Goal: Task Accomplishment & Management: Manage account settings

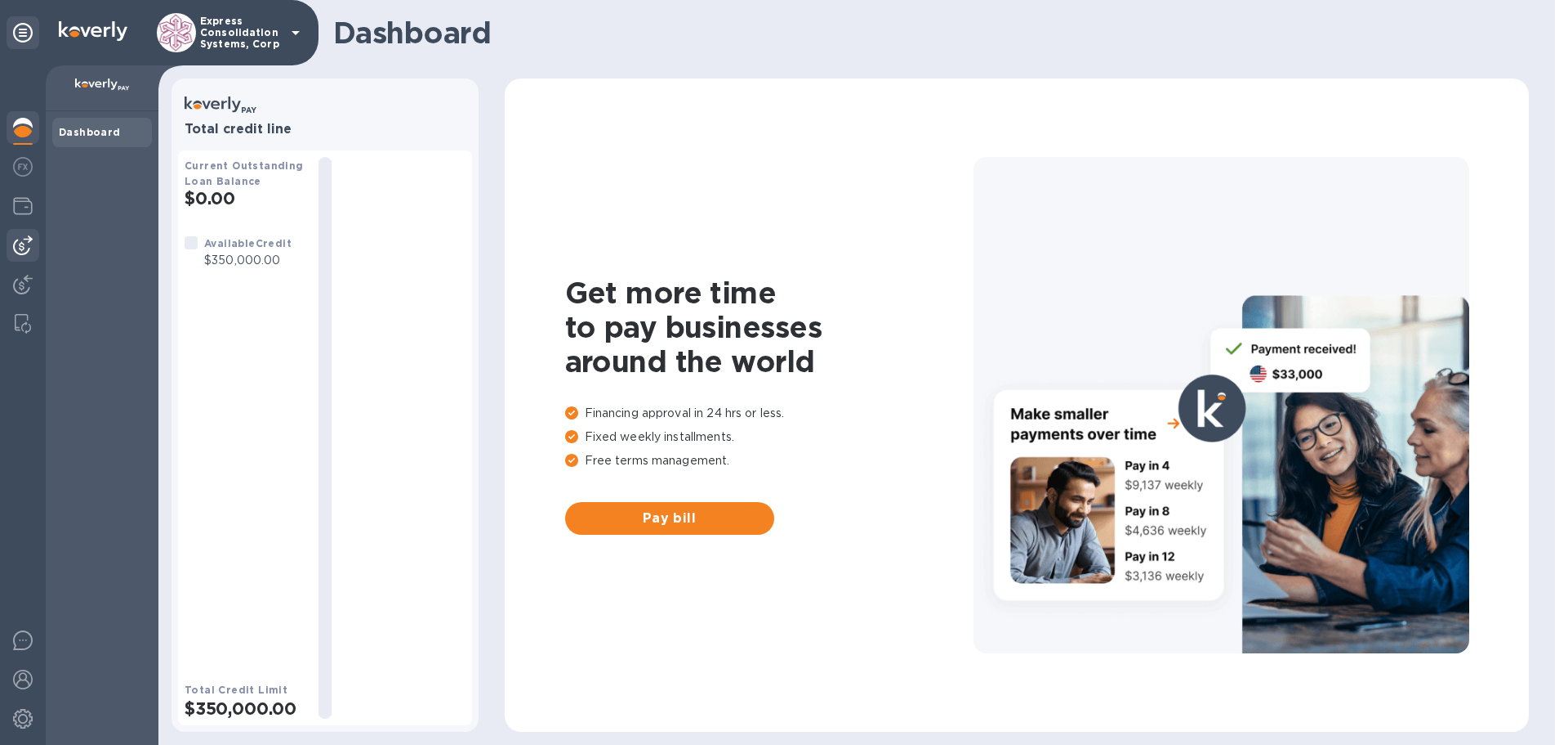
click at [22, 241] on img at bounding box center [23, 246] width 20 height 20
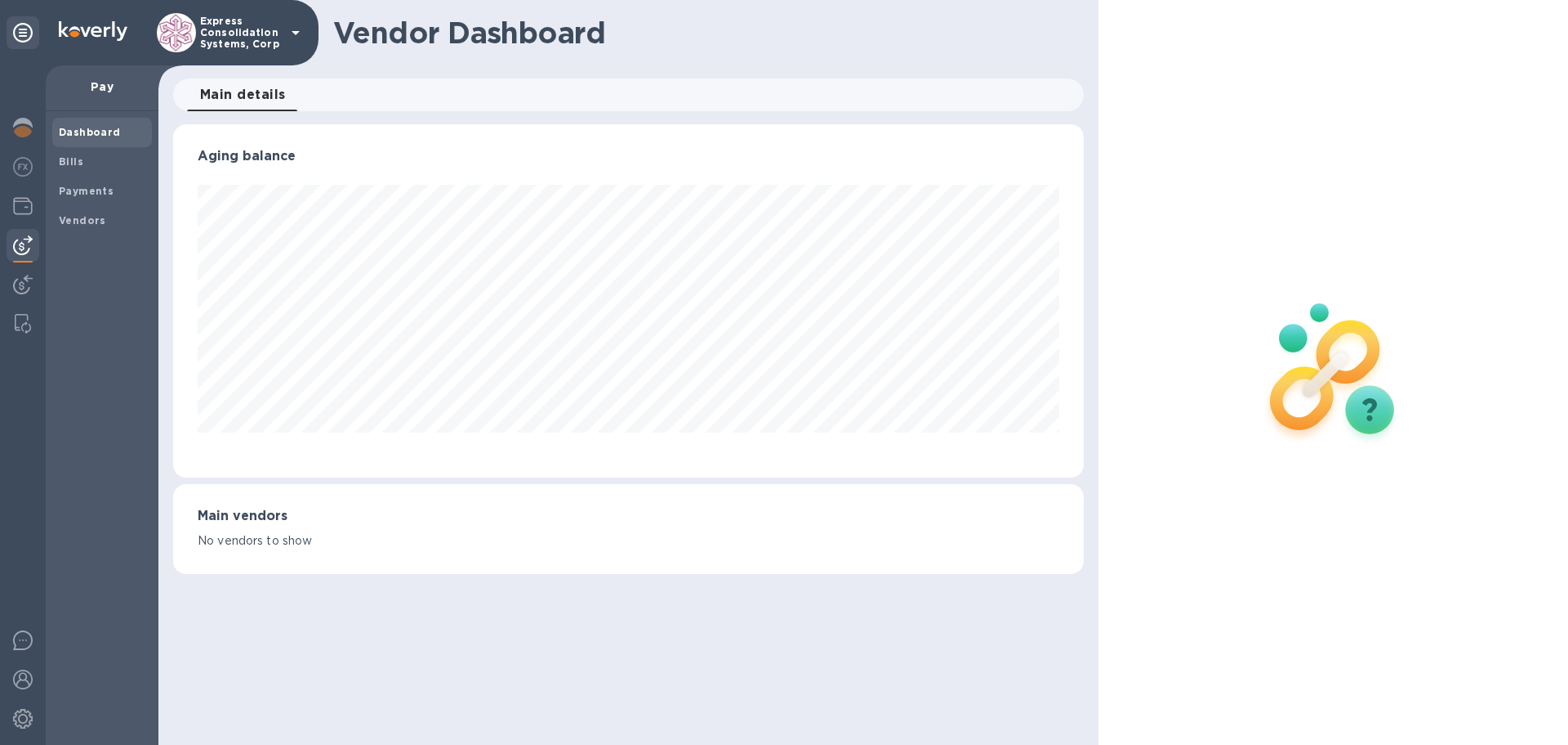
scroll to position [354, 910]
click at [1423, 30] on div at bounding box center [1333, 372] width 470 height 745
click at [91, 216] on b "Vendors" at bounding box center [82, 220] width 47 height 12
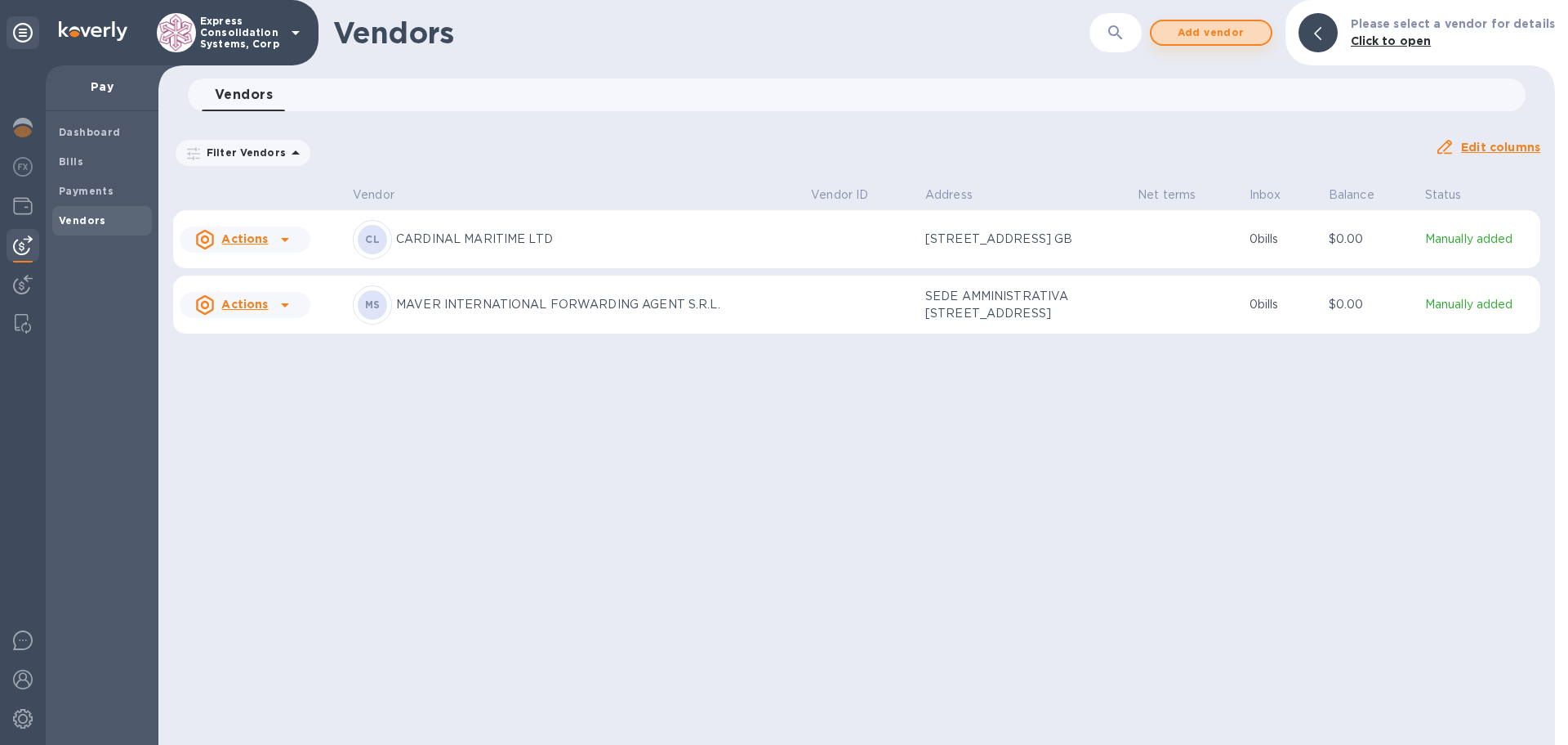
click at [1210, 33] on span "Add vendor" at bounding box center [1211, 33] width 93 height 20
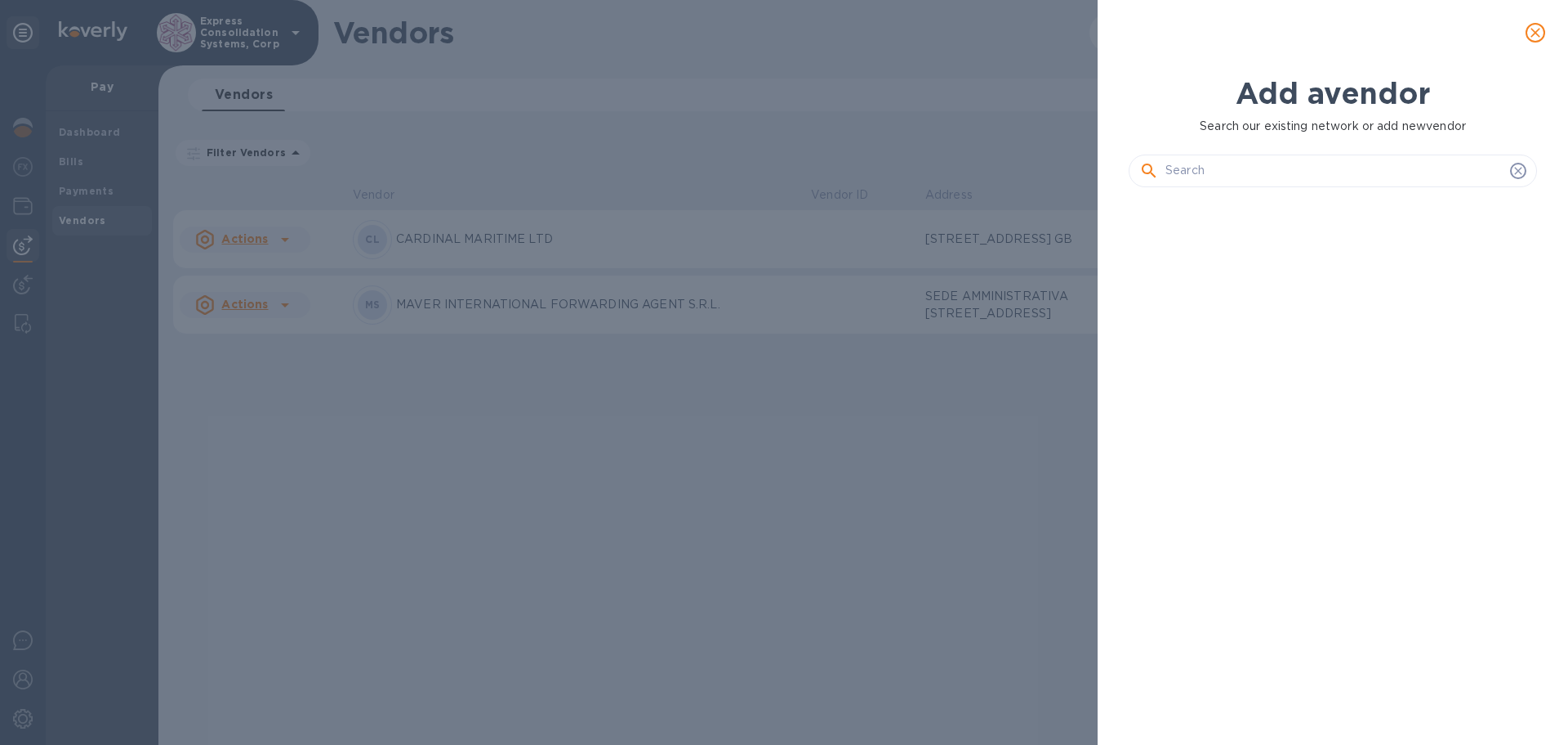
scroll to position [488, 415]
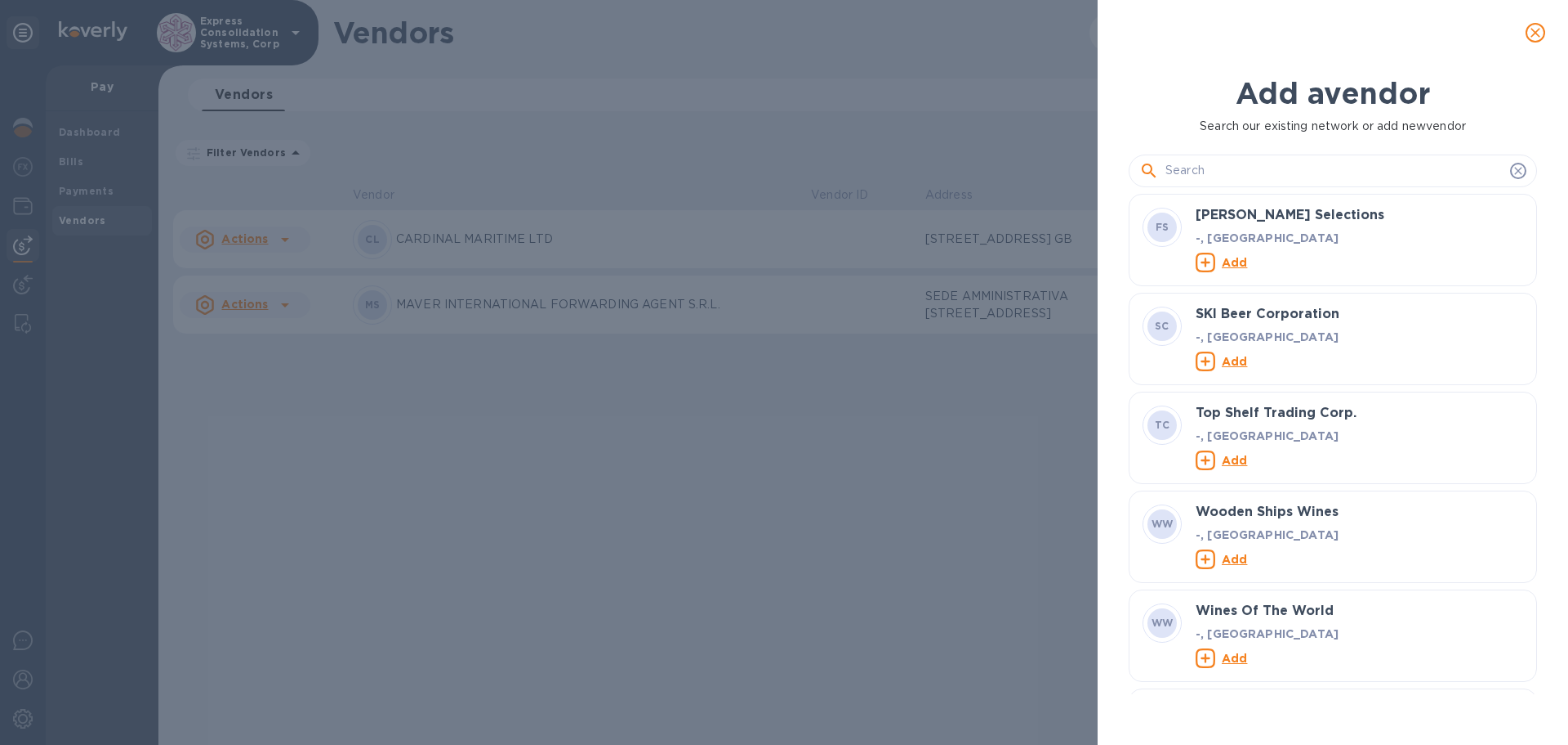
click at [1241, 168] on input "text" at bounding box center [1334, 171] width 338 height 25
click at [1233, 168] on input "text" at bounding box center [1334, 171] width 338 height 25
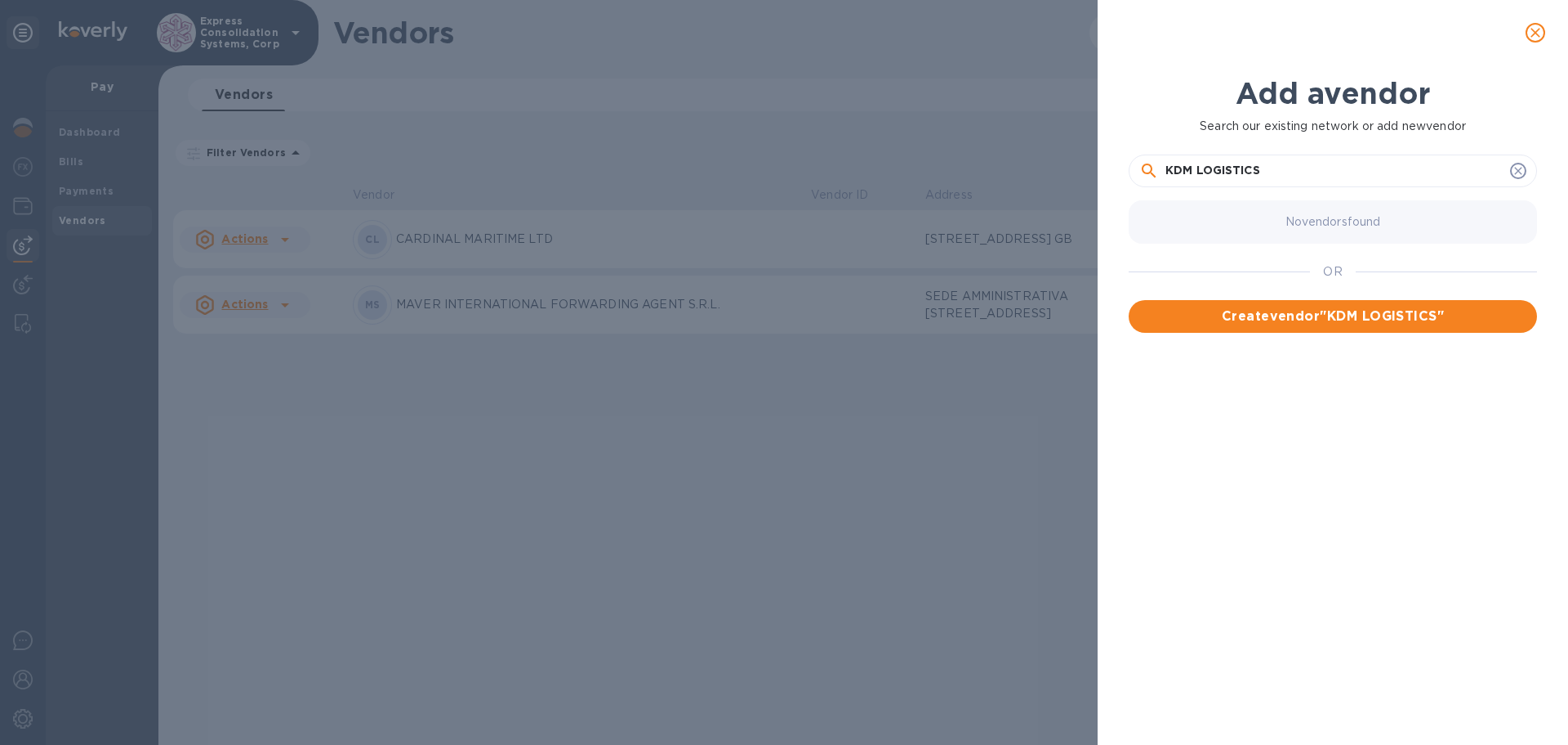
type input "KDM LOGISTICS"
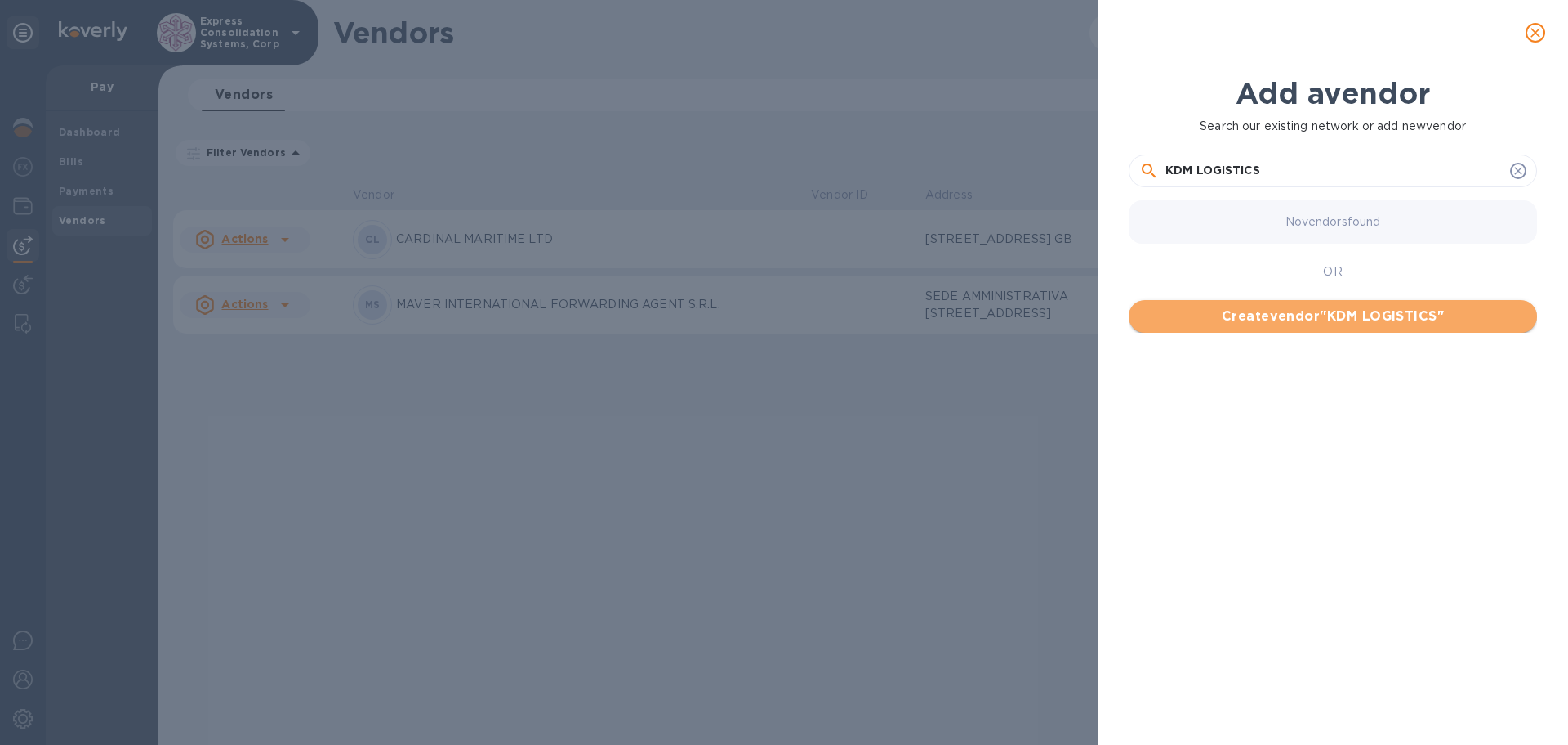
click at [1374, 318] on span "Create vendor " KDM LOGISTICS "" at bounding box center [1332, 317] width 382 height 20
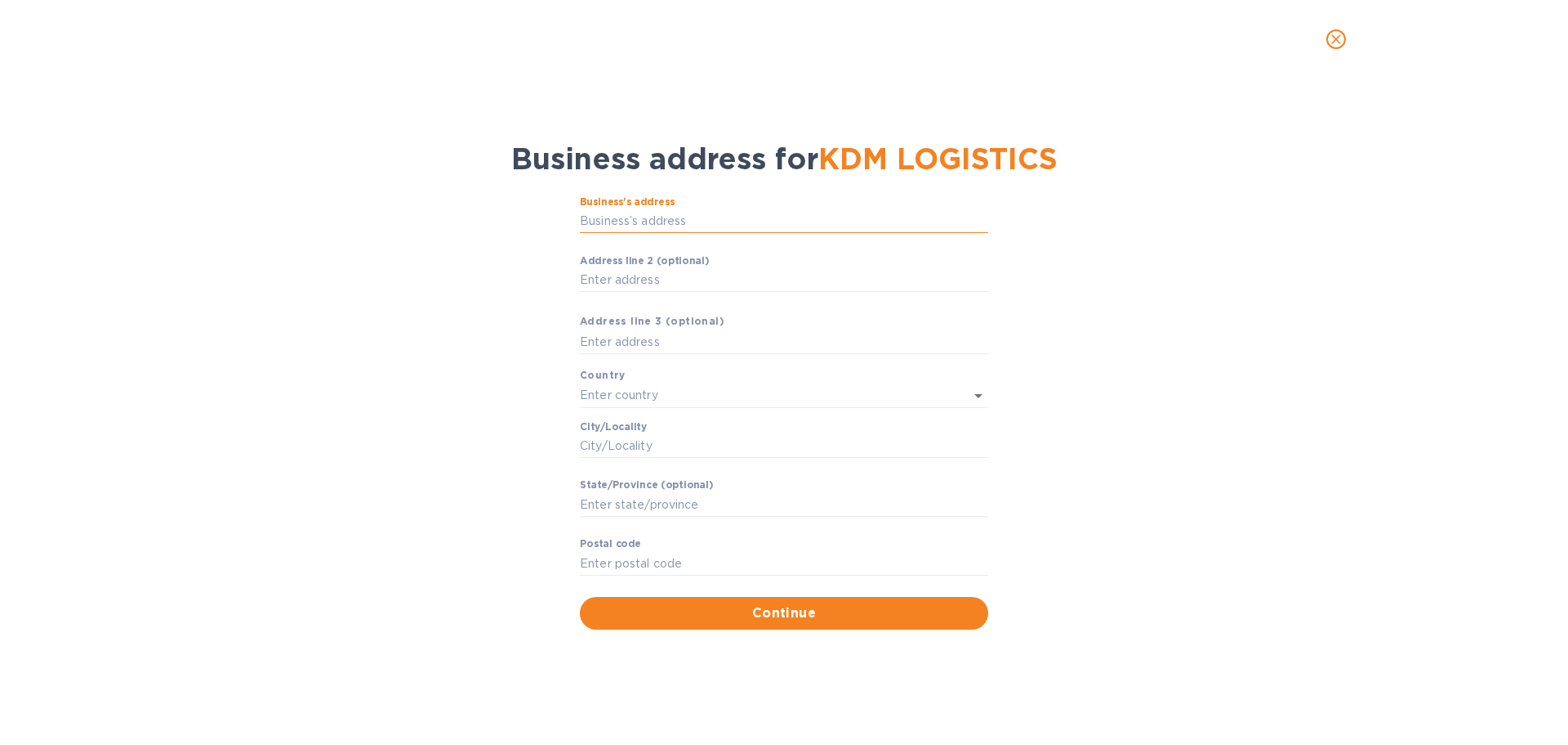
click at [744, 223] on input "Business’s аddress" at bounding box center [784, 222] width 408 height 25
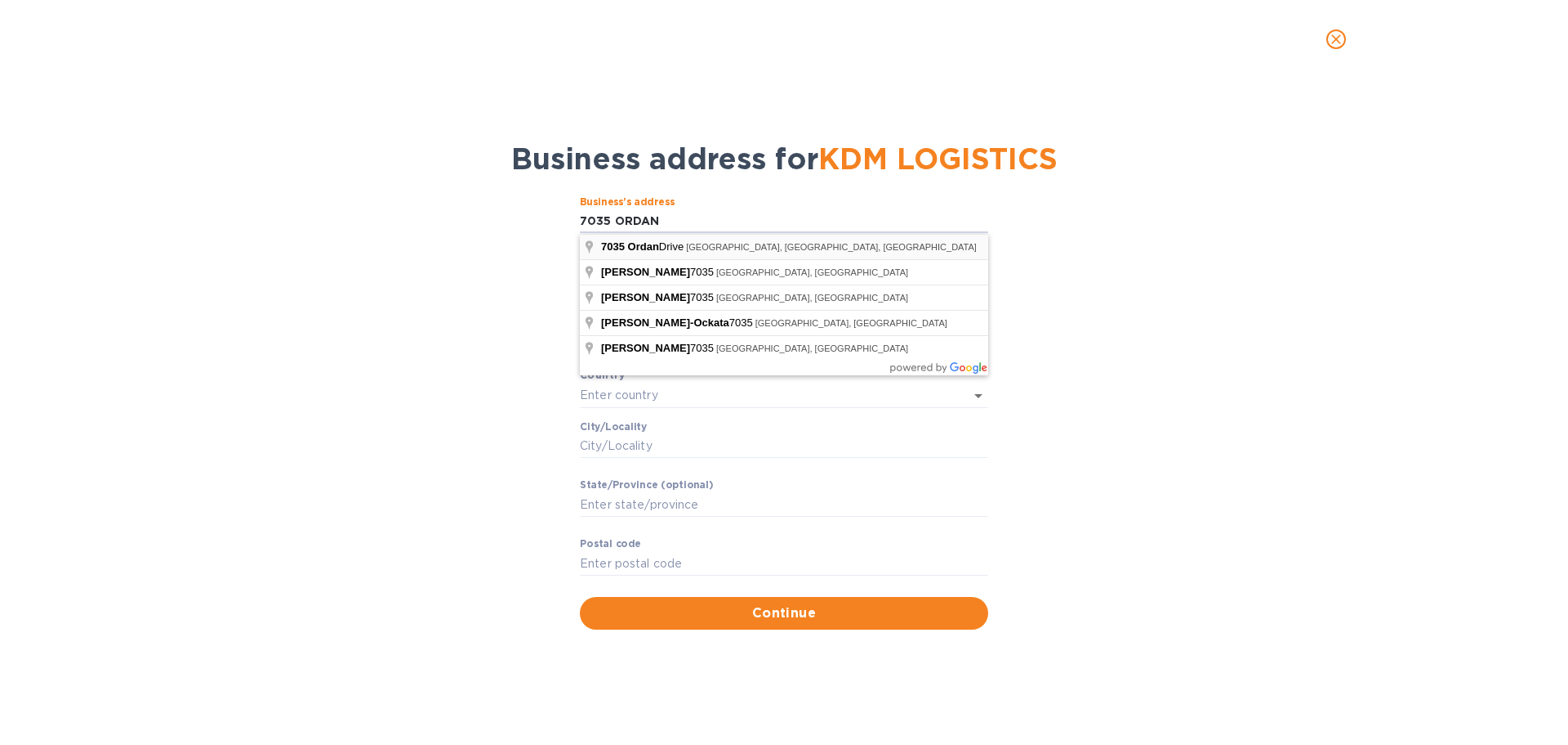
type input "[STREET_ADDRESS]"
type input "[GEOGRAPHIC_DATA]"
type input "ON"
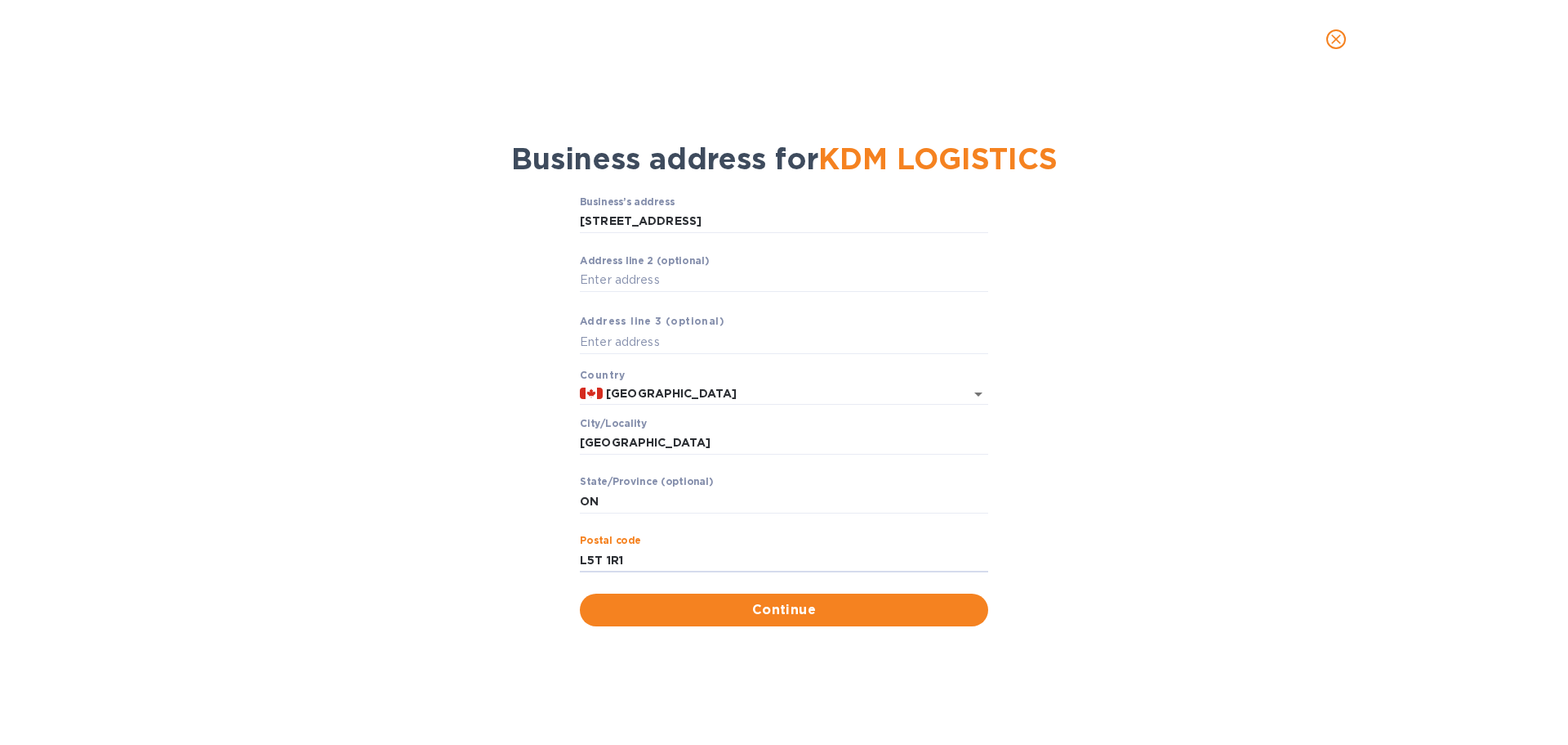
drag, startPoint x: 631, startPoint y: 556, endPoint x: 551, endPoint y: 569, distance: 81.0
click at [551, 569] on div "Business’s аddress [STREET_ADDRESS] ​ Аddress line 2 (optional) ​ Аddress line …" at bounding box center [784, 411] width 1526 height 449
type input "L5T 1T1"
click at [749, 610] on span "Continue" at bounding box center [784, 610] width 382 height 20
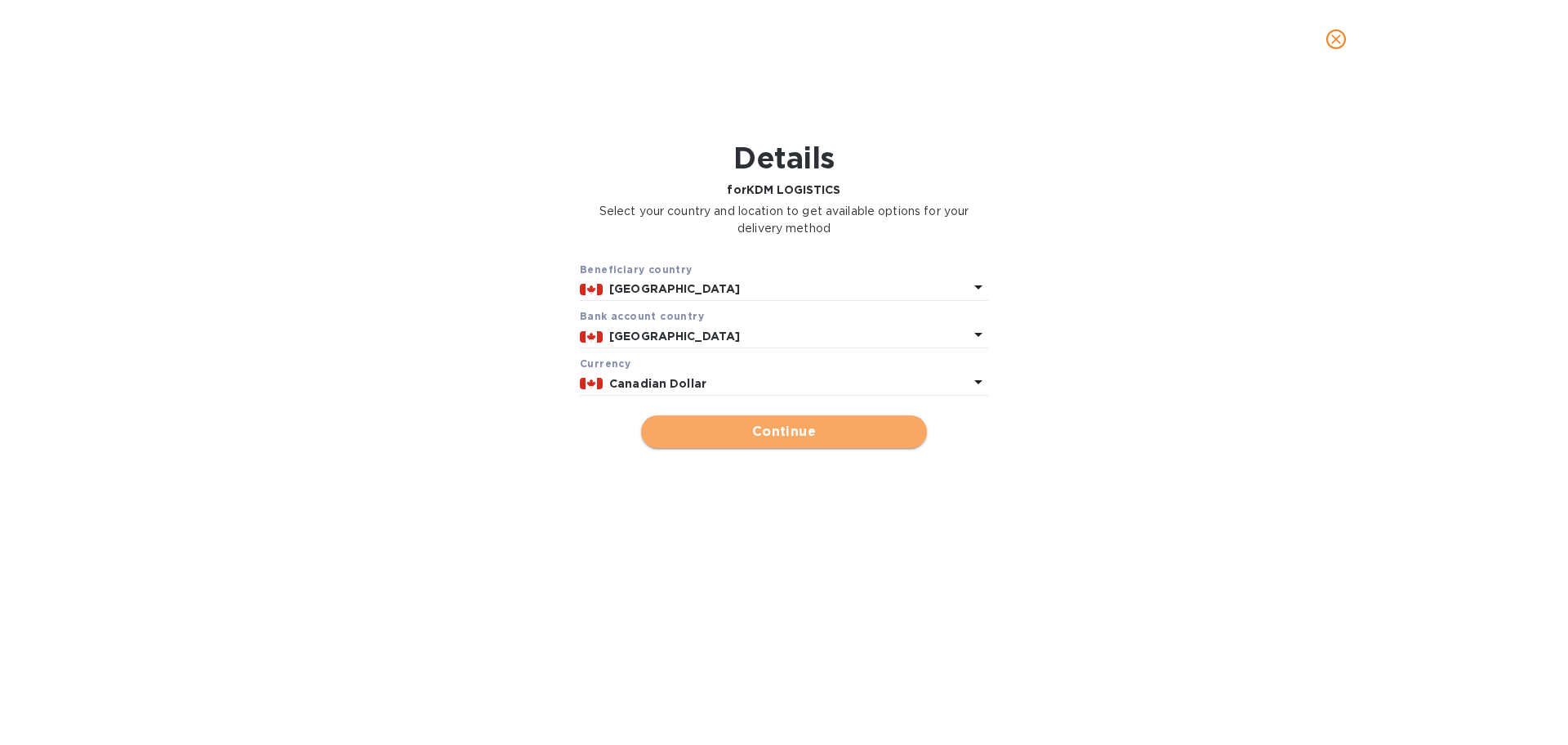
click at [809, 435] on span "Continue" at bounding box center [784, 431] width 260 height 20
type input "KDM LOGISTICS"
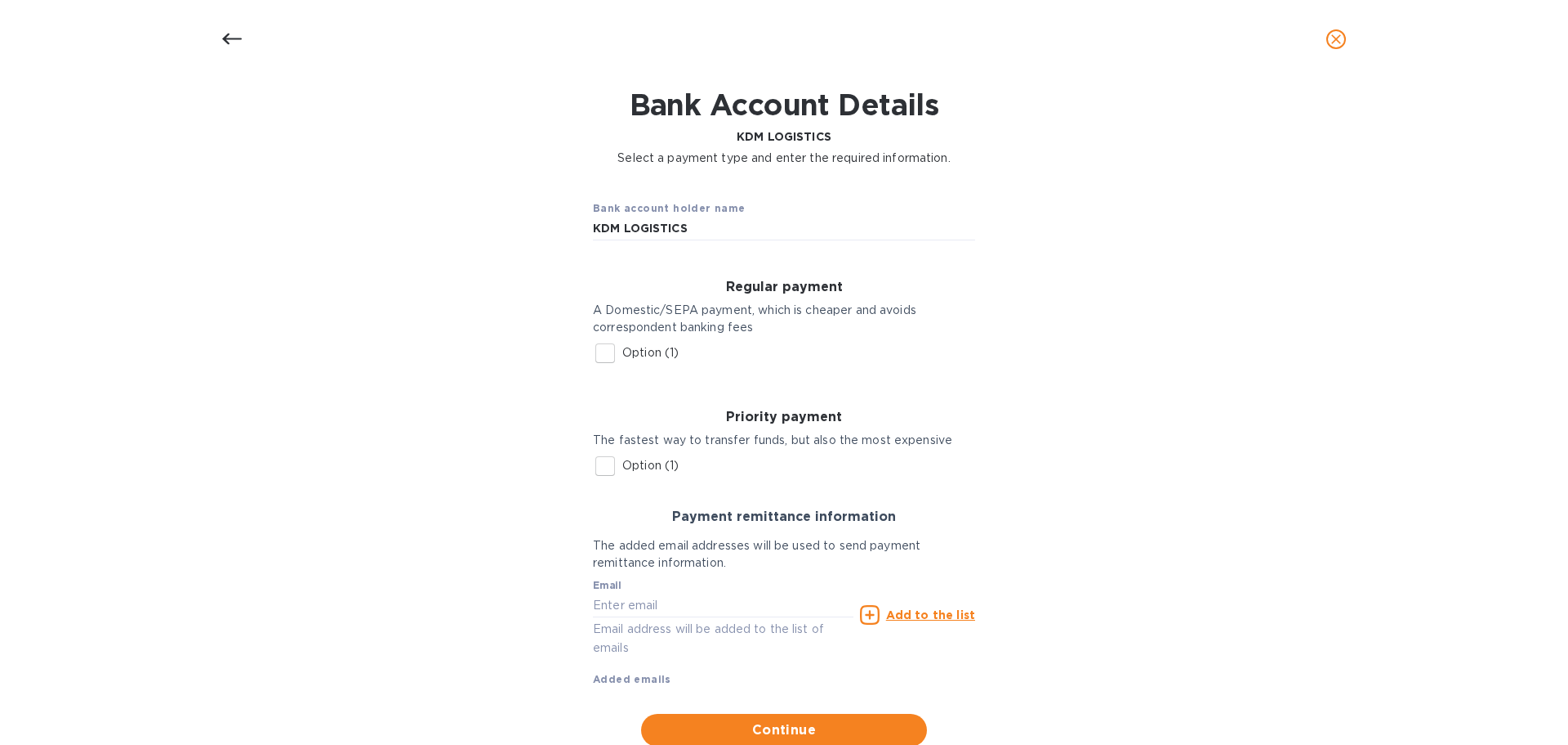
scroll to position [82, 0]
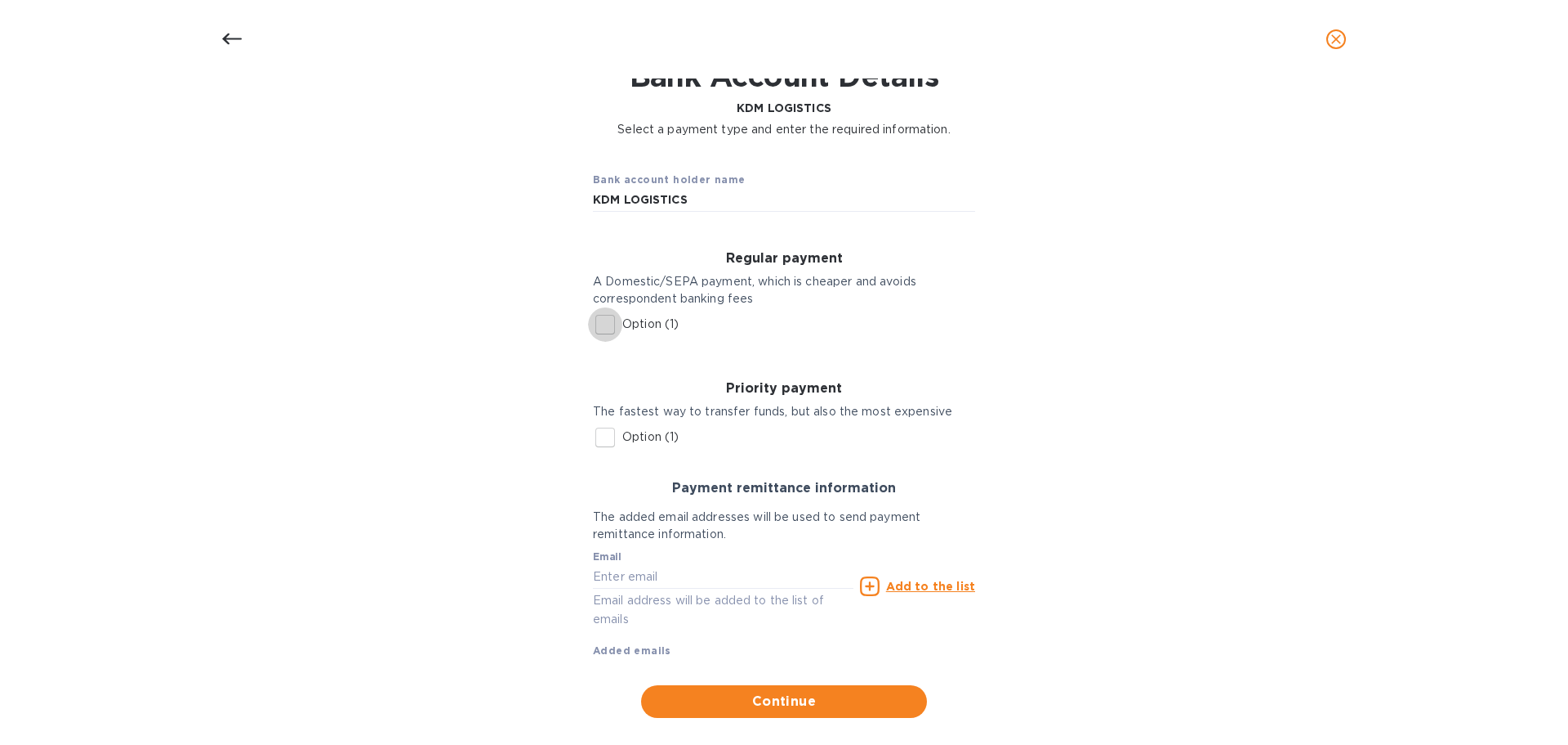
click at [600, 327] on input "Option (1)" at bounding box center [605, 325] width 34 height 34
checkbox input "true"
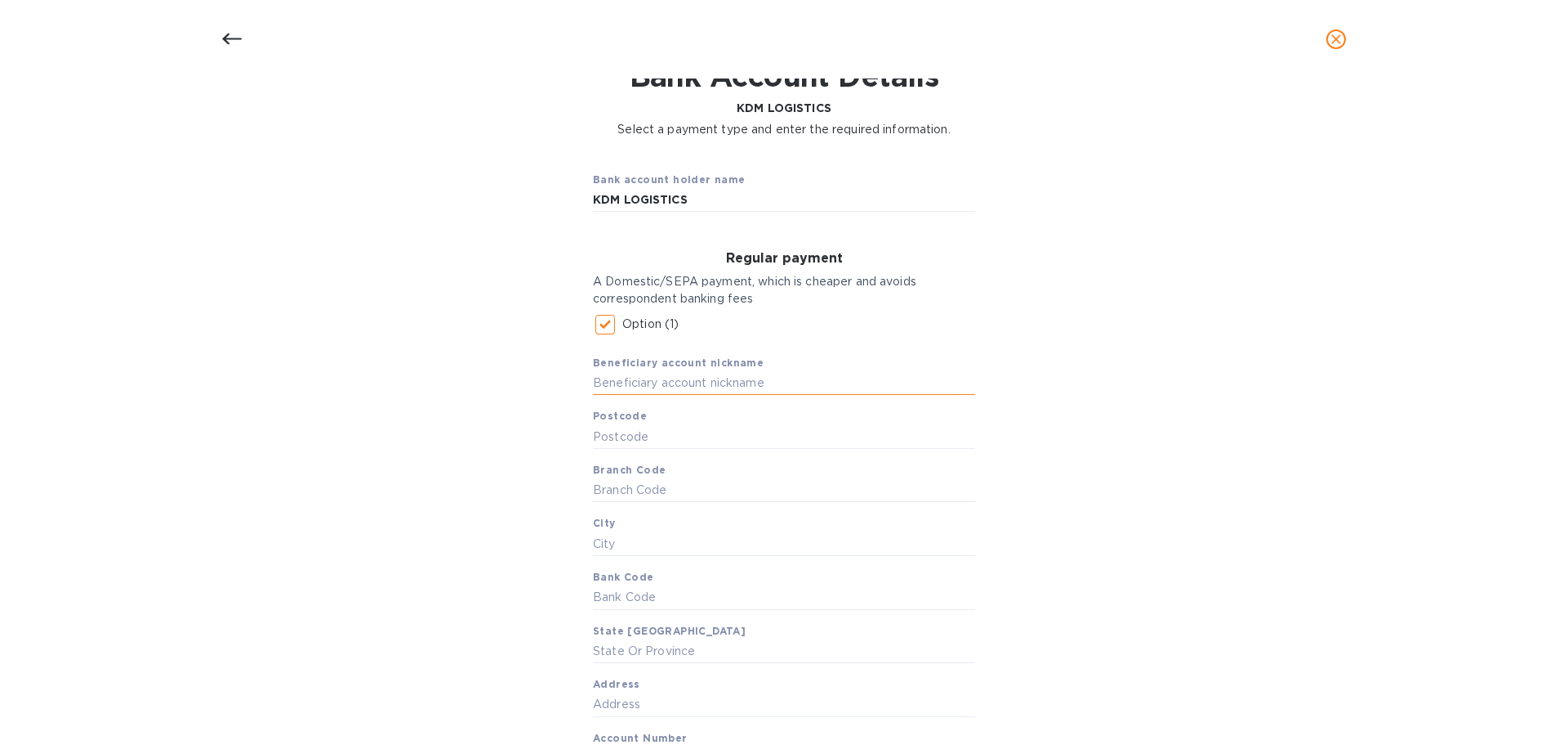
click at [664, 386] on input "text" at bounding box center [784, 383] width 382 height 25
type input "KDM LOGISTICS"
click at [641, 434] on input "text" at bounding box center [784, 436] width 382 height 25
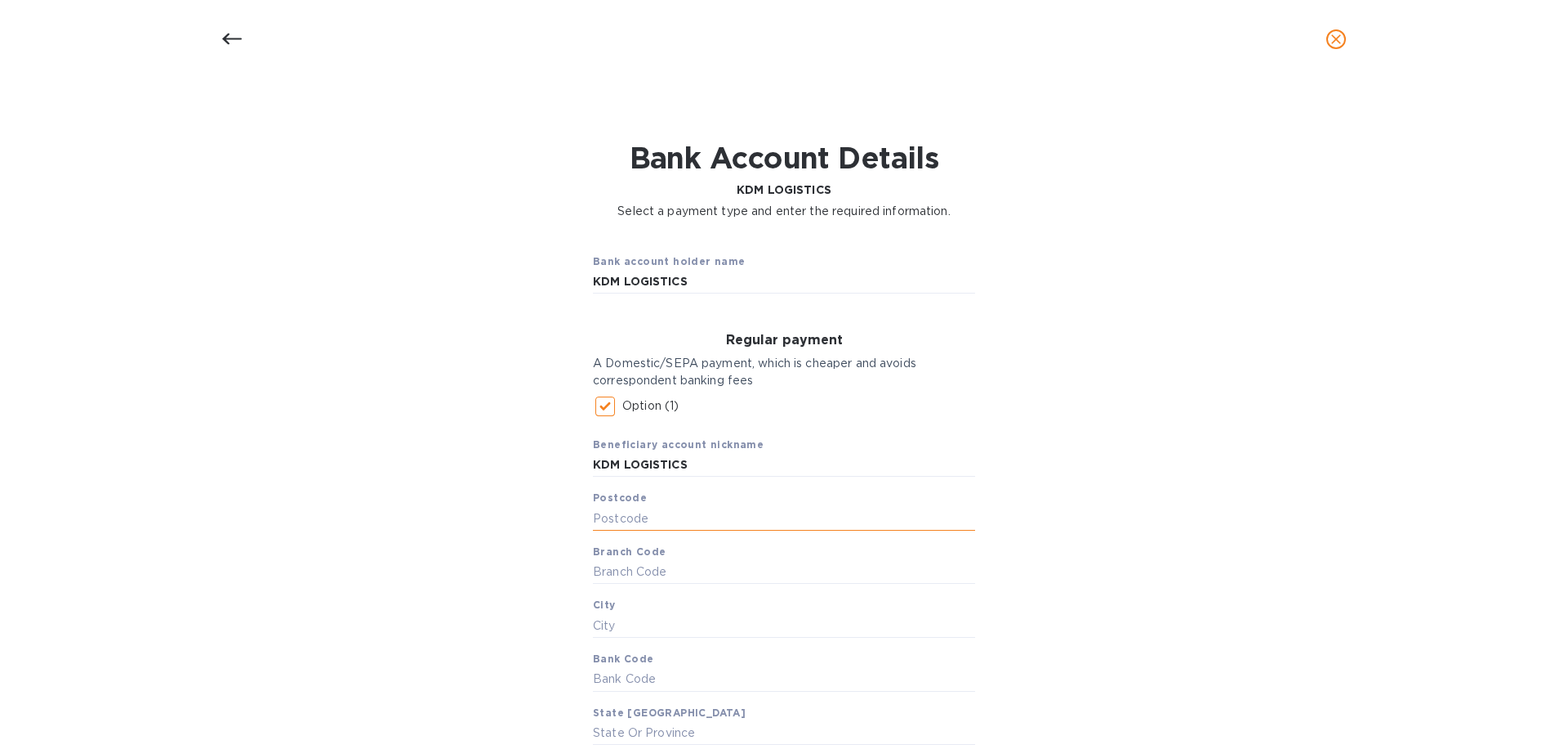
click at [608, 515] on input "text" at bounding box center [784, 518] width 382 height 25
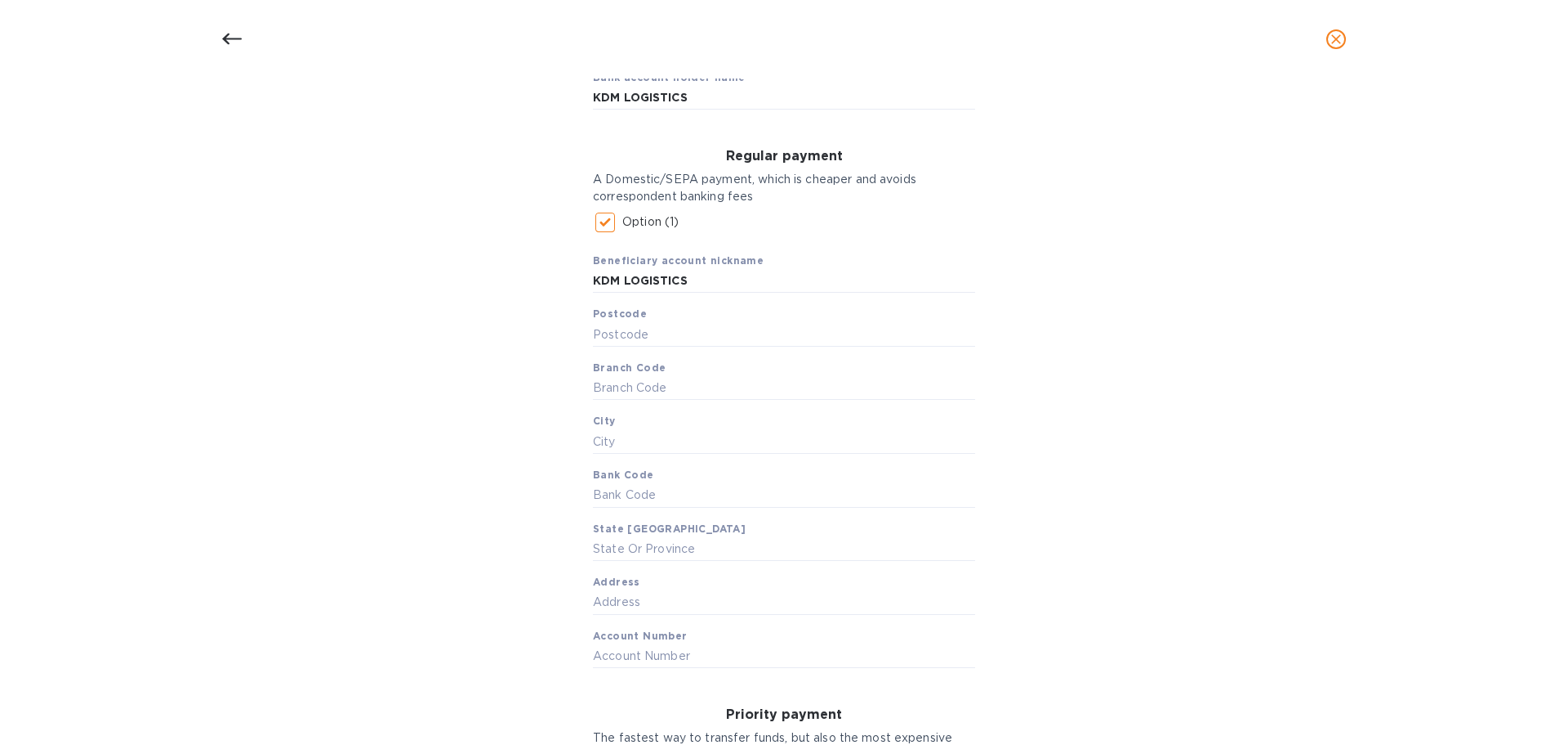
scroll to position [246, 0]
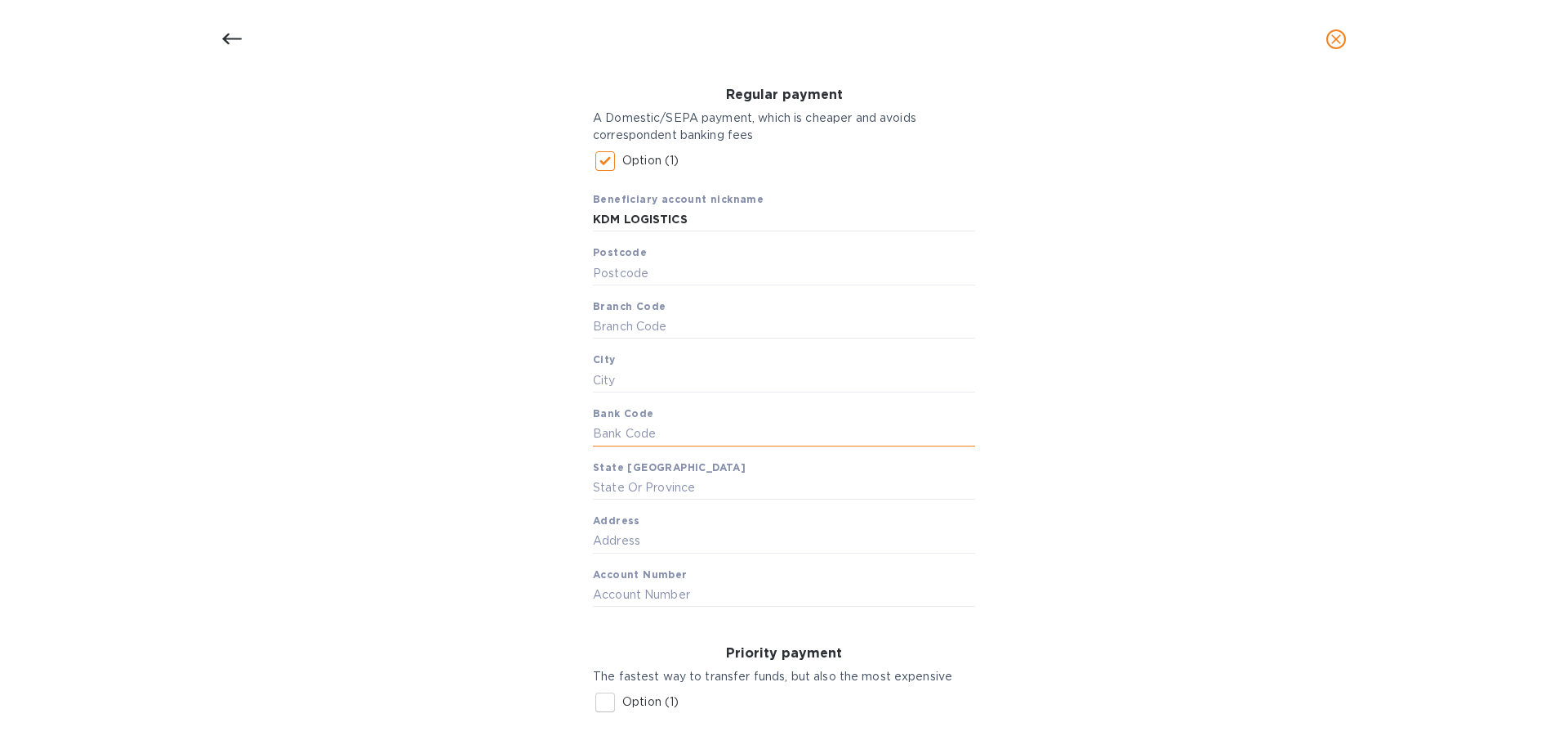
click at [605, 435] on input "text" at bounding box center [784, 433] width 382 height 25
type input "[SWIFT_CODE]"
type input "5222818"
click at [617, 331] on input "text" at bounding box center [784, 327] width 382 height 25
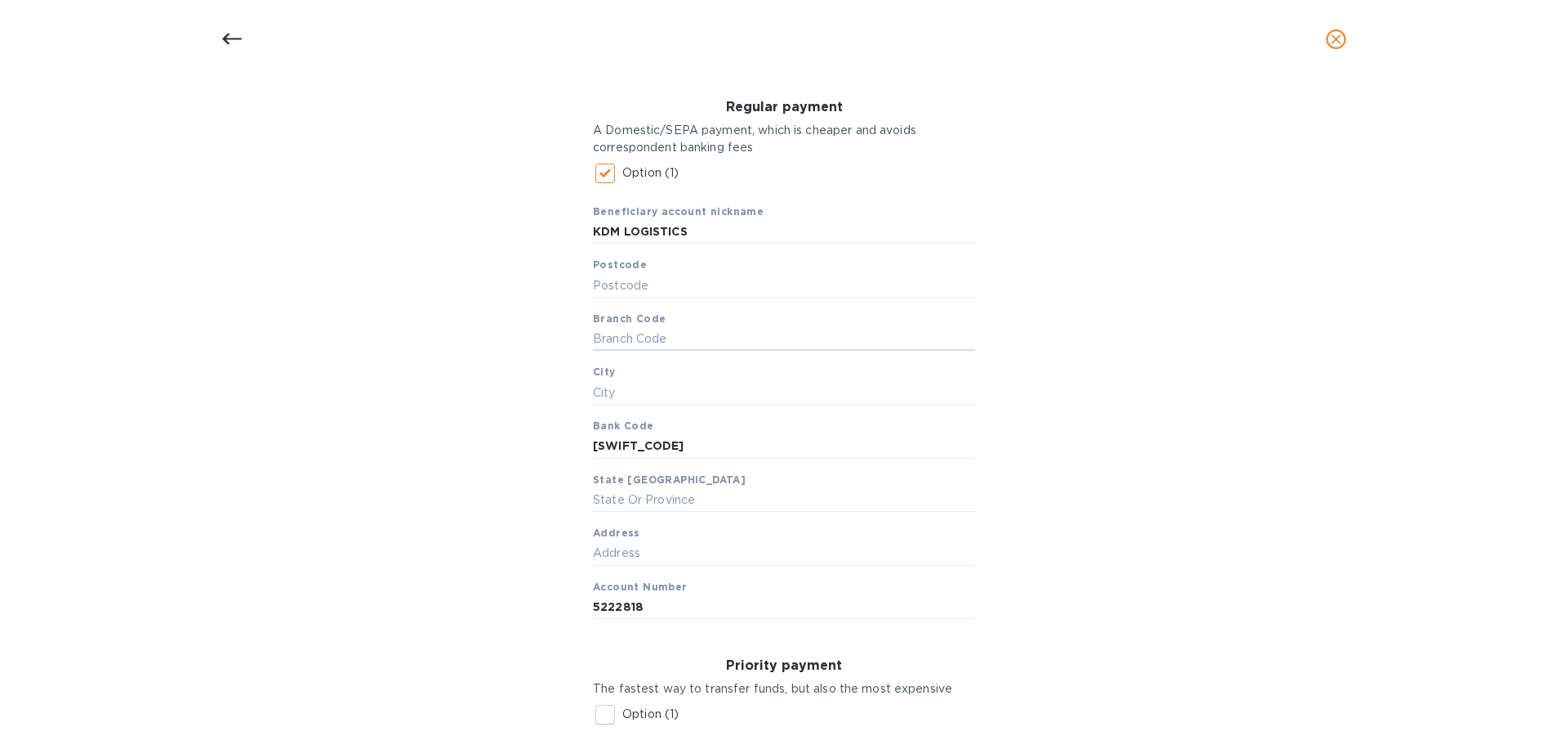
scroll to position [207, 0]
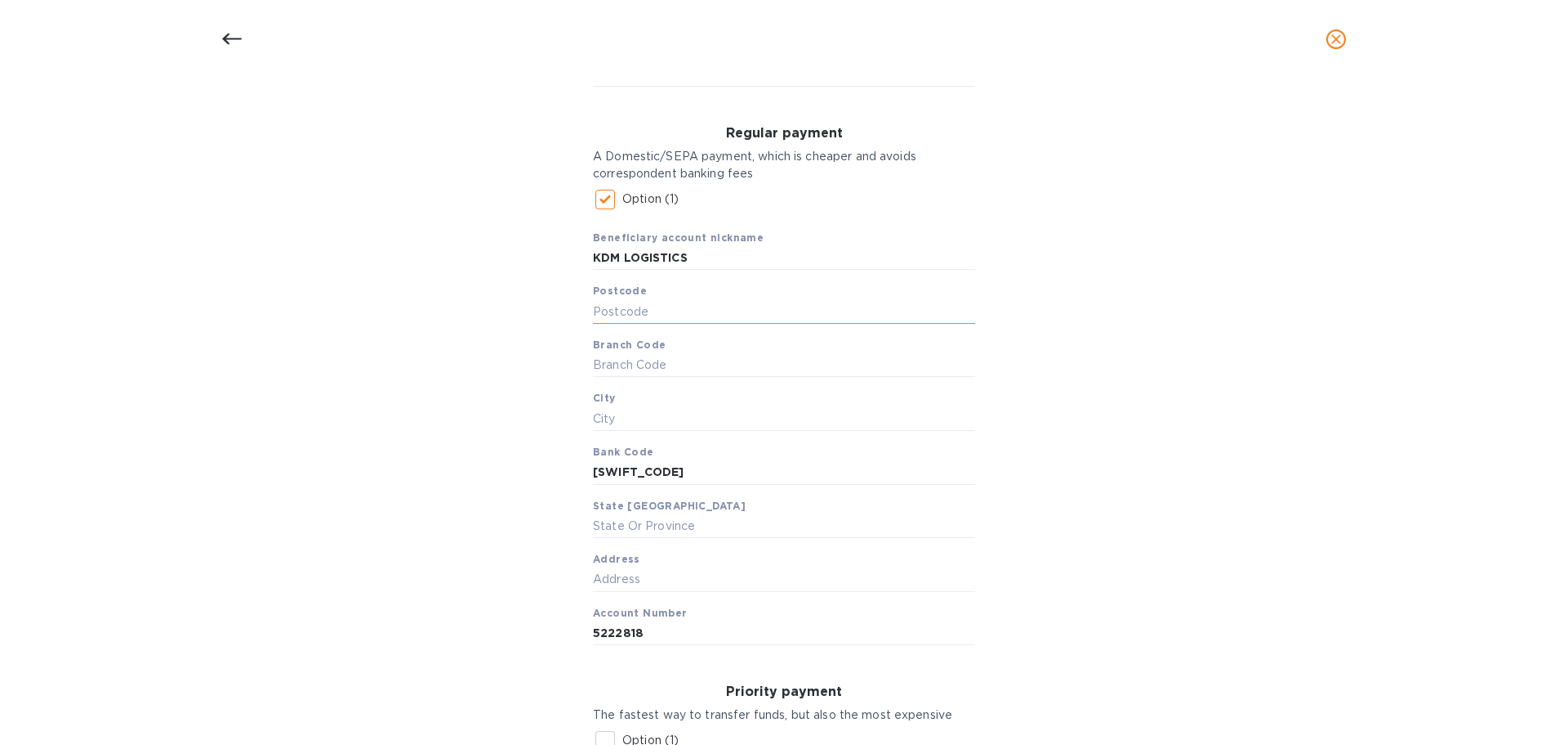
click at [650, 318] on input "text" at bounding box center [784, 312] width 382 height 25
click at [604, 359] on input "text" at bounding box center [784, 366] width 382 height 25
type input "TOR"
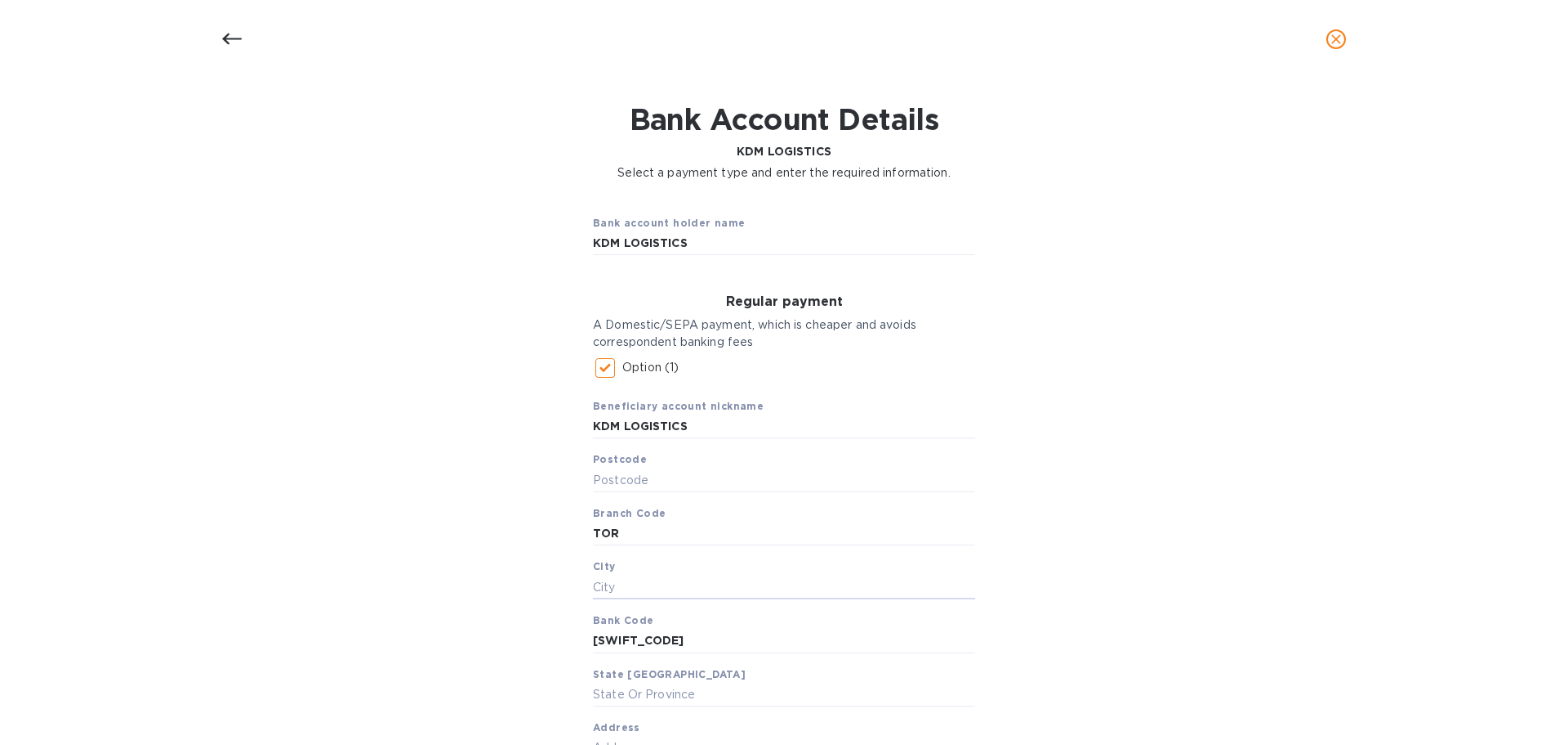
scroll to position [0, 0]
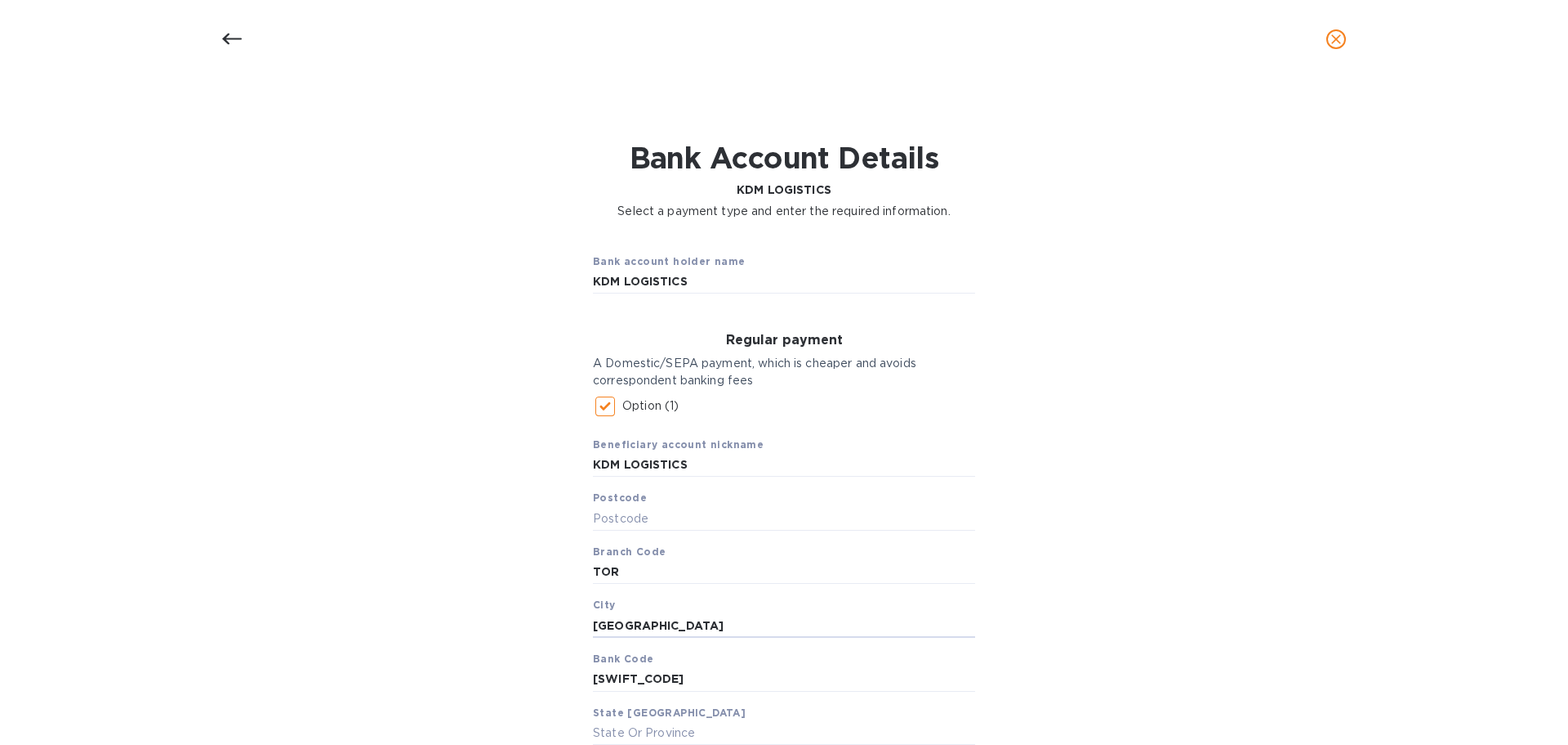
type input "[GEOGRAPHIC_DATA]"
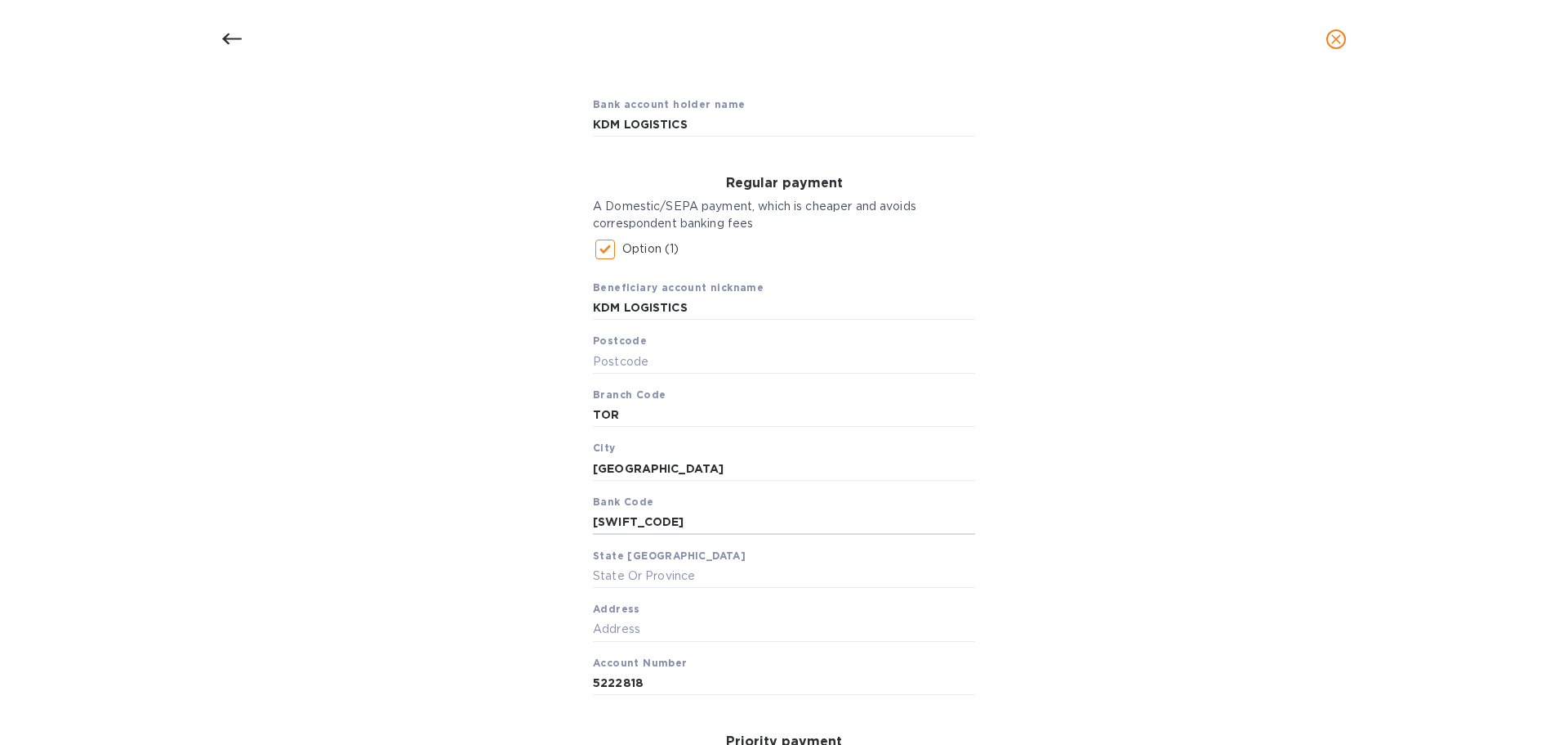
scroll to position [164, 0]
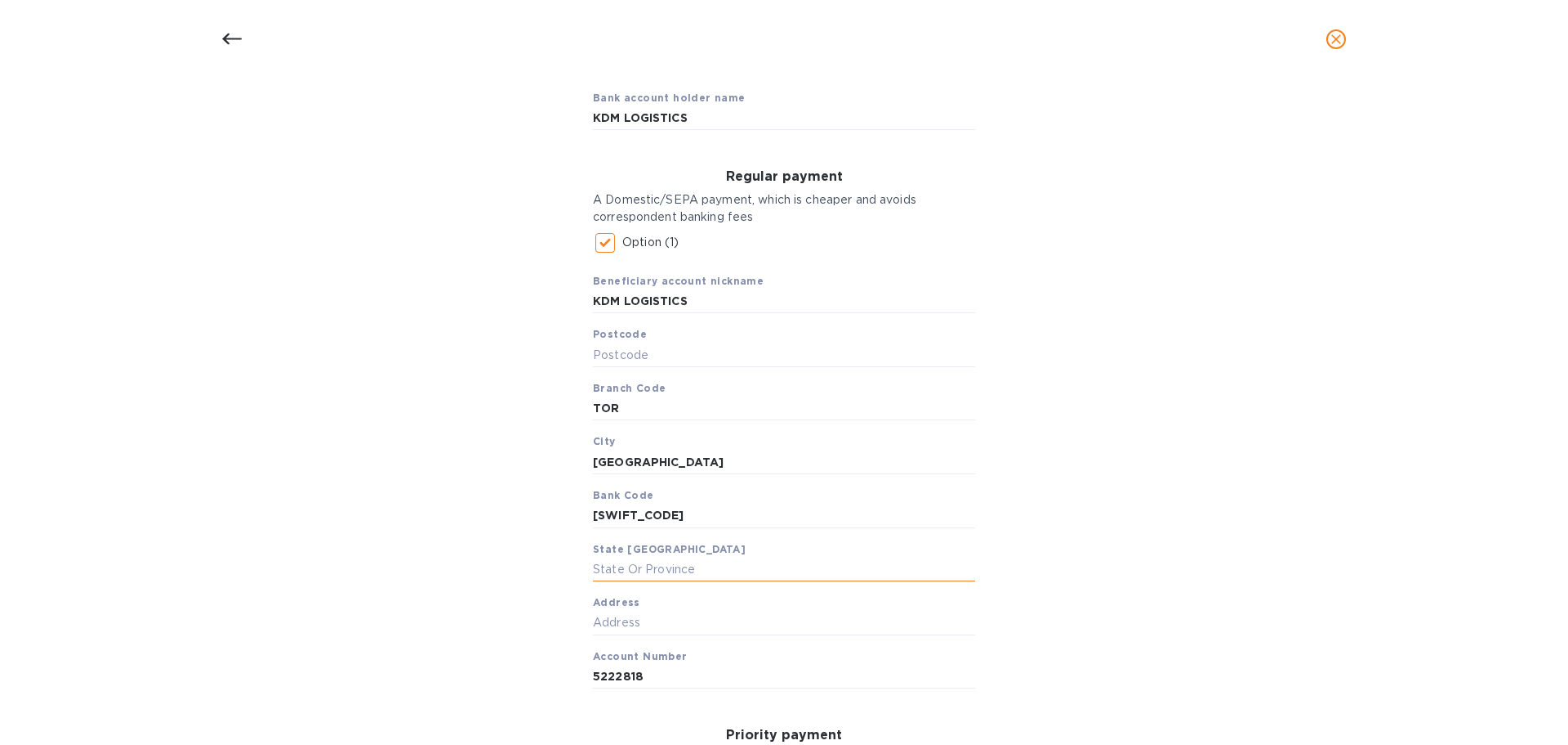
click at [627, 565] on input "text" at bounding box center [784, 568] width 382 height 25
drag, startPoint x: 611, startPoint y: 569, endPoint x: 553, endPoint y: 574, distance: 58.2
click at [553, 574] on div "Bank account holder name KDM LOGISTICS Regular payment A Domestic/SEPA payment,…" at bounding box center [784, 570] width 1526 height 1009
type input "[GEOGRAPHIC_DATA]"
click at [659, 612] on input "text" at bounding box center [784, 622] width 382 height 25
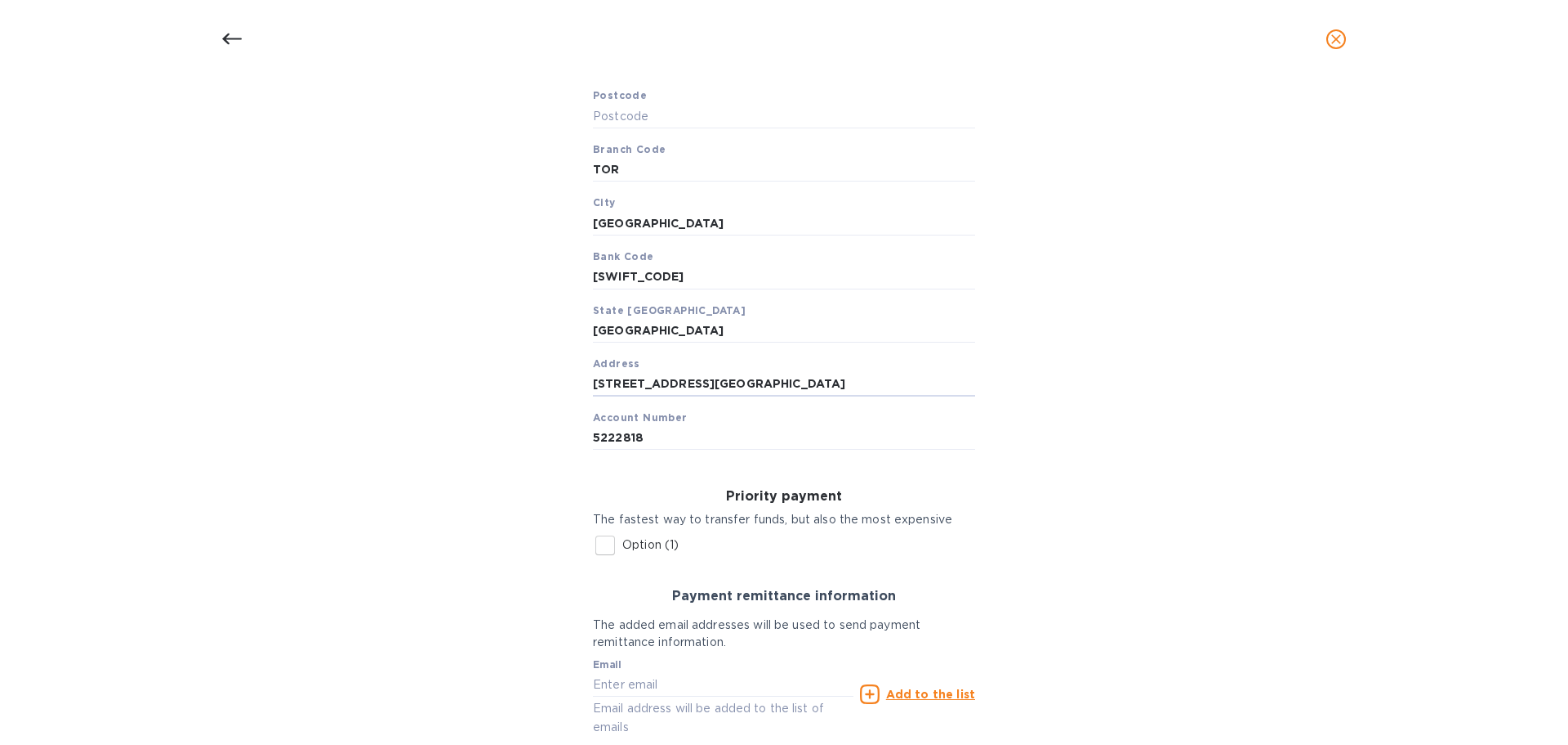
scroll to position [408, 0]
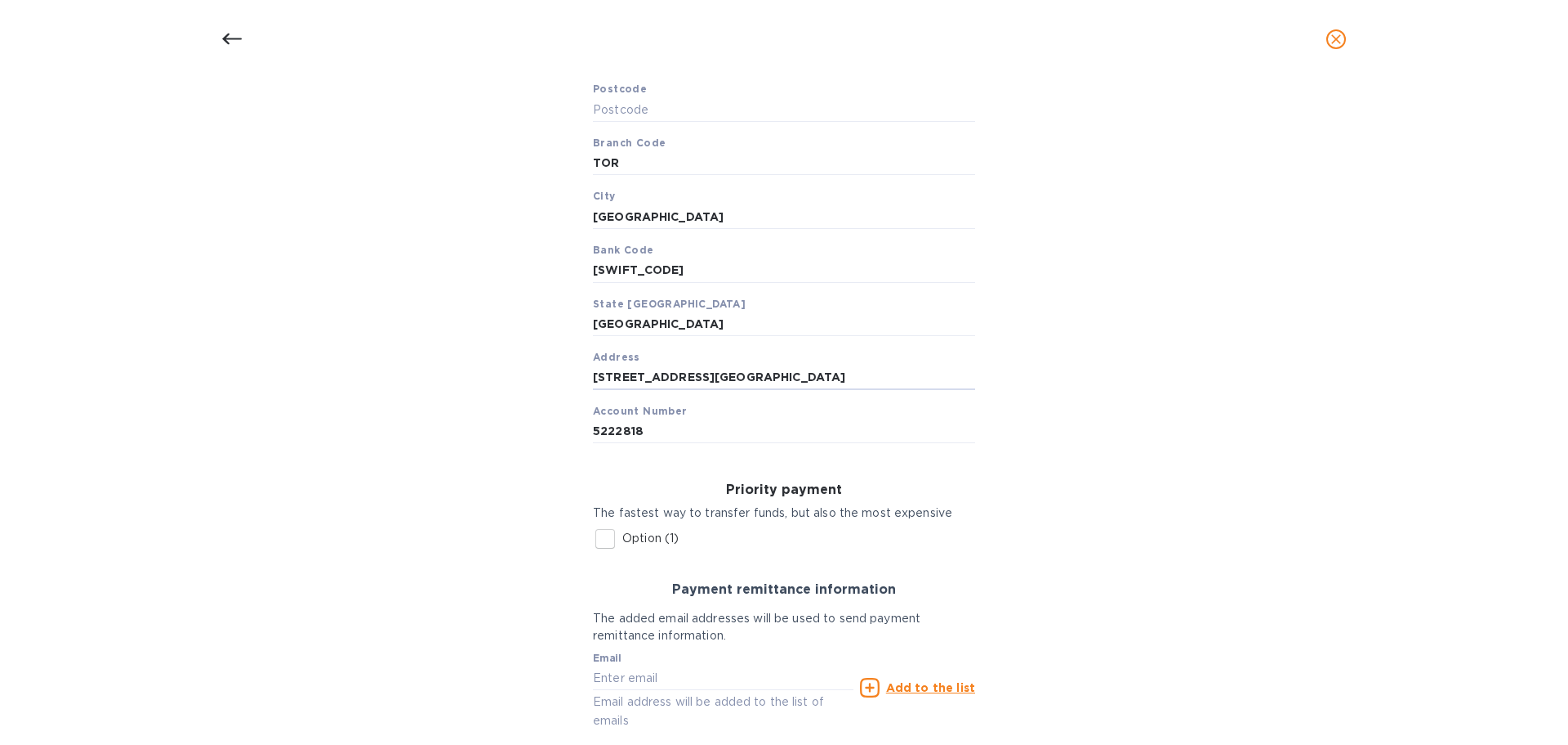
type input "[STREET_ADDRESS][GEOGRAPHIC_DATA]"
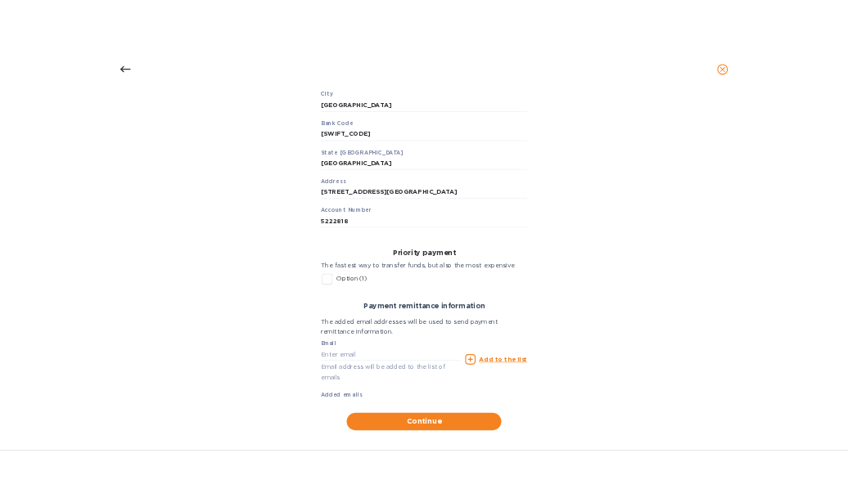
scroll to position [534, 0]
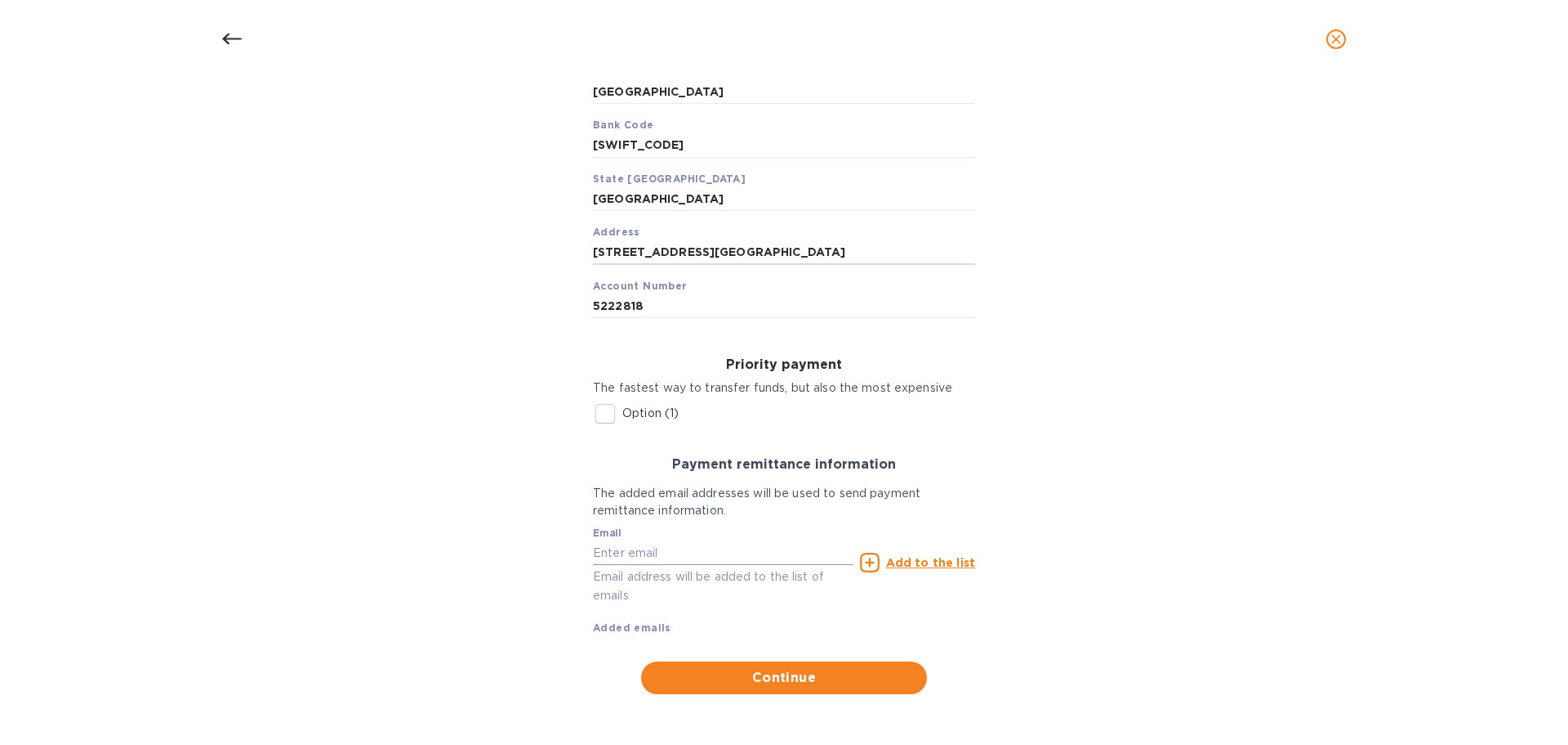
click at [636, 552] on input "text" at bounding box center [723, 552] width 261 height 25
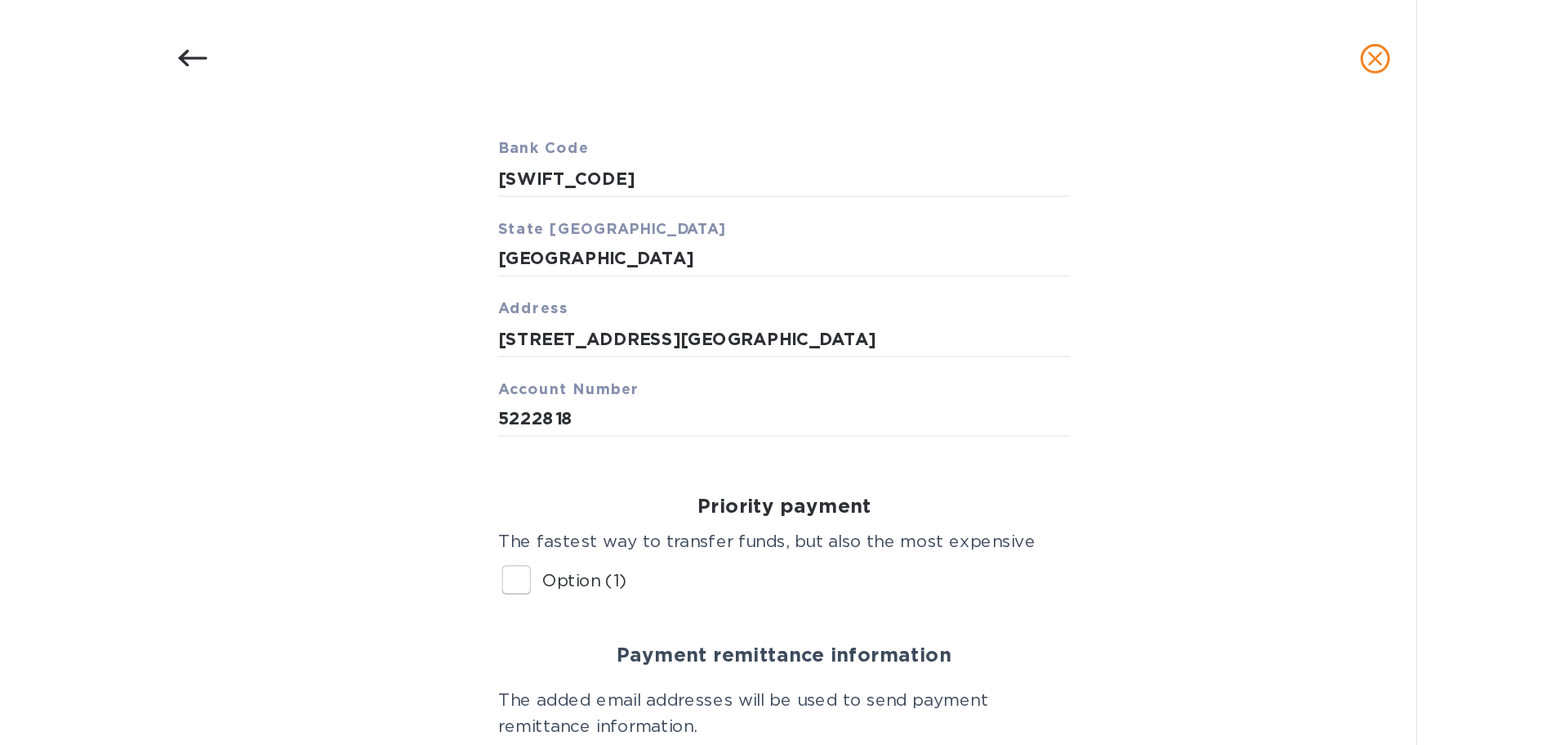
scroll to position [508, 0]
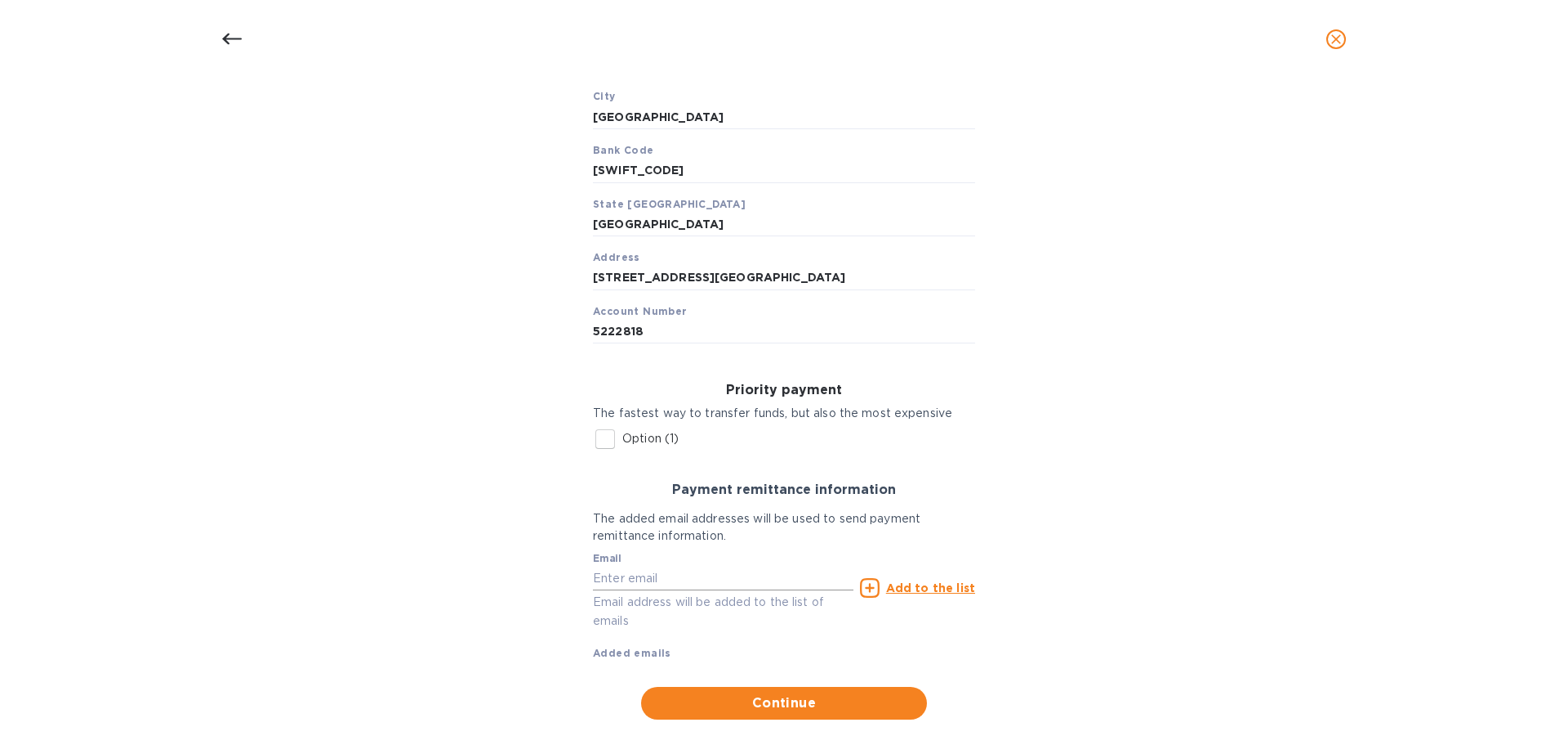
click at [655, 574] on input "text" at bounding box center [723, 577] width 261 height 25
type input "[EMAIL_ADDRESS][DOMAIN_NAME]"
click at [945, 583] on u "Add to the list" at bounding box center [930, 587] width 89 height 13
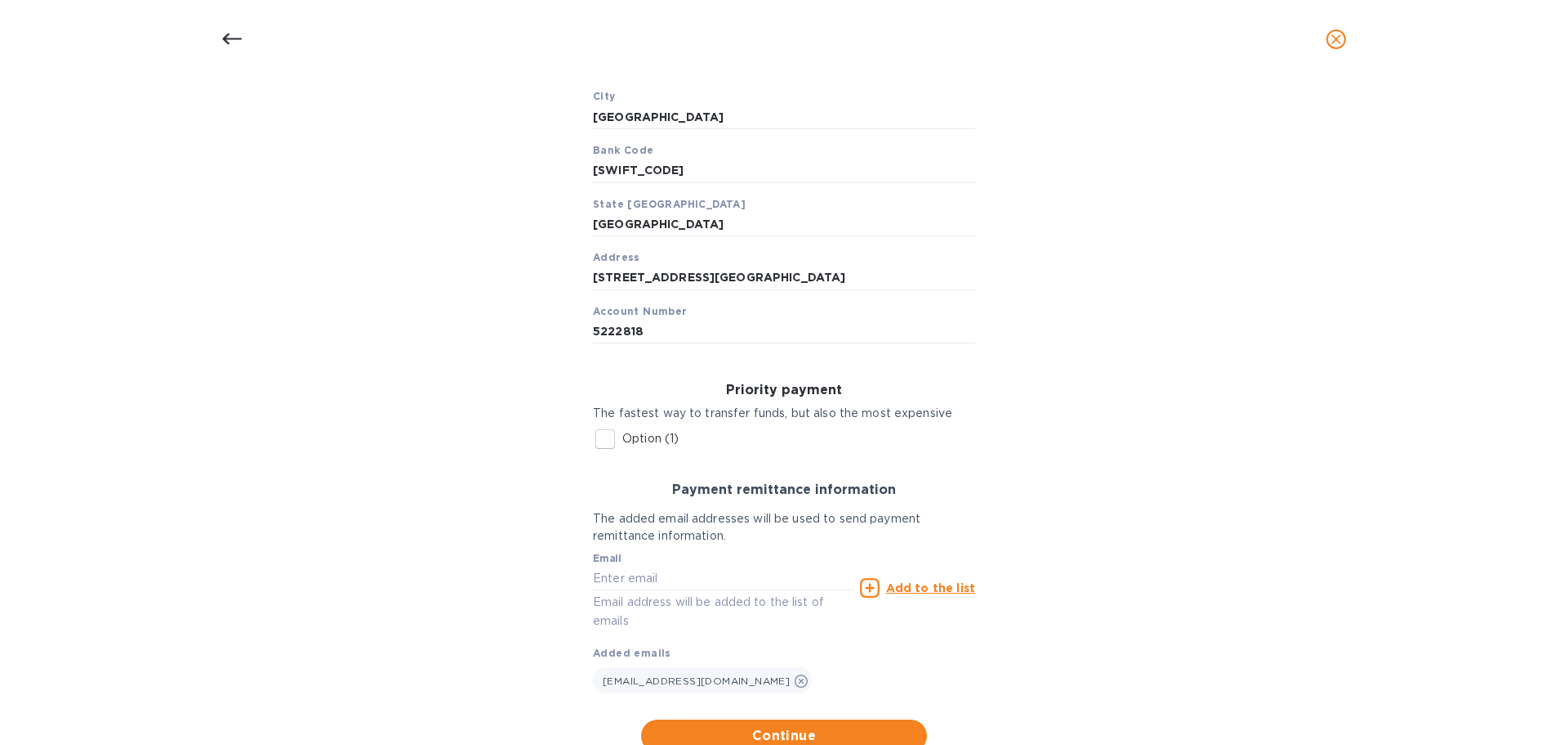
scroll to position [566, 0]
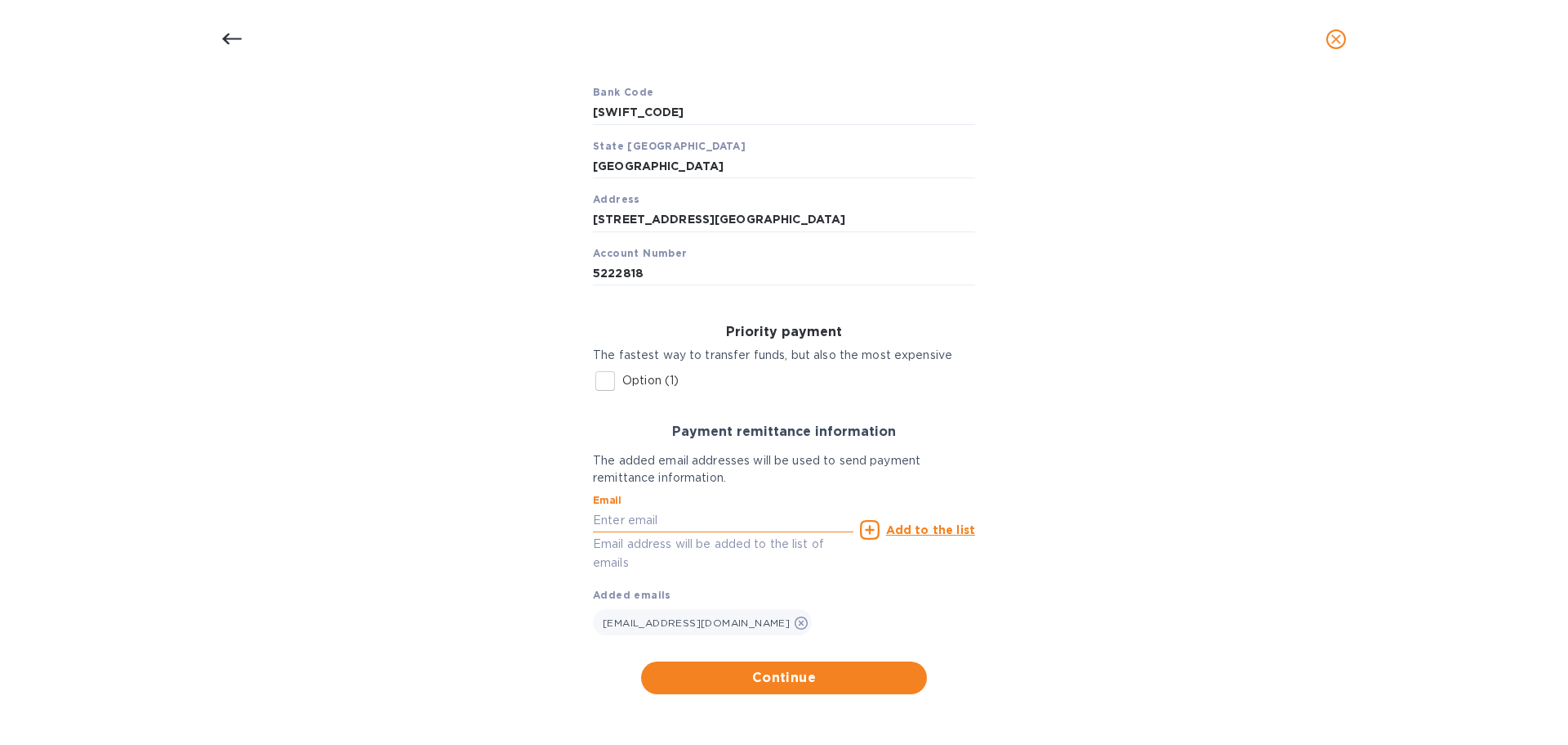
click at [646, 516] on input "text" at bounding box center [723, 519] width 261 height 25
click at [610, 522] on input "text" at bounding box center [723, 519] width 261 height 25
type input "[PERSON_NAME][EMAIL_ADDRESS][DOMAIN_NAME]"
click at [903, 532] on u "Add to the list" at bounding box center [930, 529] width 89 height 13
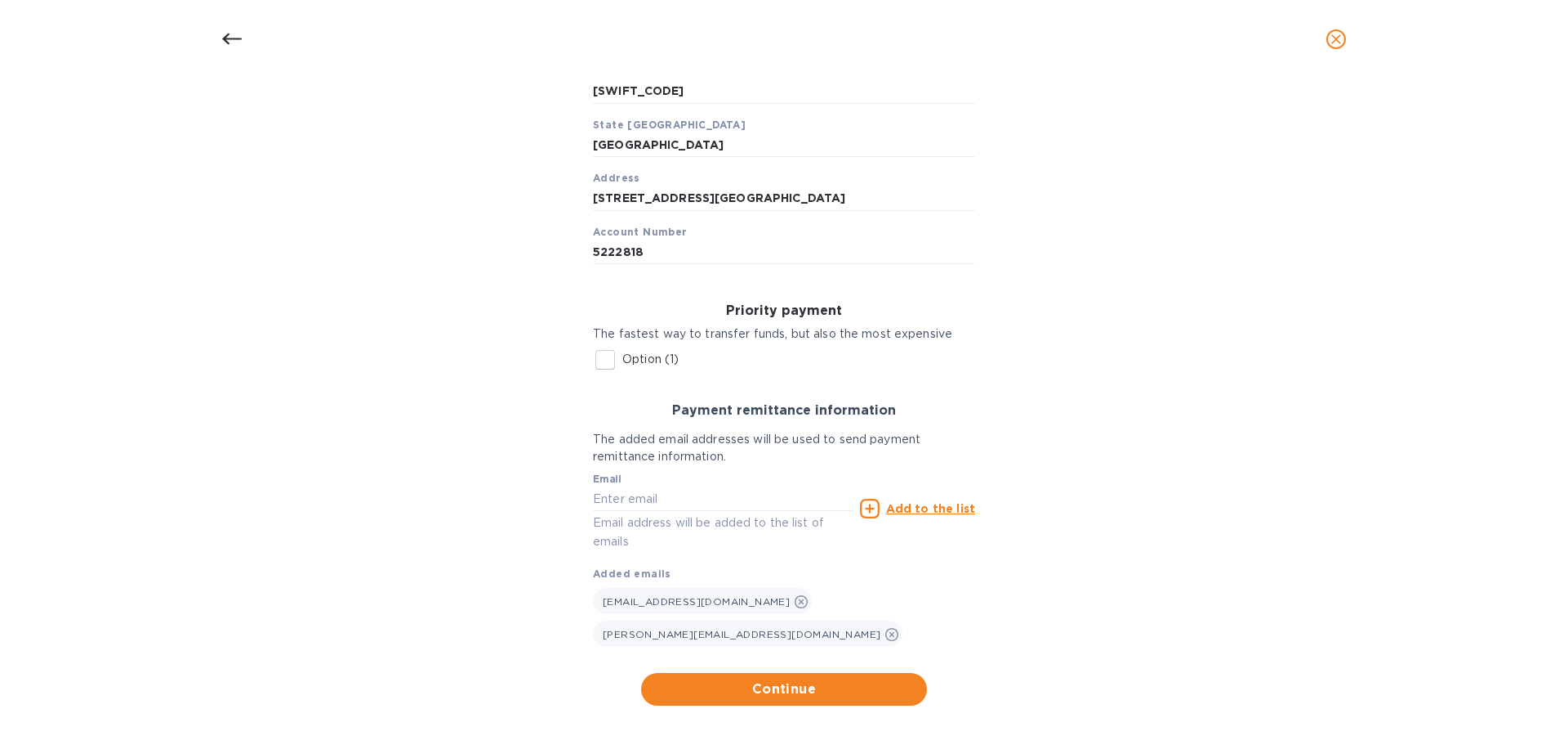
scroll to position [599, 0]
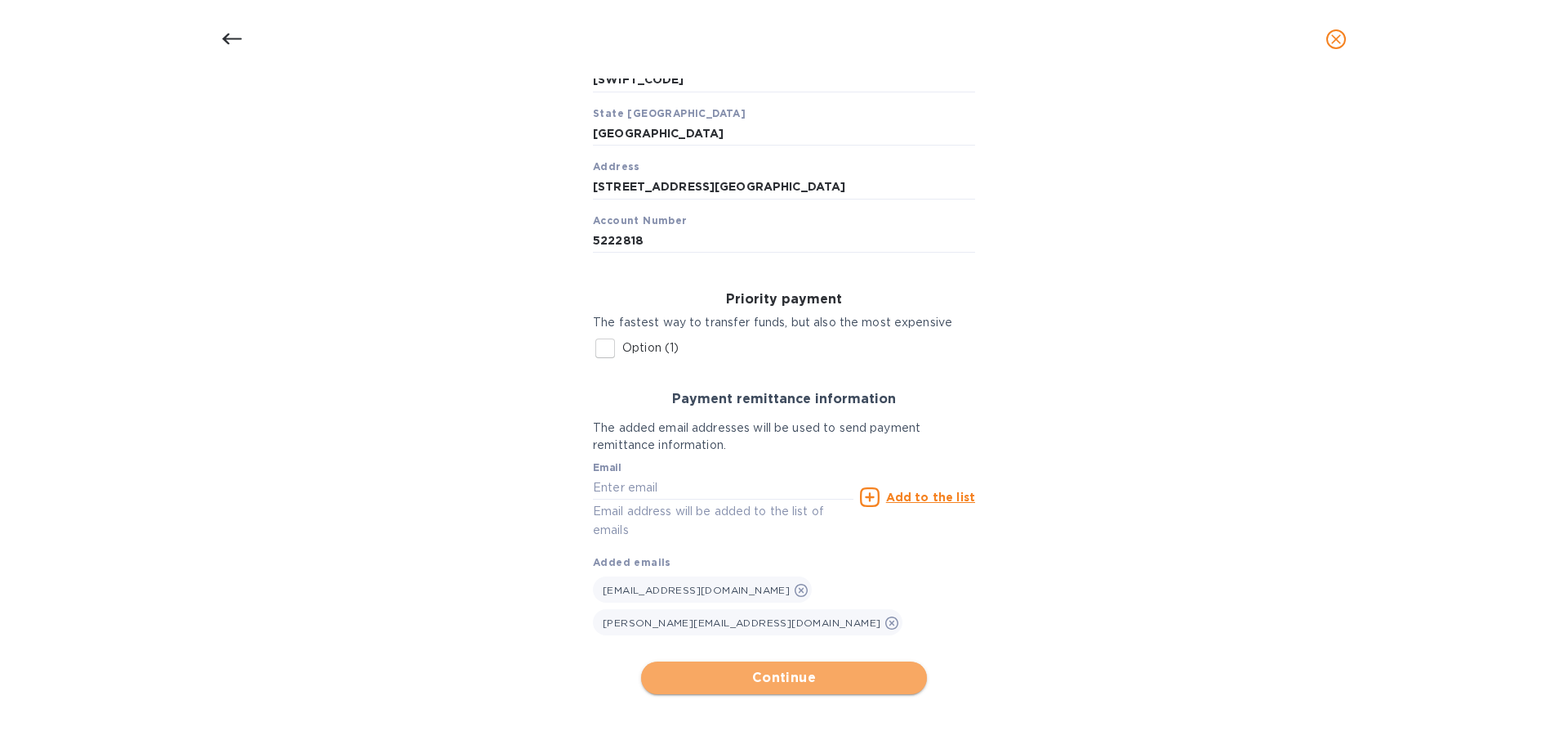
click at [812, 674] on span "Continue" at bounding box center [784, 678] width 260 height 20
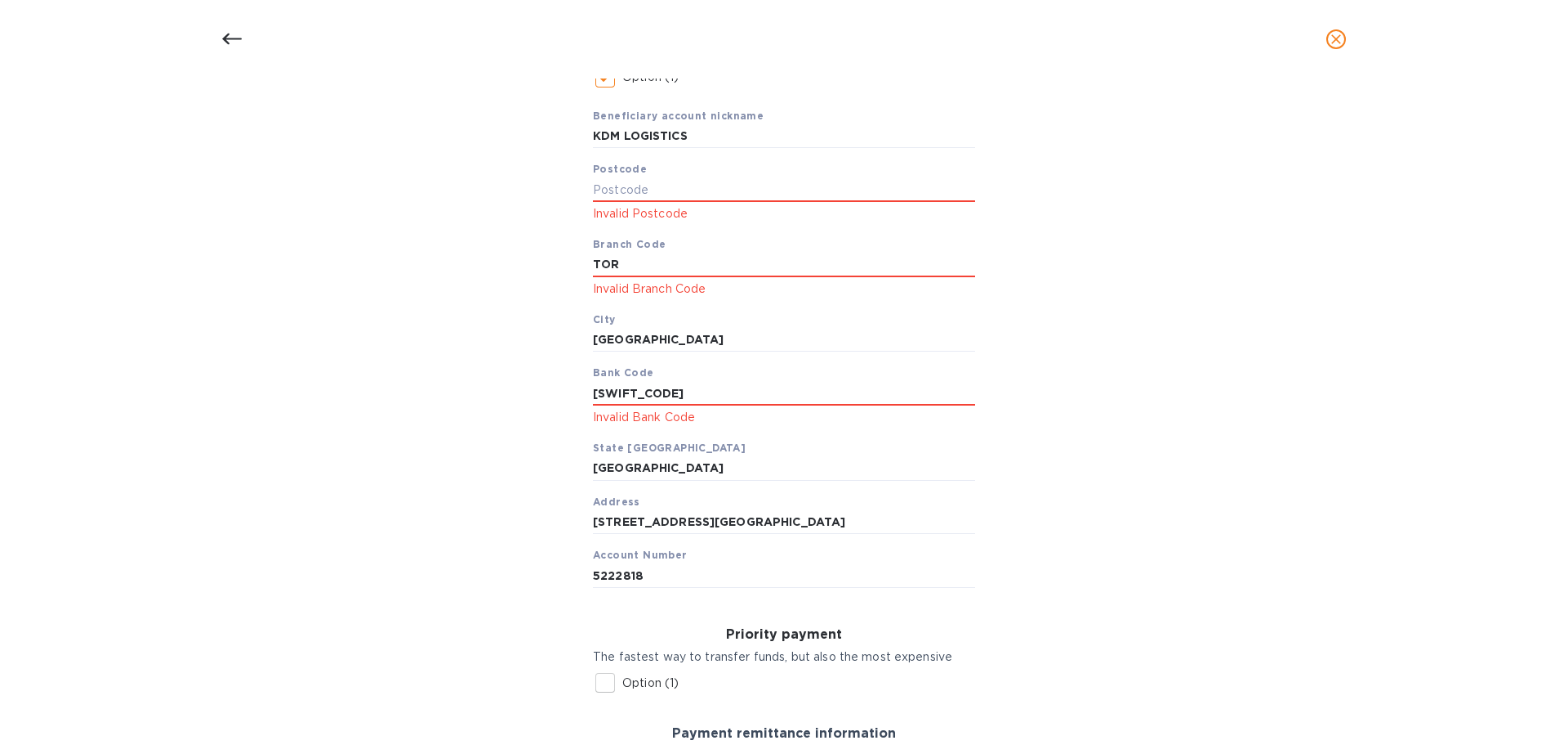
scroll to position [315, 0]
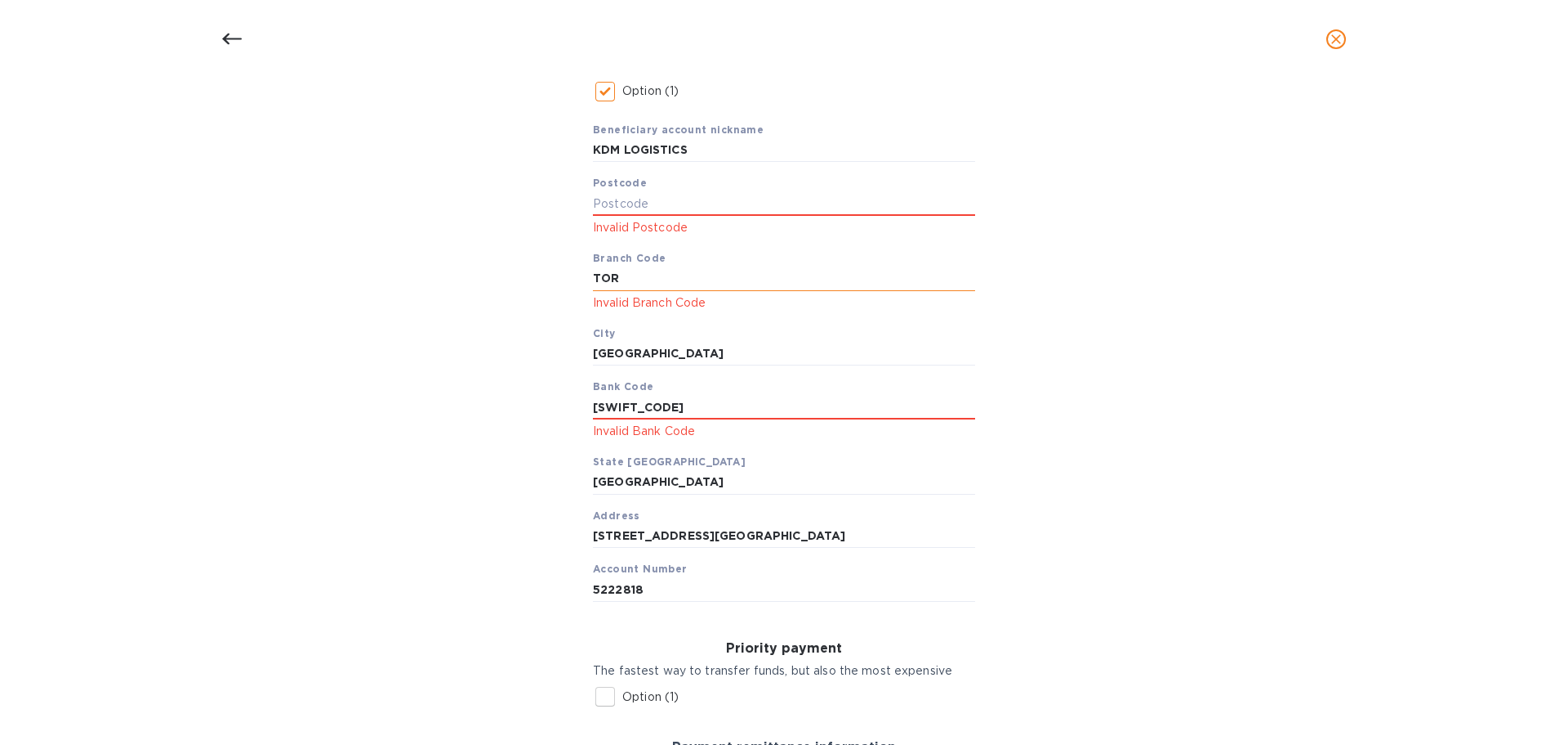
click at [625, 271] on input "TOR" at bounding box center [784, 279] width 382 height 25
drag, startPoint x: 622, startPoint y: 273, endPoint x: 453, endPoint y: 277, distance: 169.0
click at [453, 277] on div "Bank account holder name KDM LOGISTICS Regular payment A Domestic/SEPA payment,…" at bounding box center [784, 484] width 1526 height 1138
drag, startPoint x: 686, startPoint y: 398, endPoint x: 427, endPoint y: 407, distance: 259.2
click at [427, 407] on div "Bank account holder name KDM LOGISTICS Regular payment A Domestic/SEPA payment,…" at bounding box center [784, 484] width 1526 height 1138
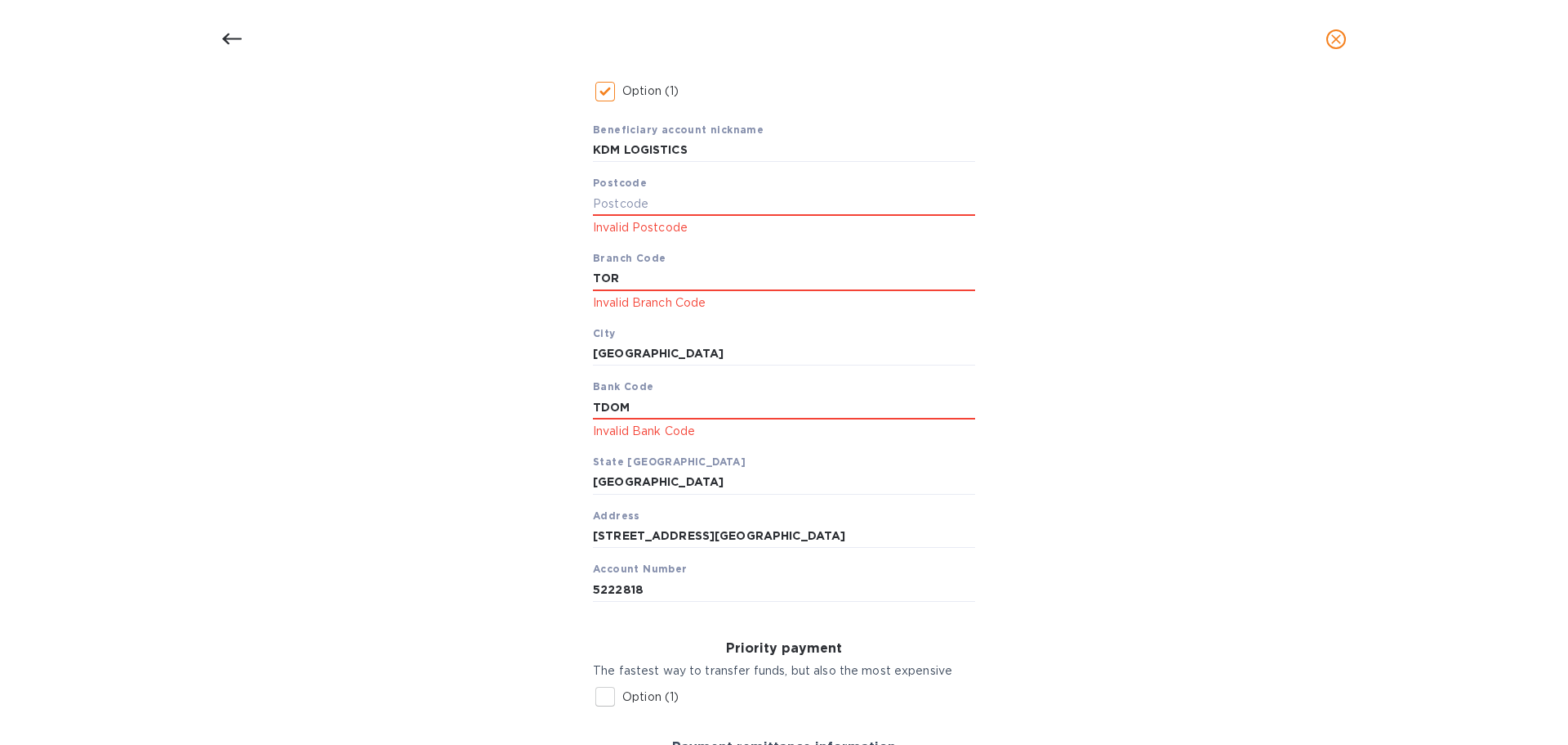
type input "TDOM"
click at [661, 345] on input "[GEOGRAPHIC_DATA]" at bounding box center [784, 354] width 382 height 25
drag, startPoint x: 641, startPoint y: 280, endPoint x: 549, endPoint y: 280, distance: 92.0
click at [549, 280] on div "Bank account holder name KDM LOGISTICS Regular payment A Domestic/SEPA payment,…" at bounding box center [784, 484] width 1526 height 1138
click at [636, 205] on input "text" at bounding box center [784, 204] width 382 height 25
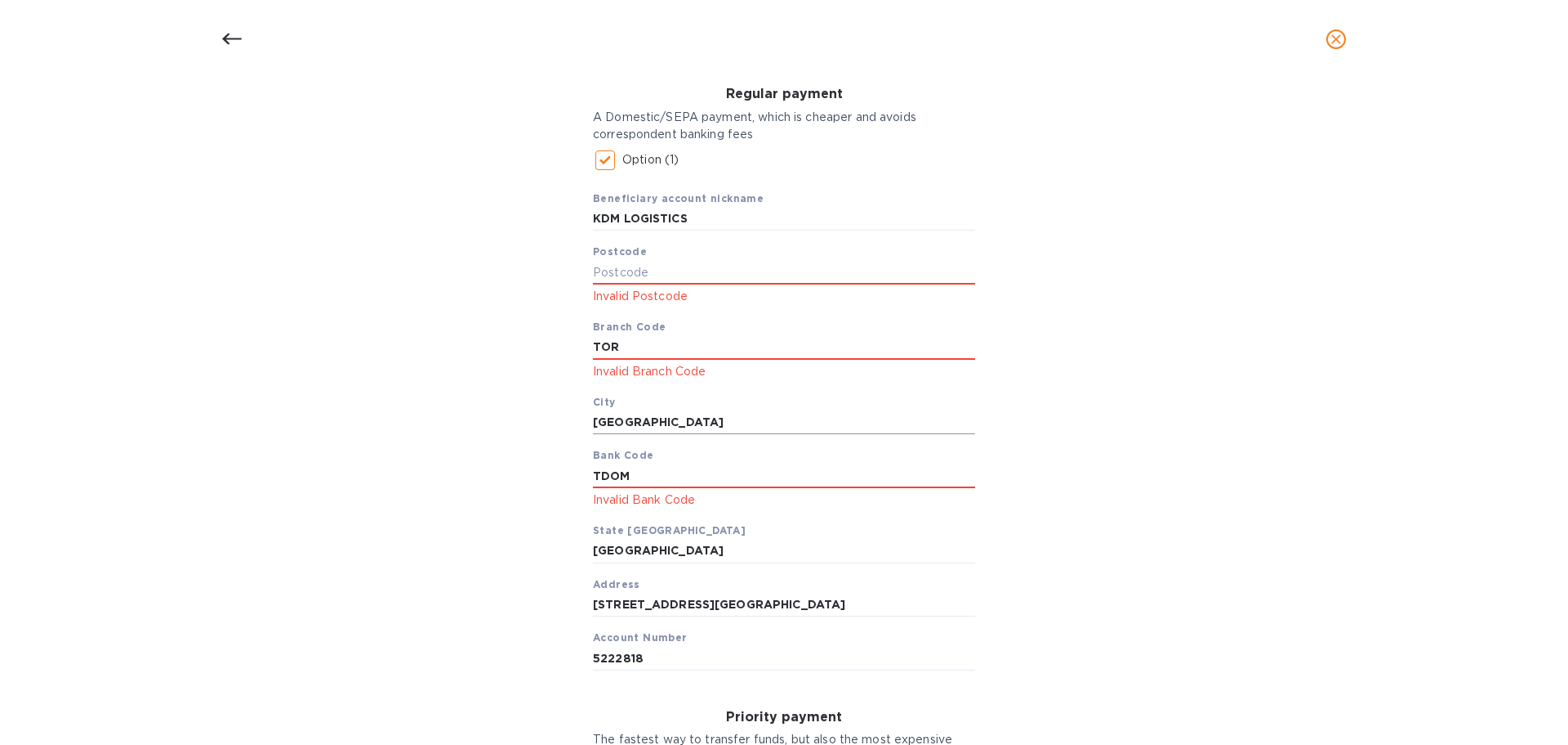
scroll to position [246, 0]
click at [602, 259] on span "Postcode" at bounding box center [620, 253] width 54 height 16
click at [601, 271] on input "text" at bounding box center [784, 273] width 382 height 25
click at [679, 361] on div "TOR Invalid Branch Code" at bounding box center [784, 359] width 382 height 46
click at [655, 351] on input "TOR" at bounding box center [784, 348] width 382 height 25
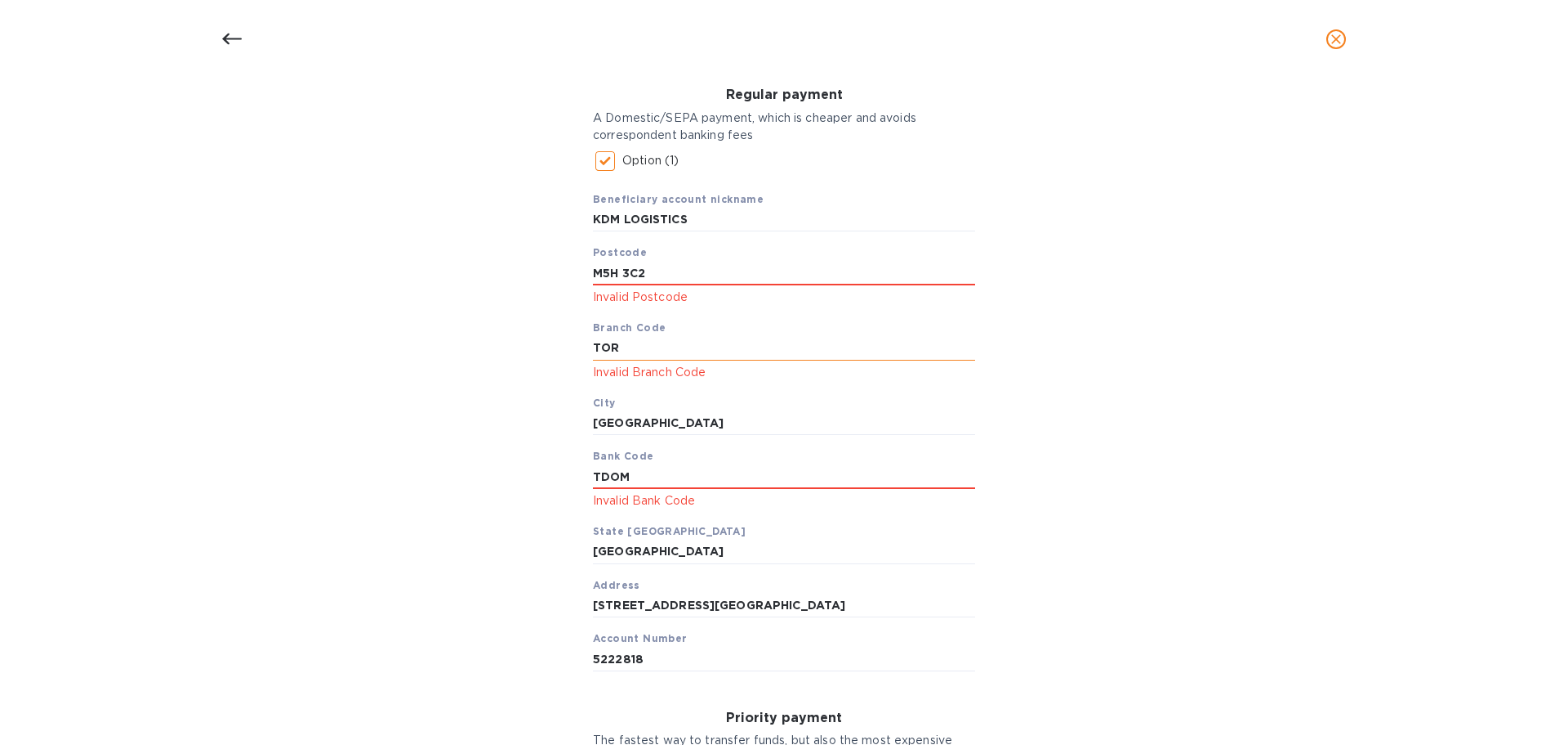
click at [665, 348] on input "TOR" at bounding box center [784, 348] width 382 height 25
drag, startPoint x: 617, startPoint y: 270, endPoint x: 668, endPoint y: 268, distance: 51.0
click at [619, 270] on input "M5H 3C2" at bounding box center [784, 273] width 382 height 25
type input "M5H3C2"
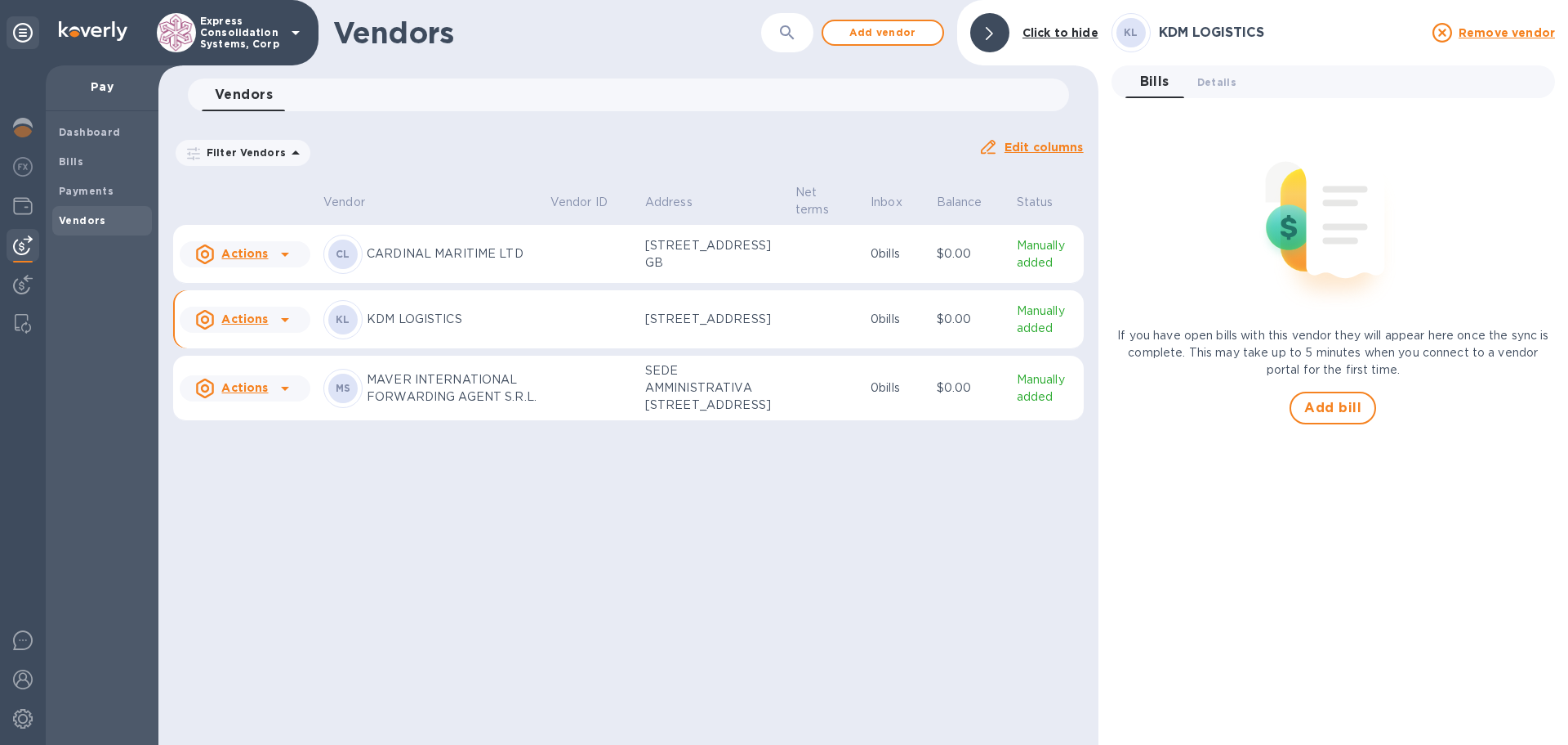
click at [256, 326] on u "Actions" at bounding box center [245, 319] width 47 height 13
click at [254, 361] on div at bounding box center [784, 372] width 1568 height 745
click at [1207, 74] on span "Details 0" at bounding box center [1217, 82] width 39 height 17
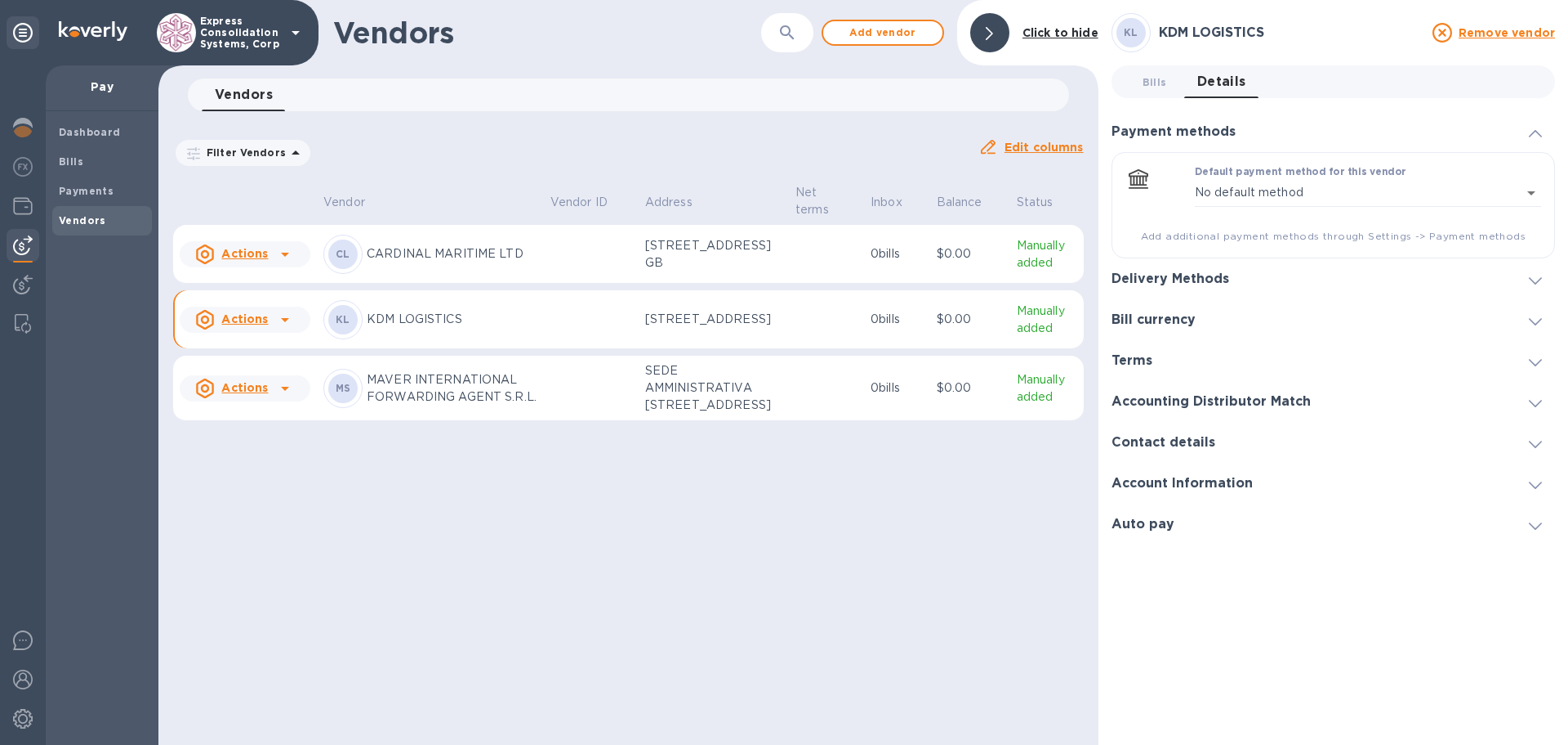
click at [407, 328] on p "KDM LOGISTICS" at bounding box center [451, 319] width 171 height 17
click at [411, 328] on p "KDM LOGISTICS" at bounding box center [451, 319] width 171 height 17
click at [1149, 88] on span "Bills 0" at bounding box center [1155, 82] width 25 height 17
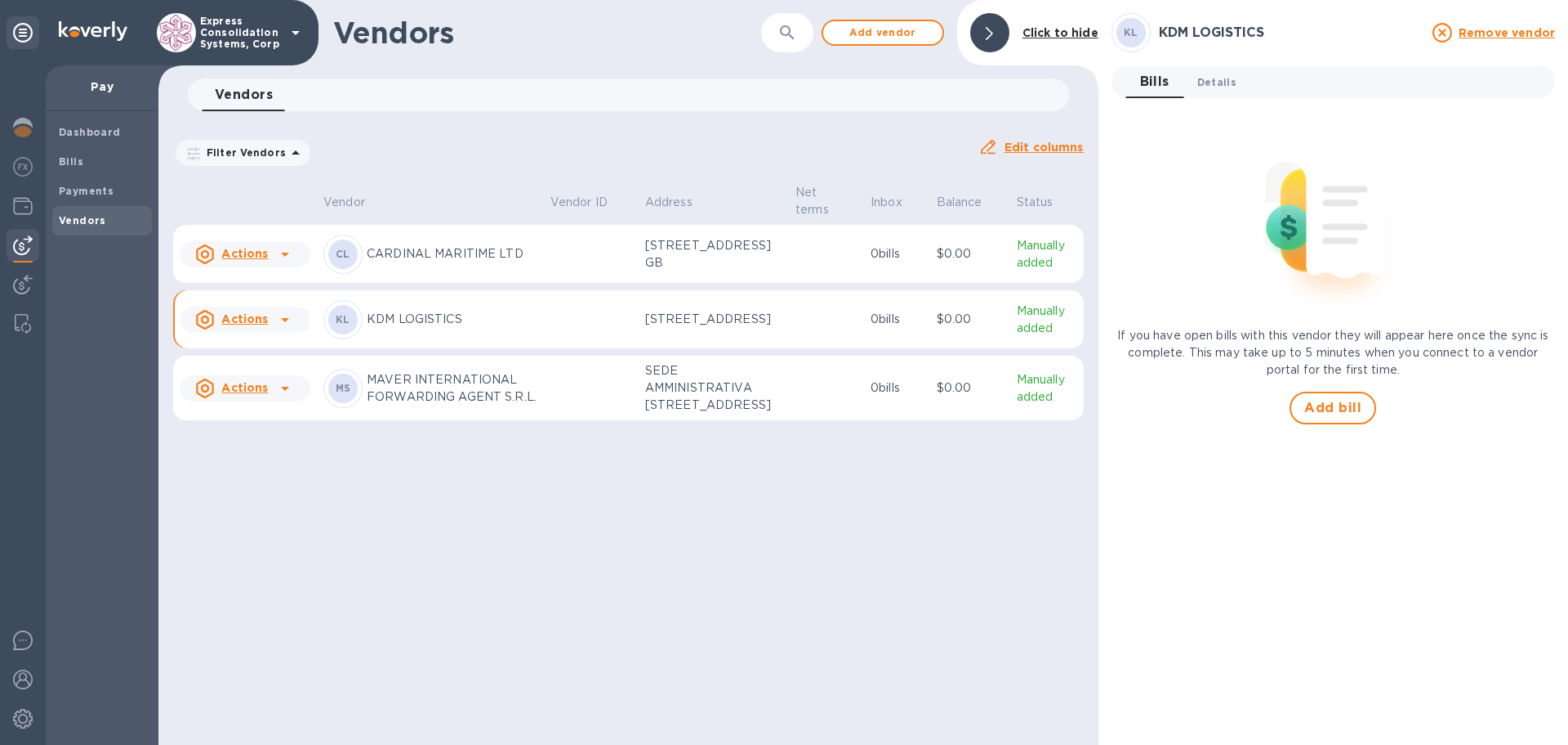
click at [1215, 90] on span "Details 0" at bounding box center [1217, 82] width 39 height 17
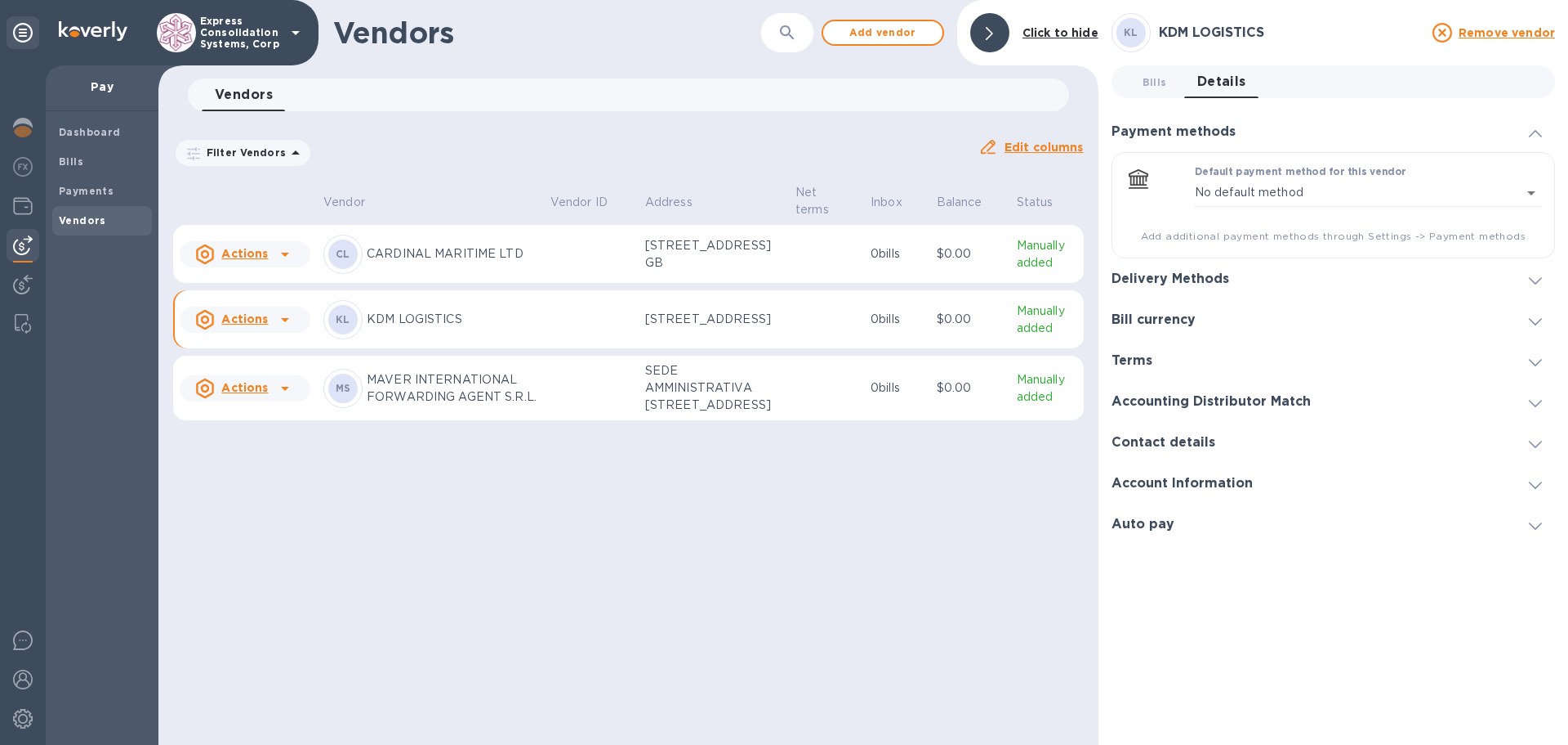
click at [1532, 488] on span at bounding box center [1535, 483] width 13 height 16
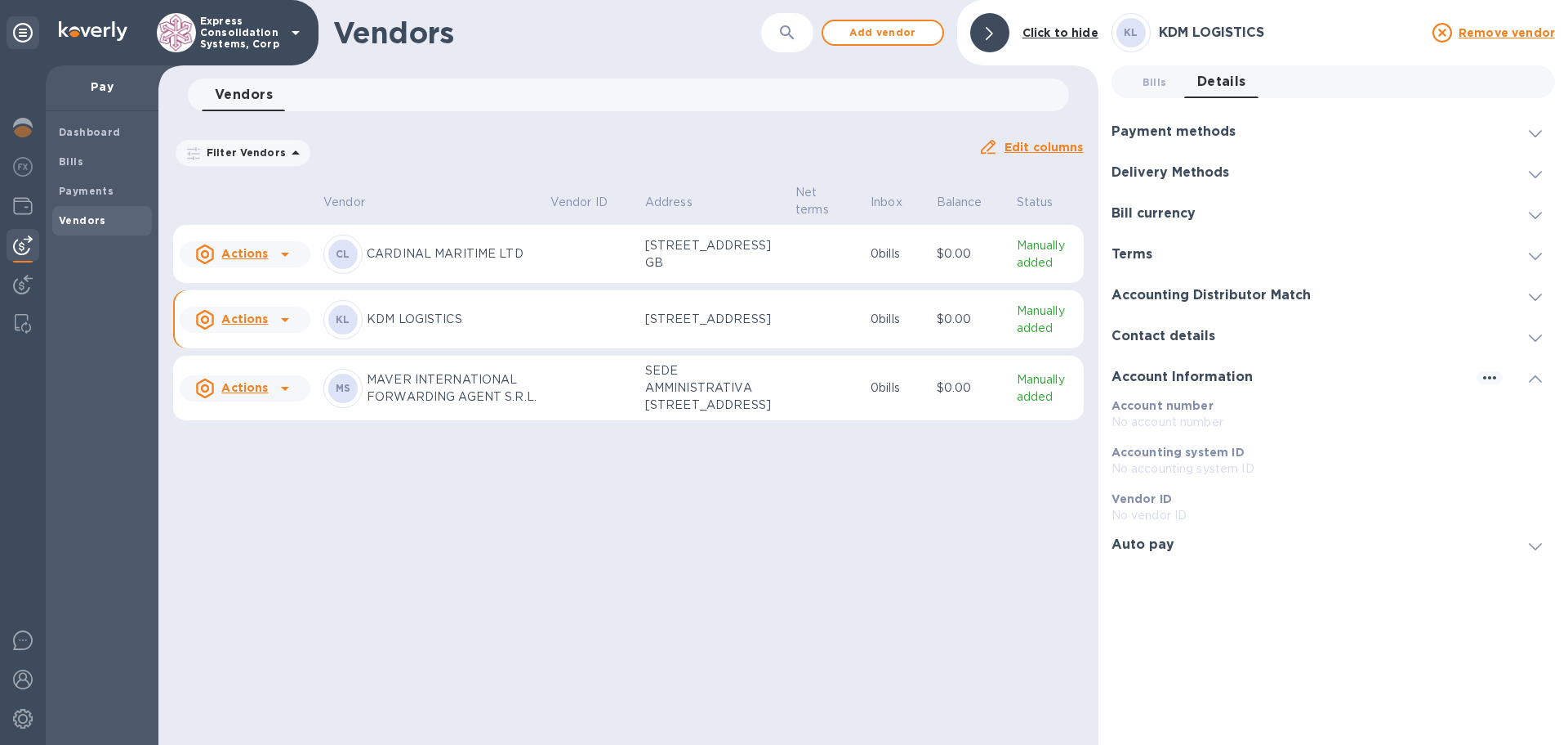
click at [1530, 124] on div at bounding box center [1535, 132] width 39 height 16
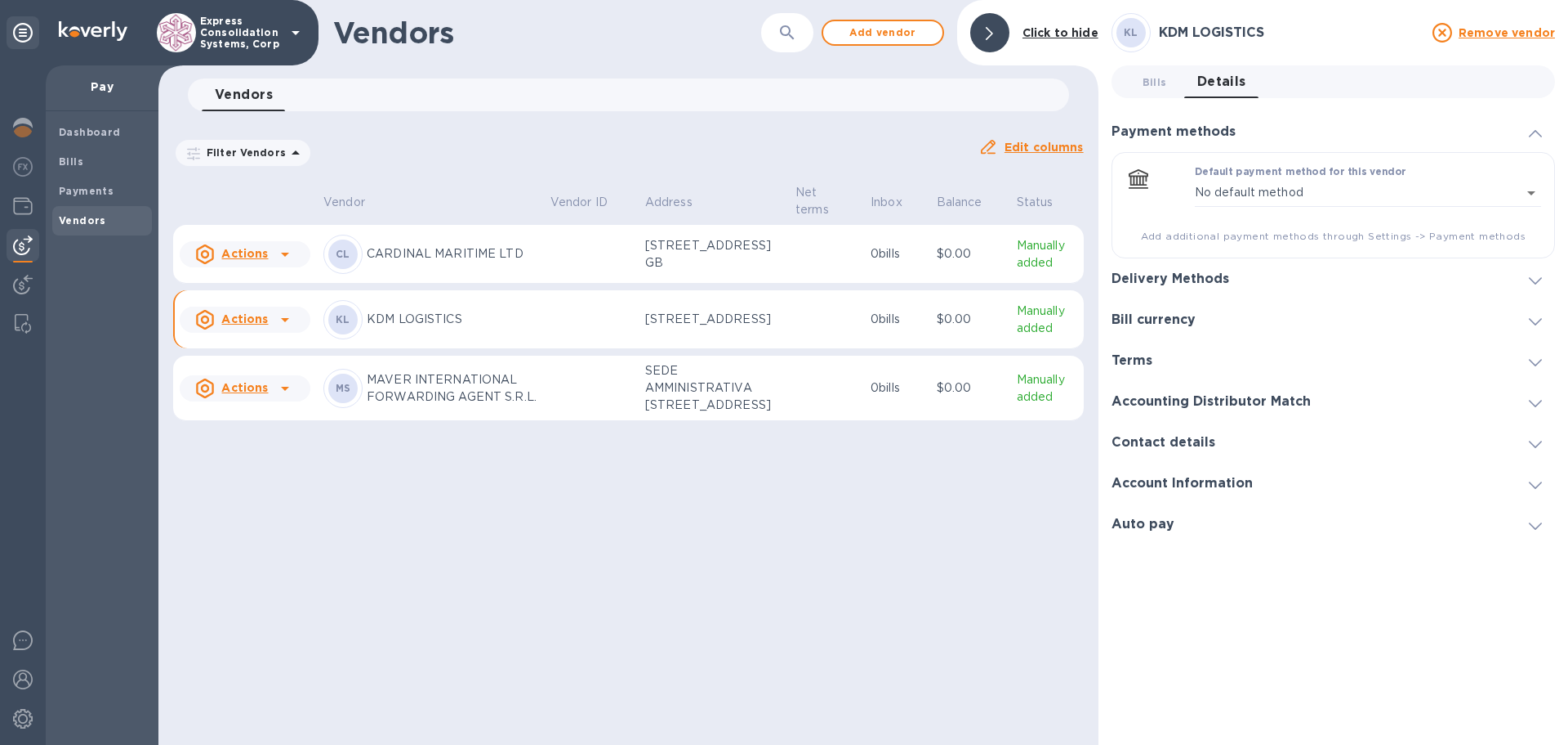
click at [1538, 271] on div at bounding box center [1535, 279] width 39 height 16
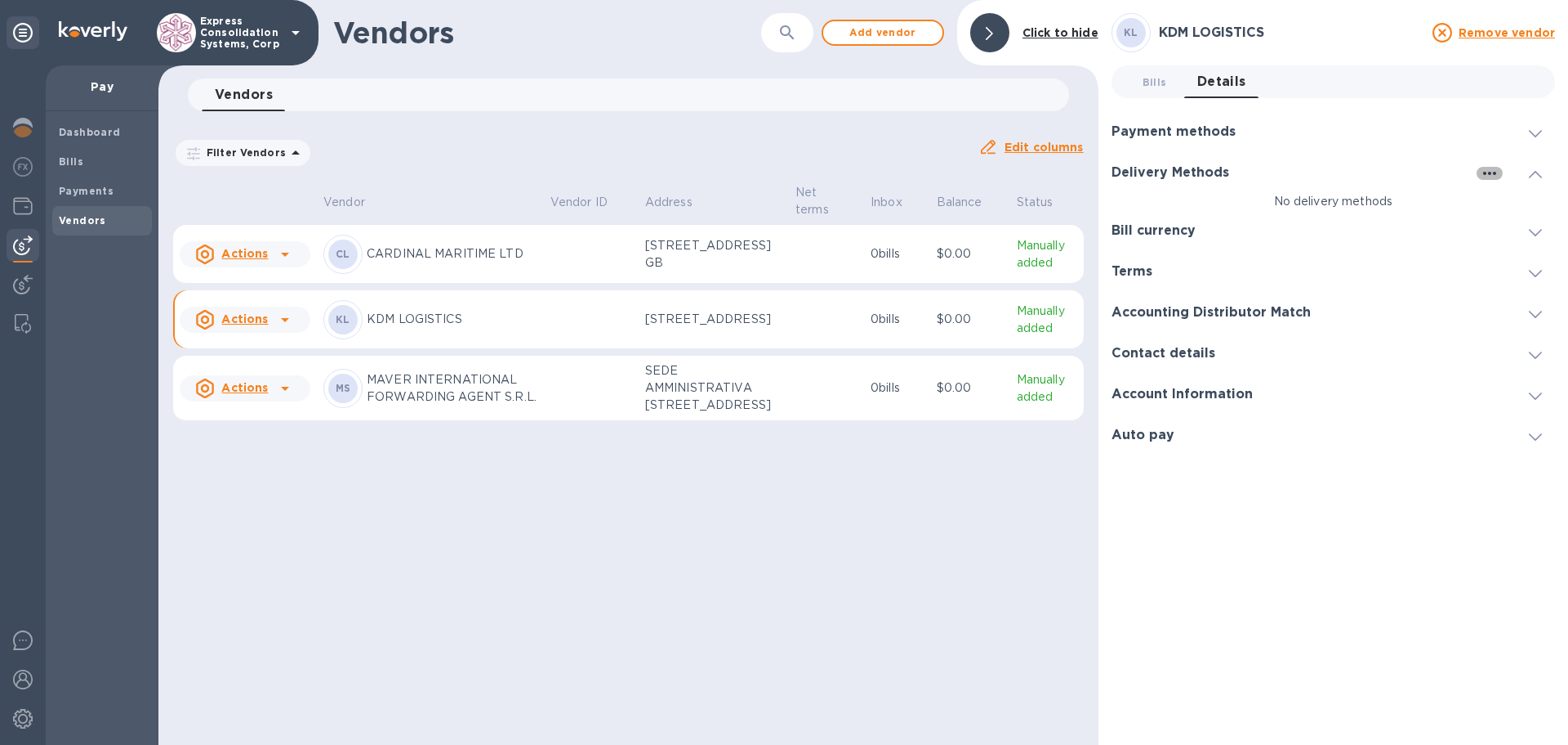
click at [1494, 169] on icon "button" at bounding box center [1490, 174] width 20 height 20
click at [1538, 401] on div at bounding box center [784, 372] width 1568 height 745
click at [1535, 397] on icon at bounding box center [1535, 395] width 13 height 7
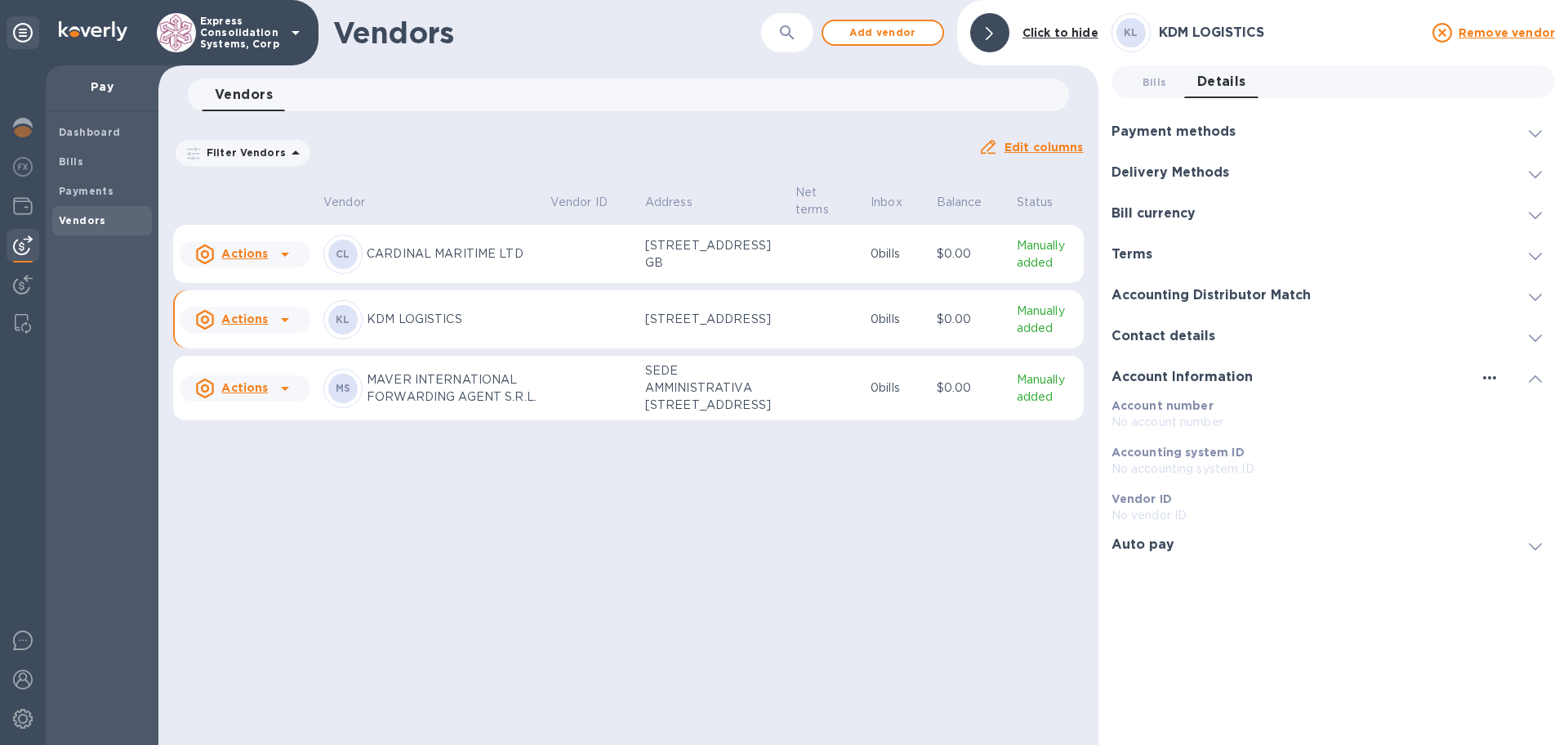
click at [1491, 377] on icon "button" at bounding box center [1489, 376] width 13 height 3
click at [1512, 410] on p "Edit" at bounding box center [1508, 410] width 25 height 16
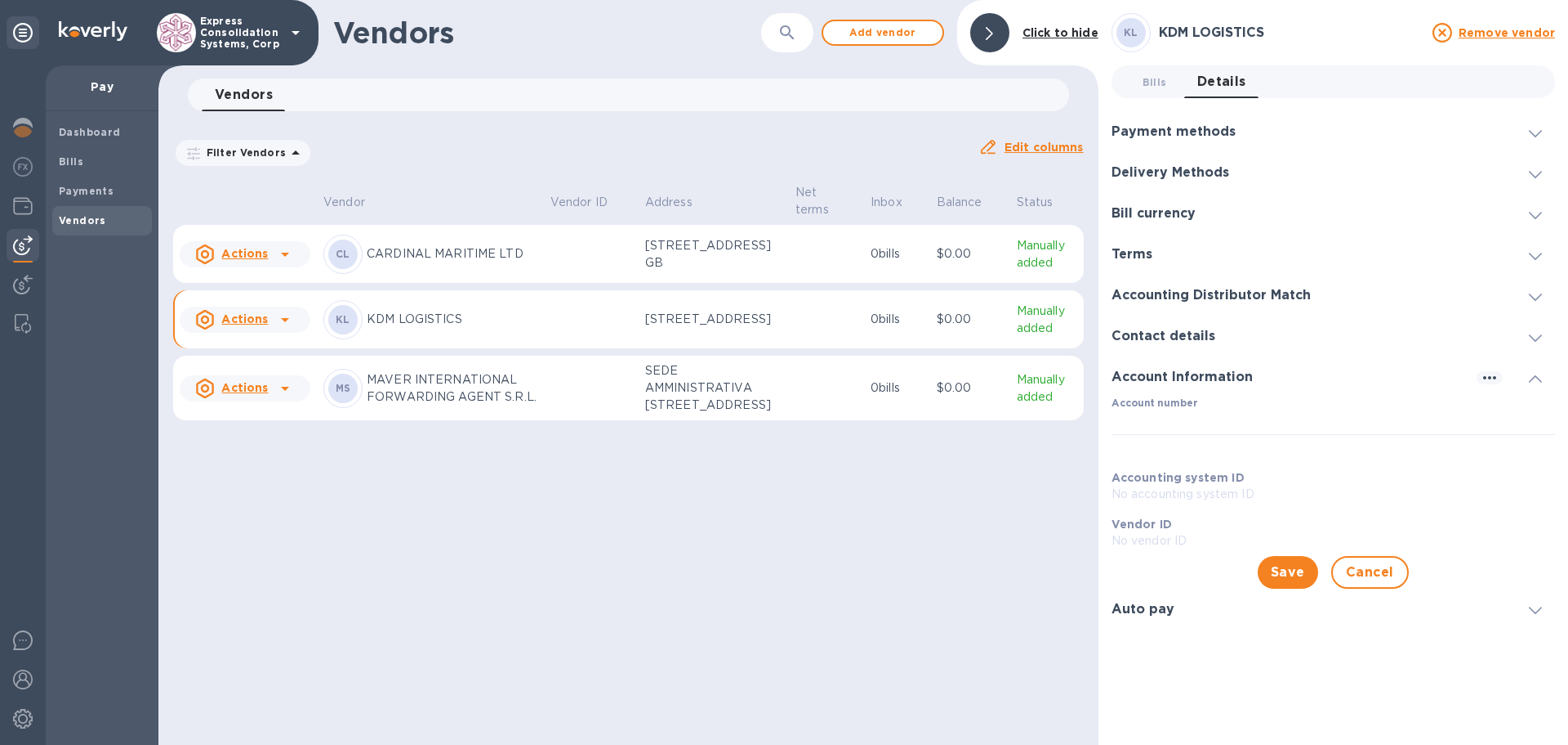
click at [275, 398] on icon at bounding box center [285, 388] width 20 height 20
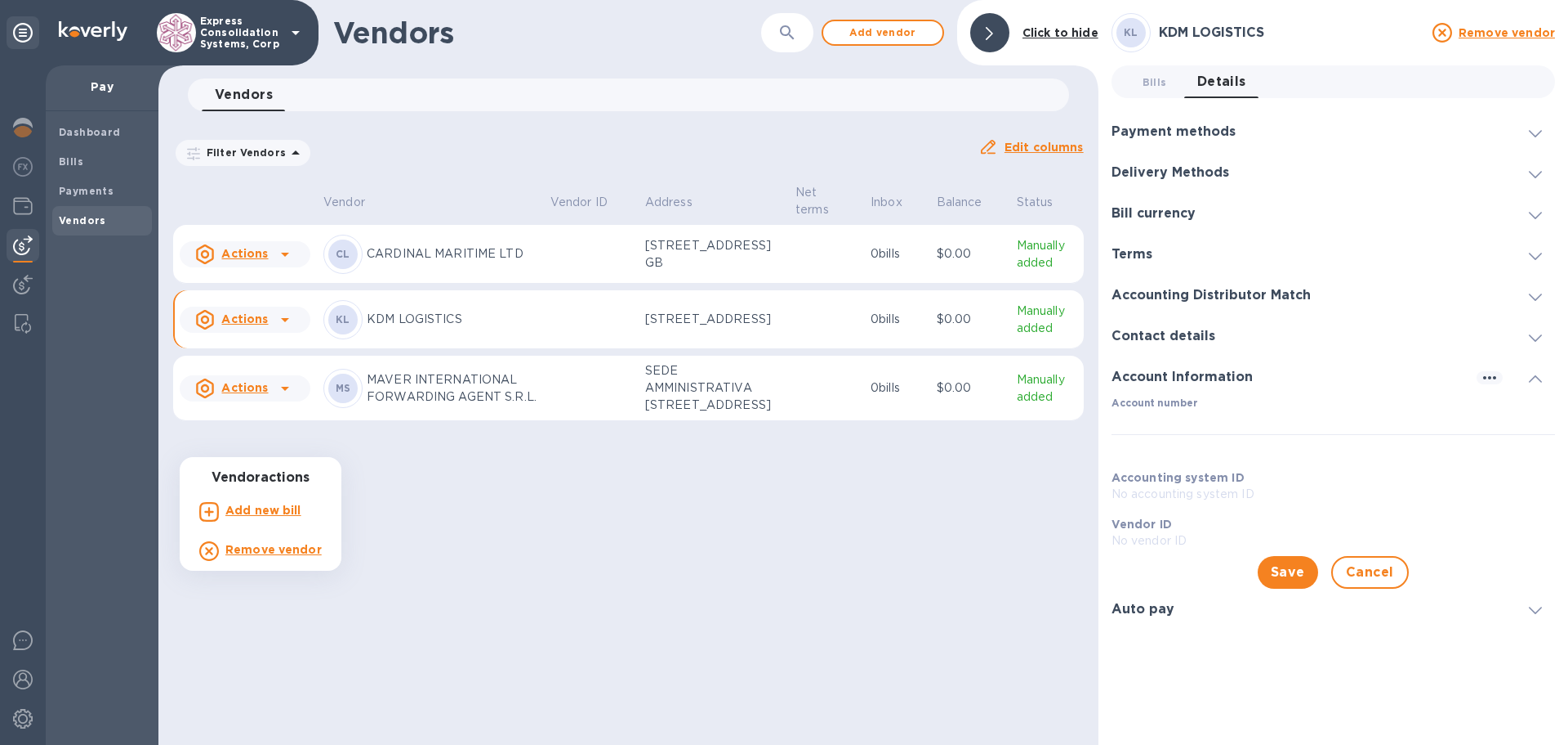
click at [539, 599] on div at bounding box center [784, 372] width 1568 height 745
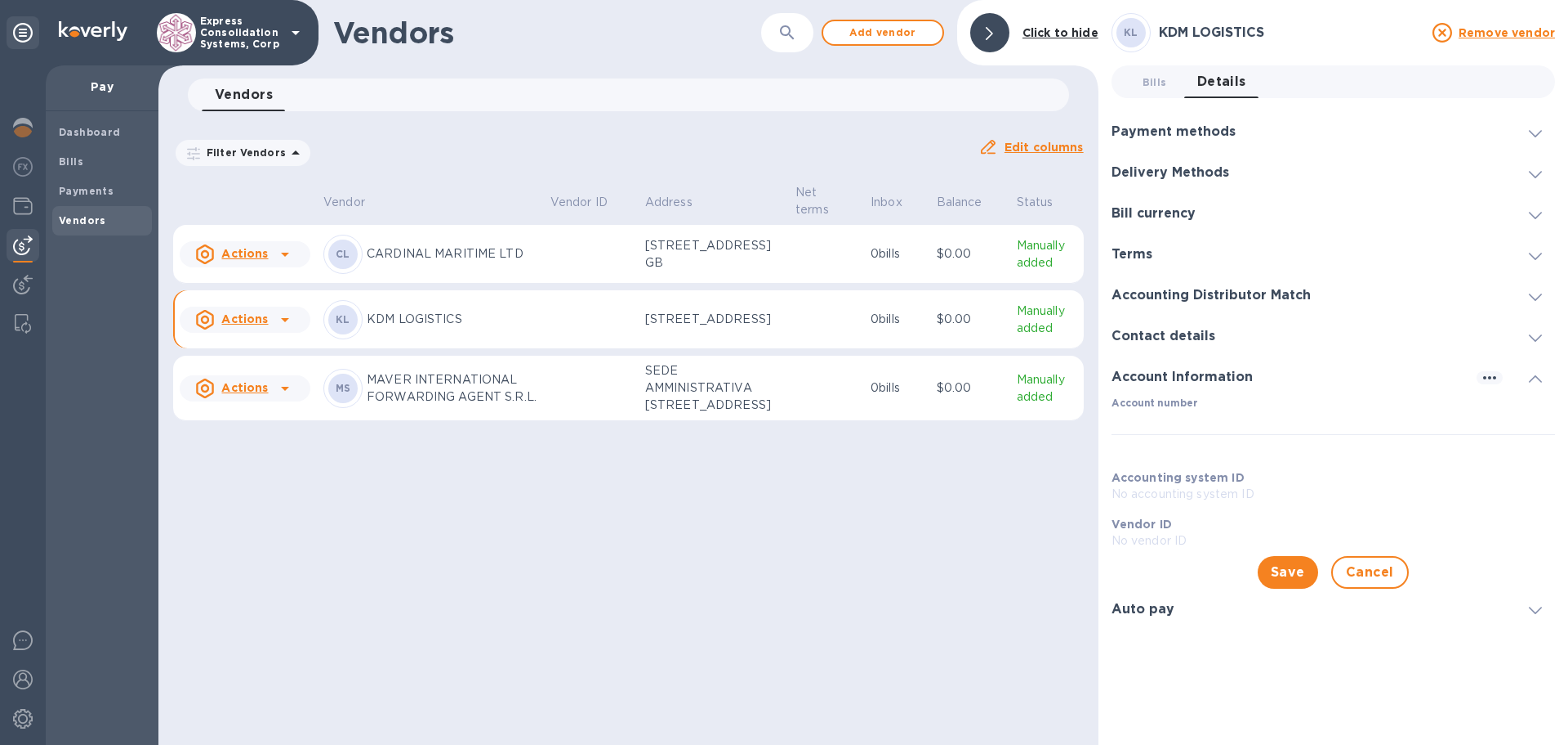
click at [272, 333] on div at bounding box center [285, 320] width 26 height 26
click at [1040, 364] on div at bounding box center [784, 372] width 1568 height 745
click at [1010, 349] on td "Manually added" at bounding box center [1047, 320] width 74 height 59
click at [1529, 126] on span at bounding box center [1535, 132] width 13 height 16
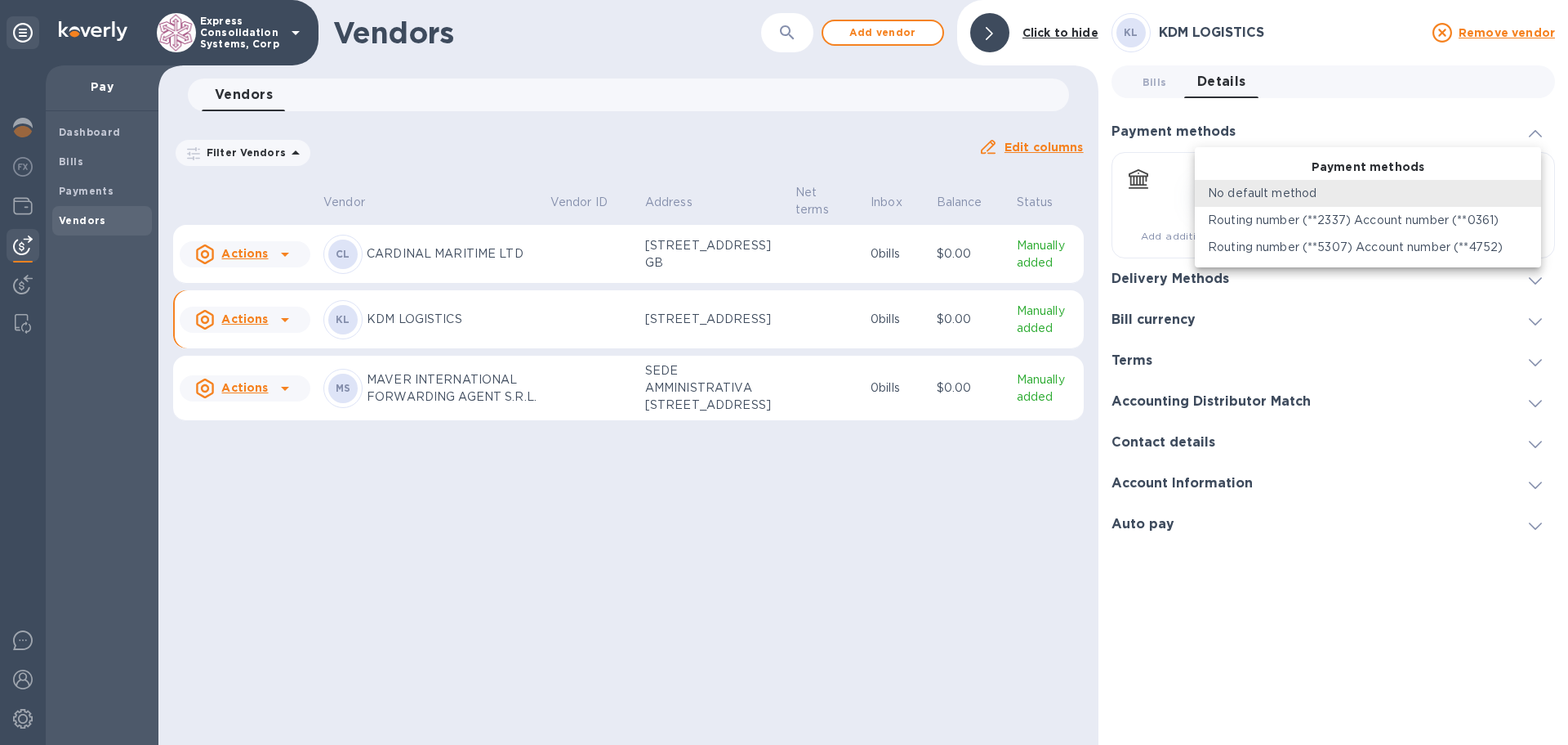
click at [1528, 197] on body "Express Consolidation Systems, Corp Pay Dashboard Bills Payments Vendors Vendor…" at bounding box center [784, 372] width 1568 height 745
click at [1344, 67] on div at bounding box center [784, 372] width 1568 height 745
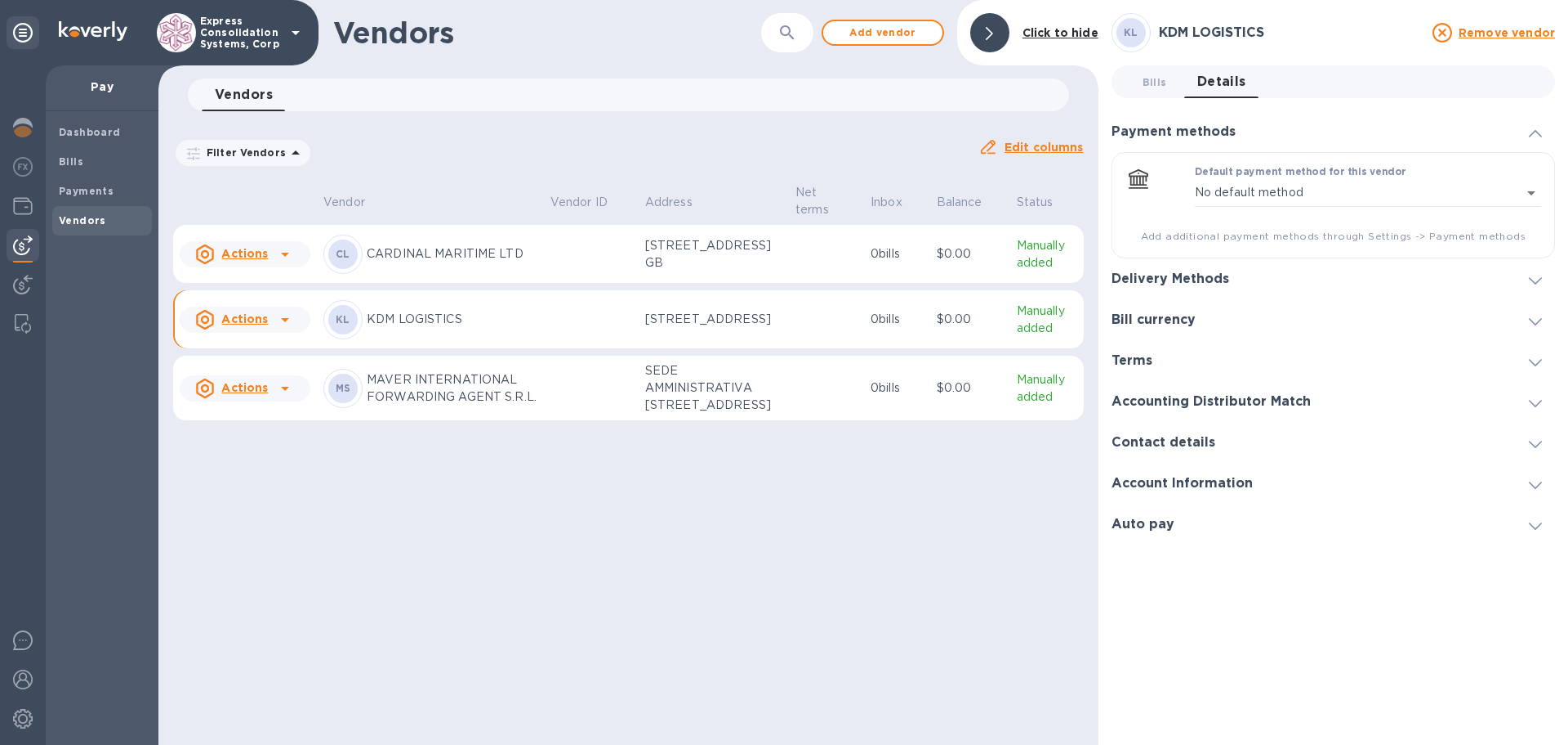
click at [1536, 487] on icon at bounding box center [1535, 484] width 13 height 7
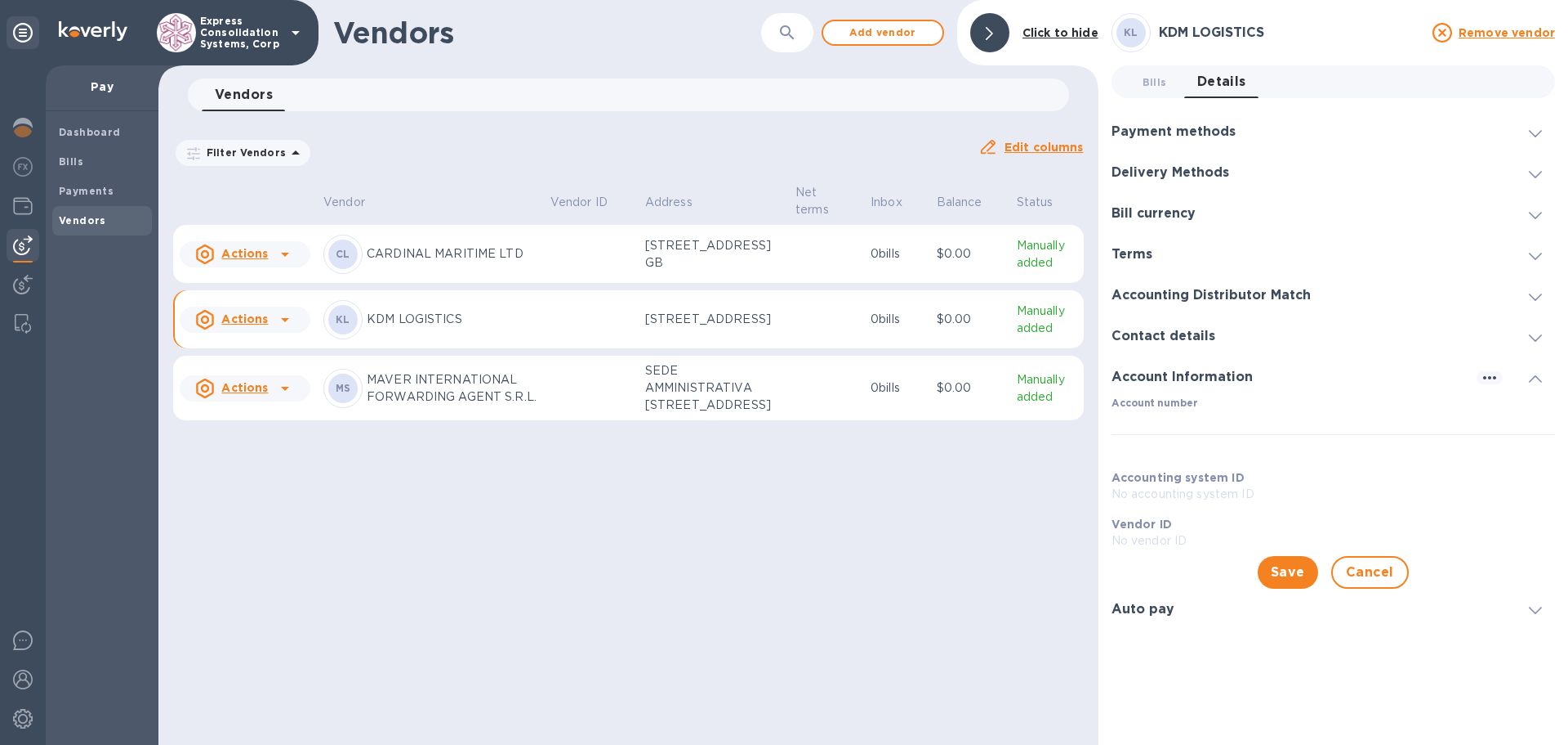
click at [1537, 298] on icon at bounding box center [1535, 297] width 13 height 7
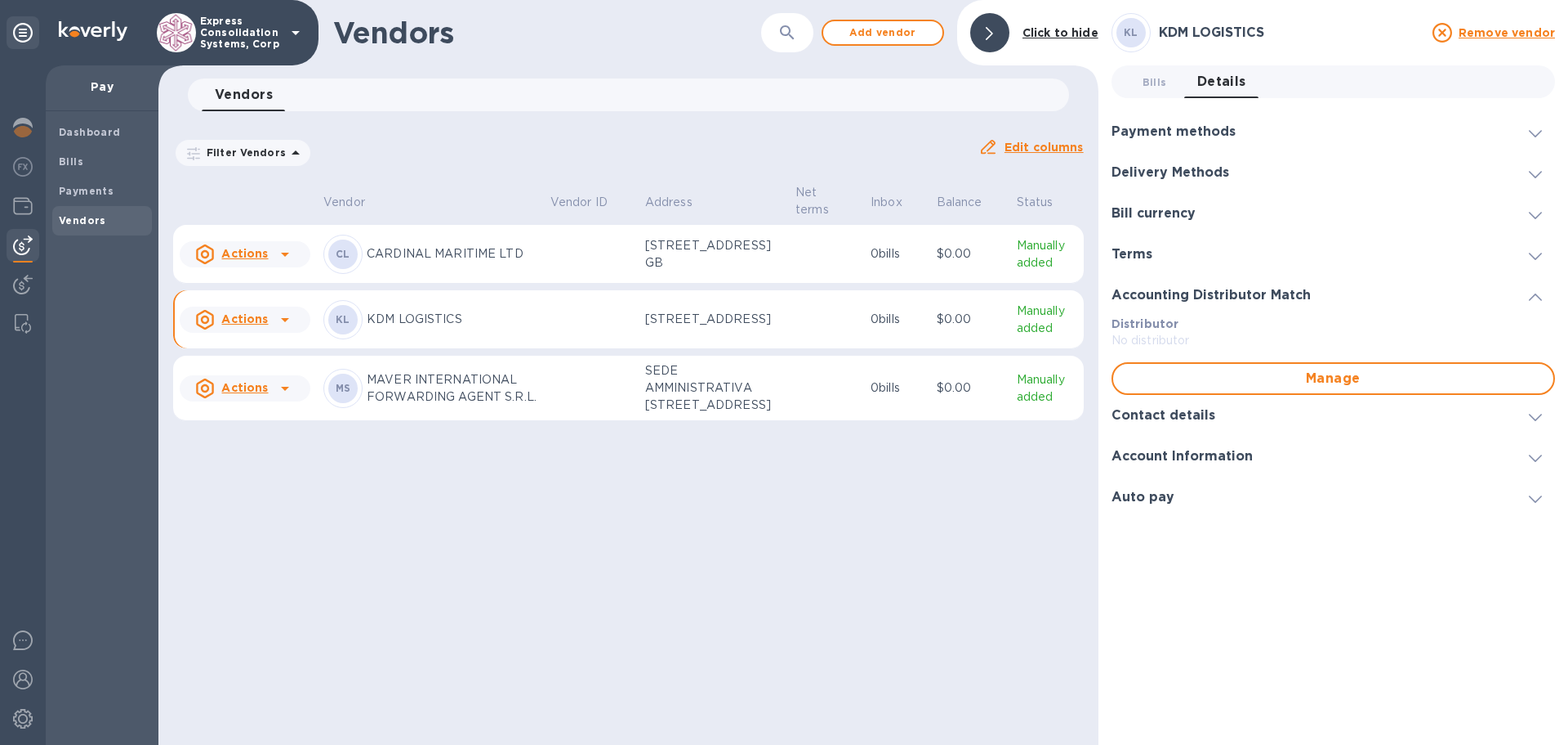
click at [1529, 262] on span at bounding box center [1535, 255] width 13 height 16
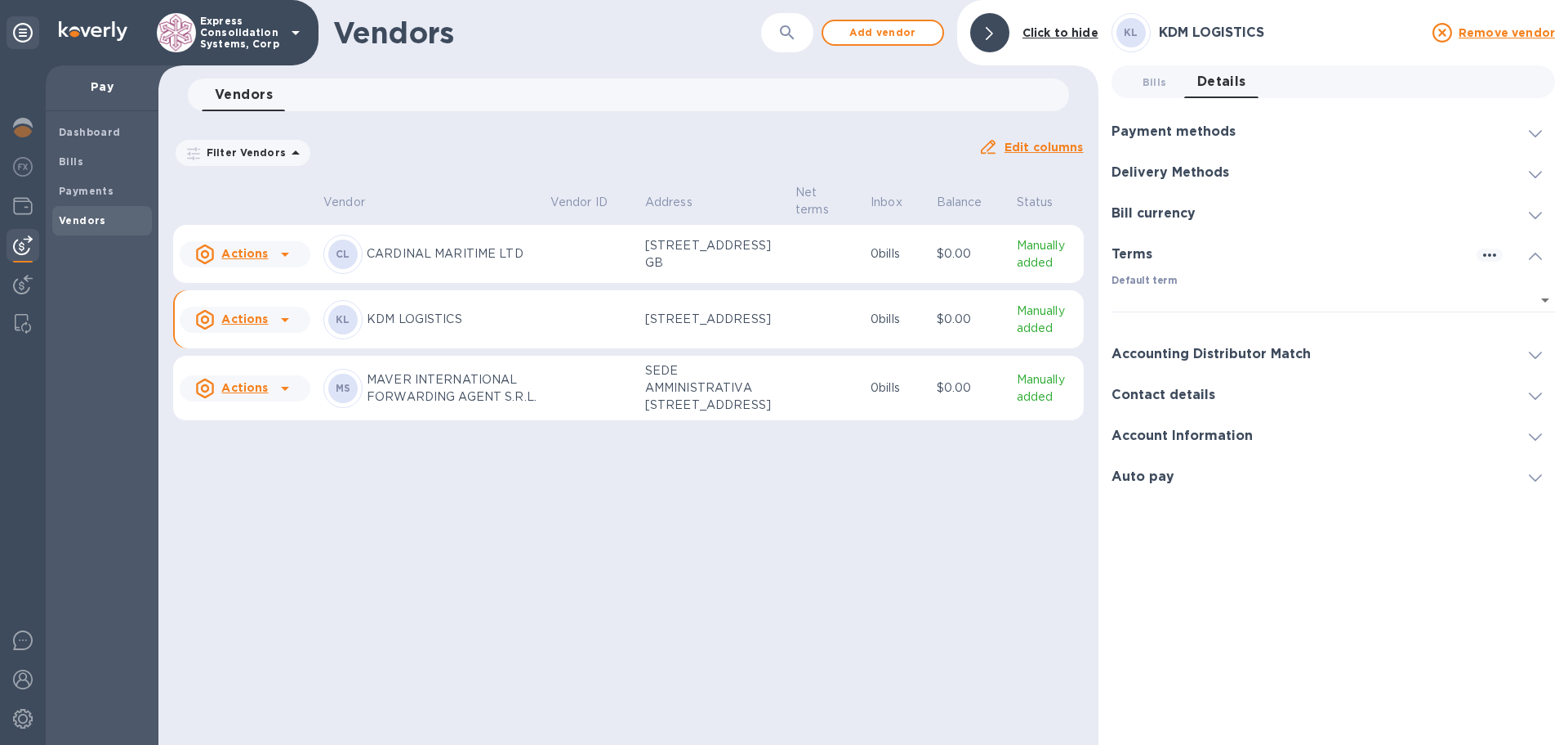
click at [1537, 214] on icon at bounding box center [1535, 215] width 13 height 7
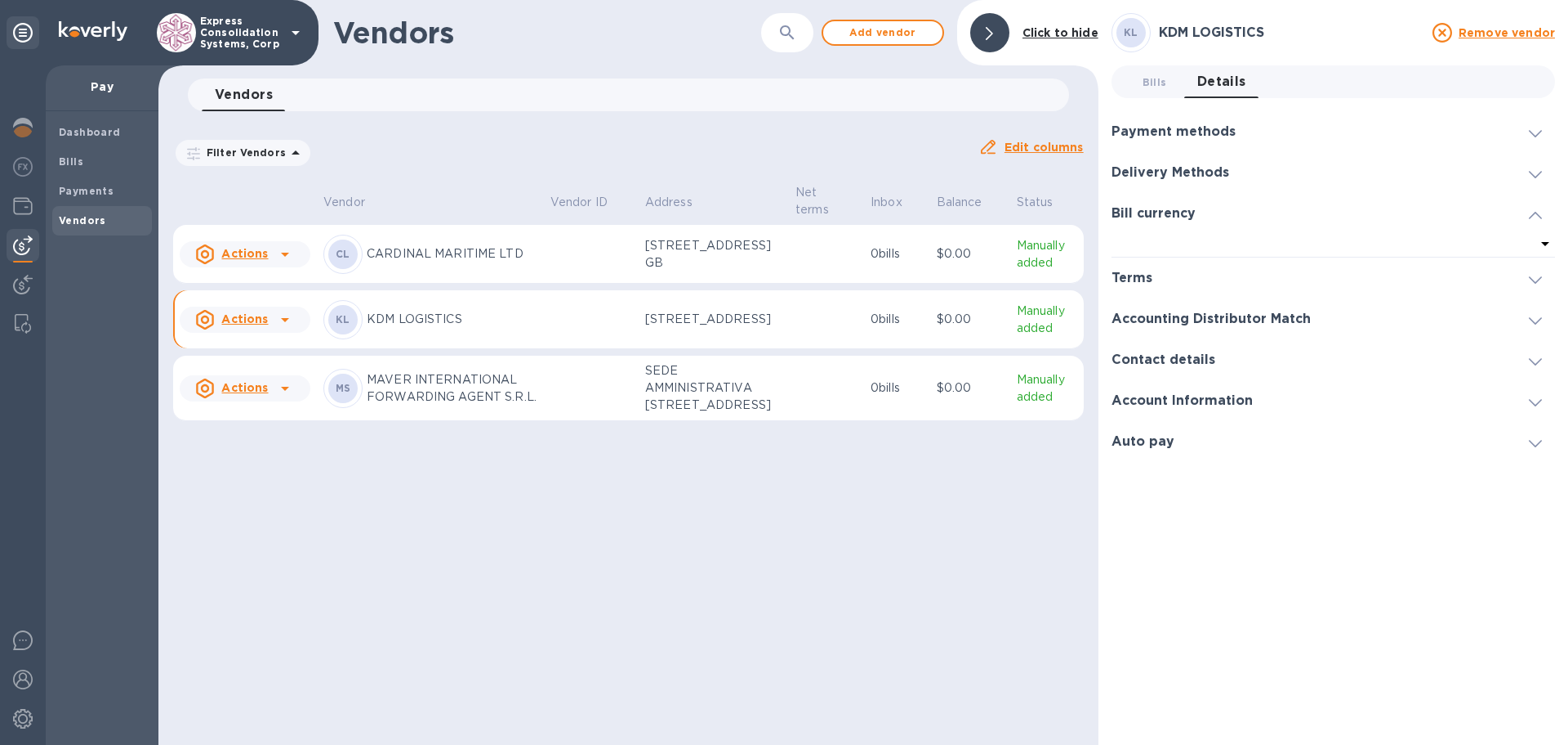
click at [1527, 174] on div at bounding box center [1535, 172] width 39 height 16
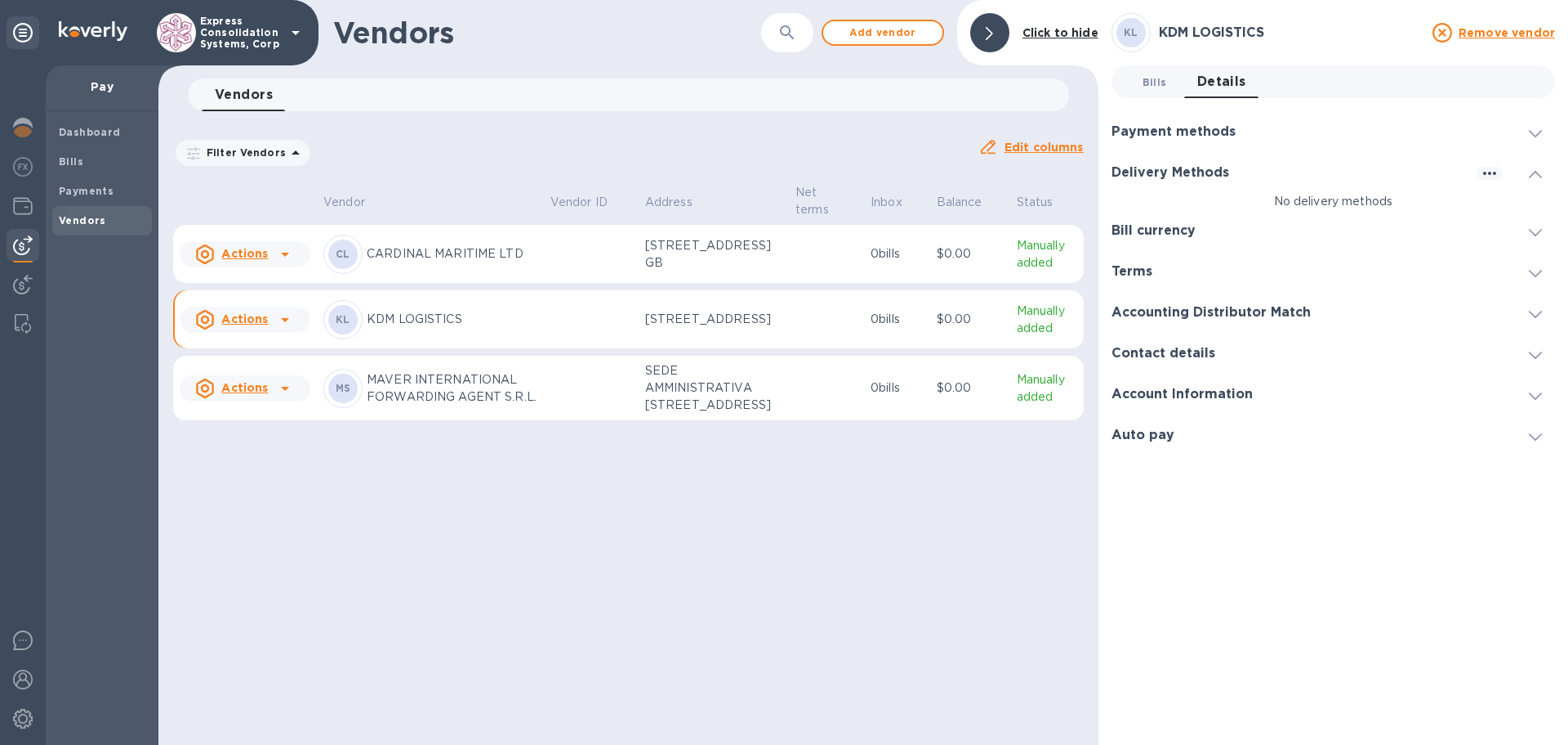
click at [1149, 83] on span "Bills 0" at bounding box center [1155, 82] width 25 height 17
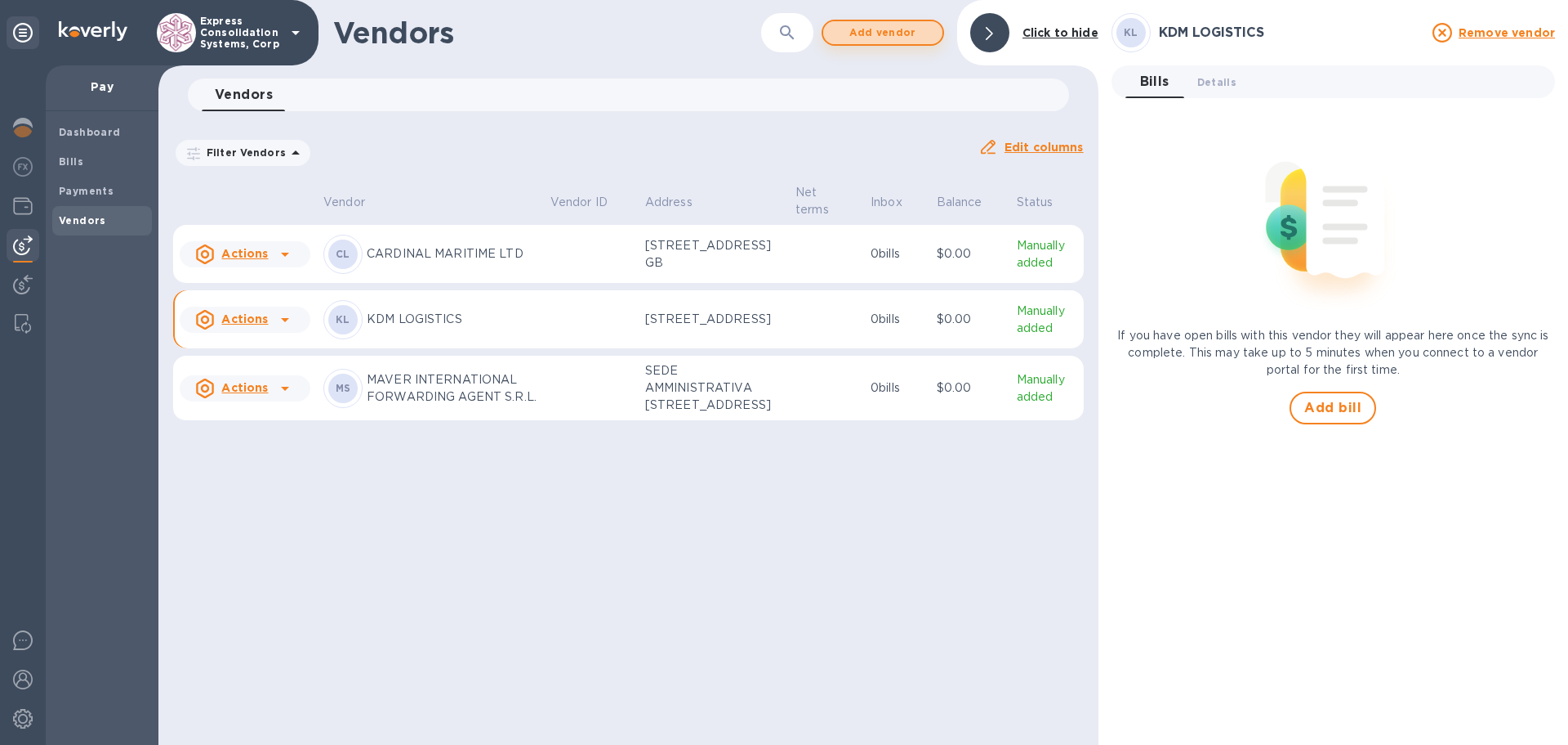
click at [888, 30] on span "Add vendor" at bounding box center [882, 33] width 93 height 20
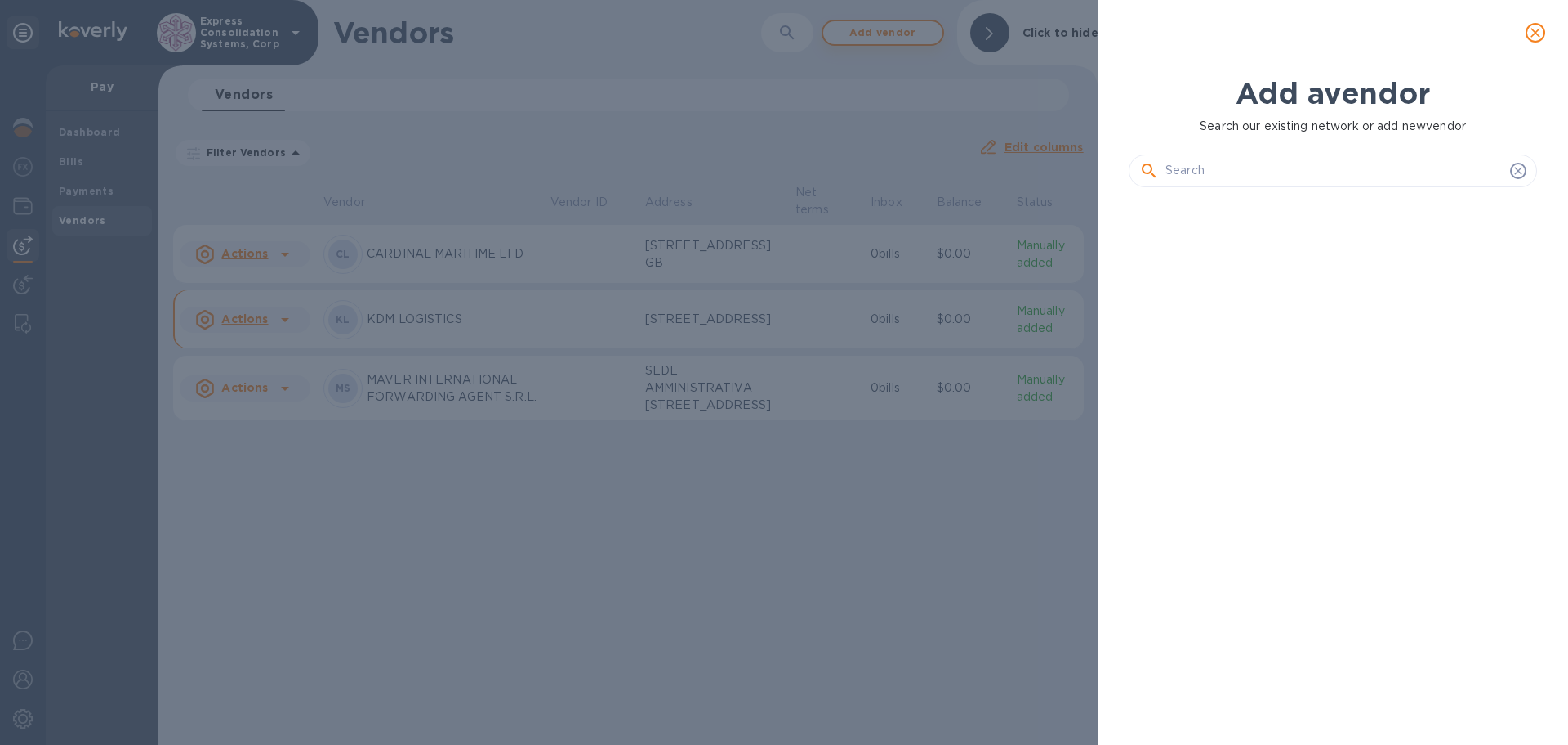
scroll to position [488, 415]
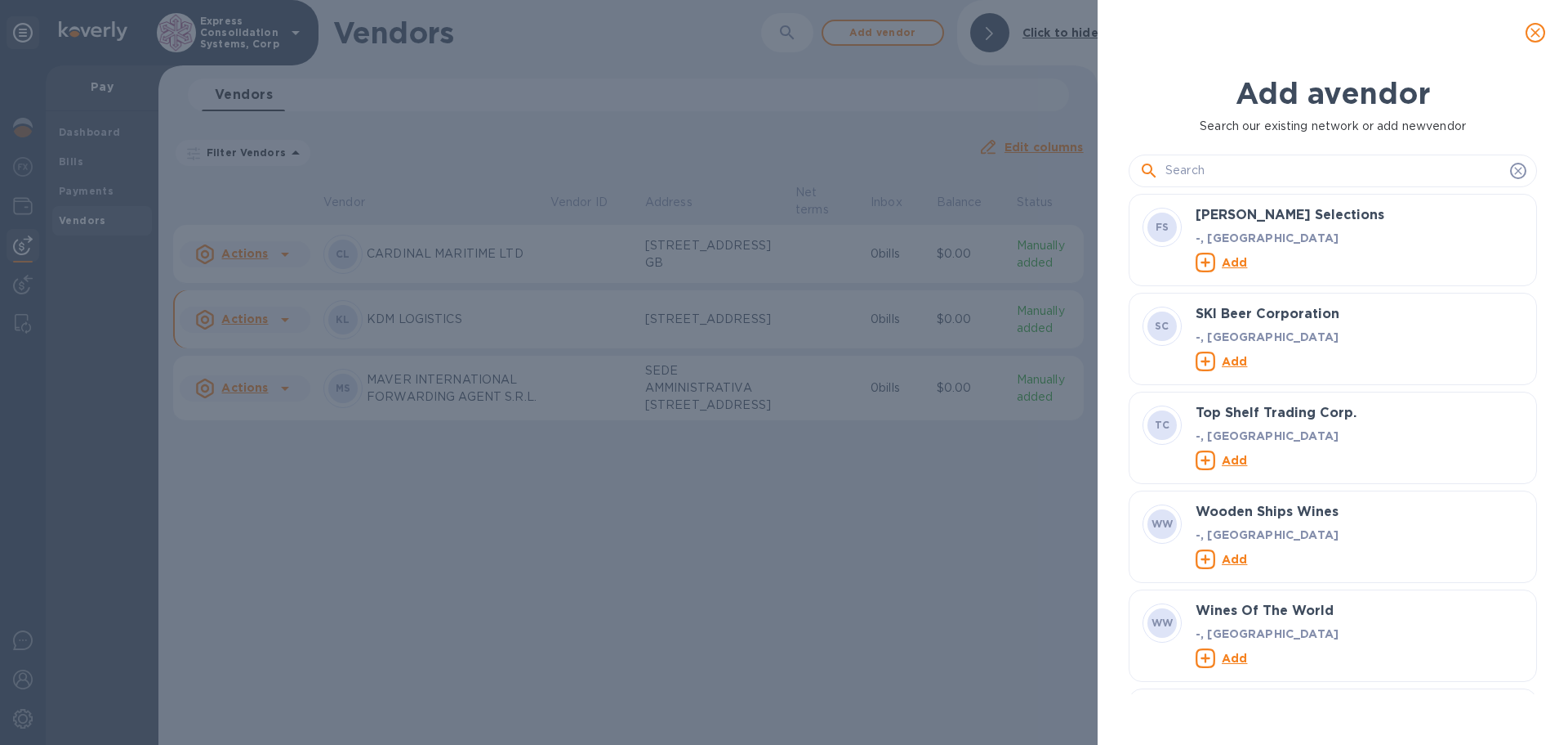
click at [1284, 169] on input "text" at bounding box center [1334, 171] width 338 height 25
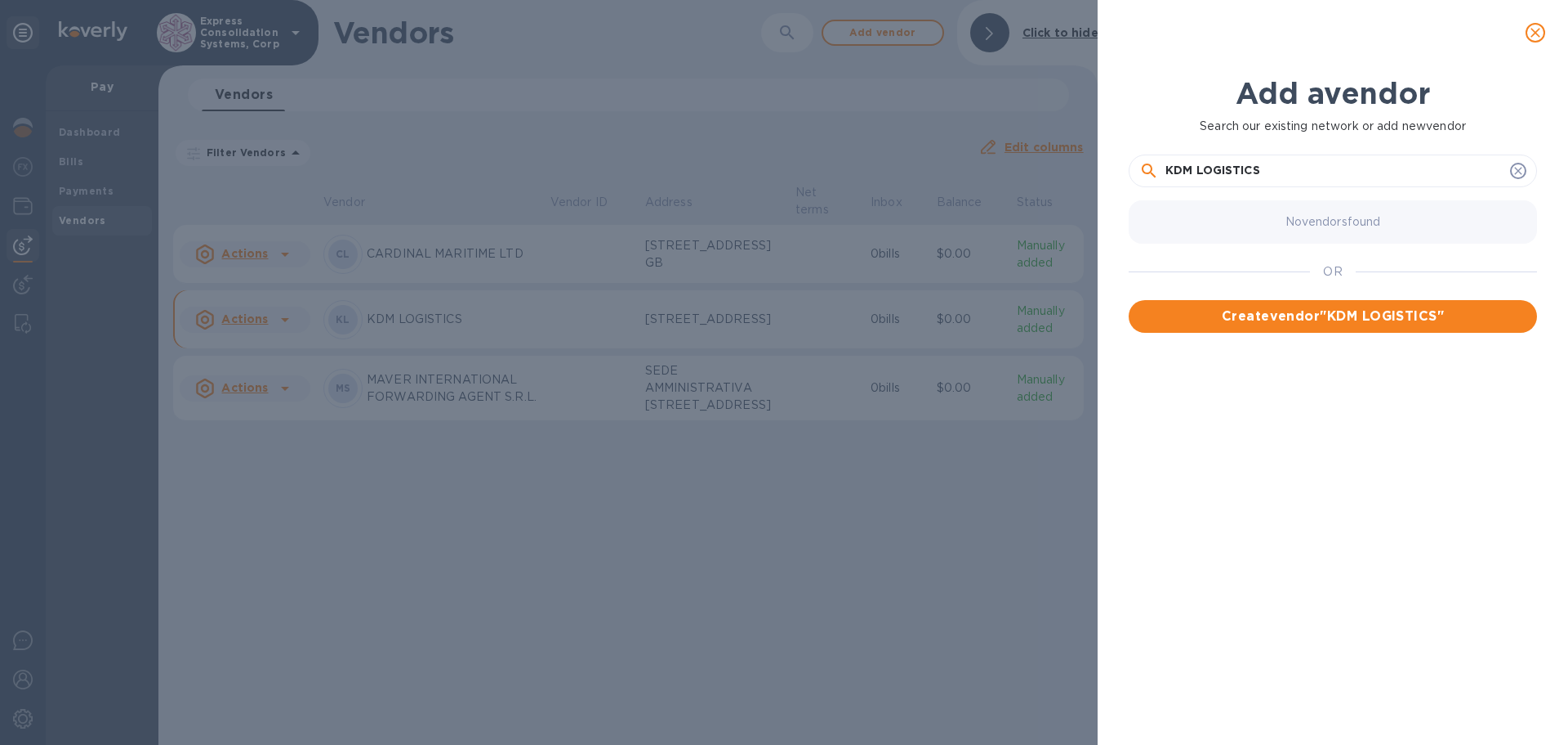
type input "KDM LOGISTICS"
click at [1512, 169] on icon at bounding box center [1518, 170] width 13 height 13
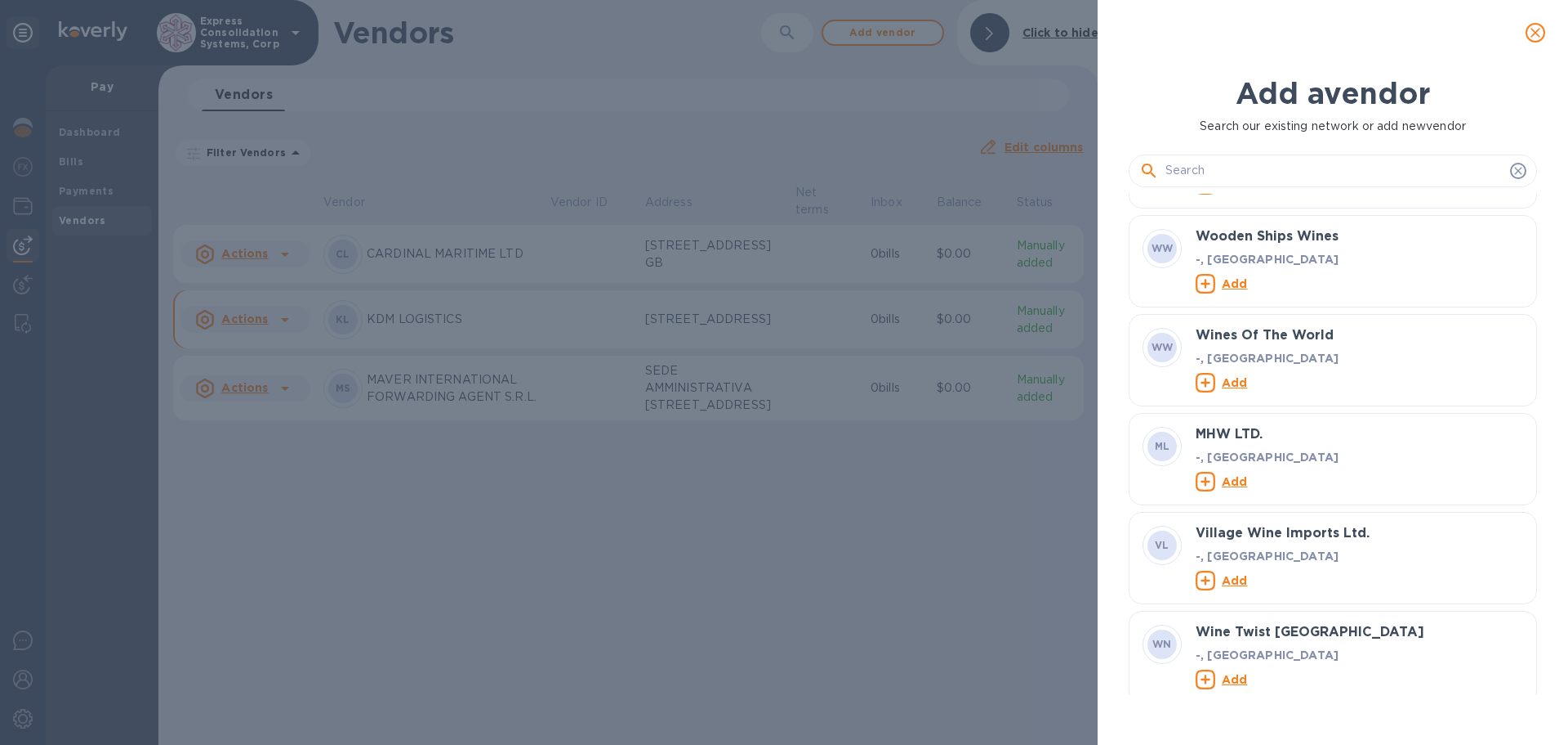
scroll to position [327, 0]
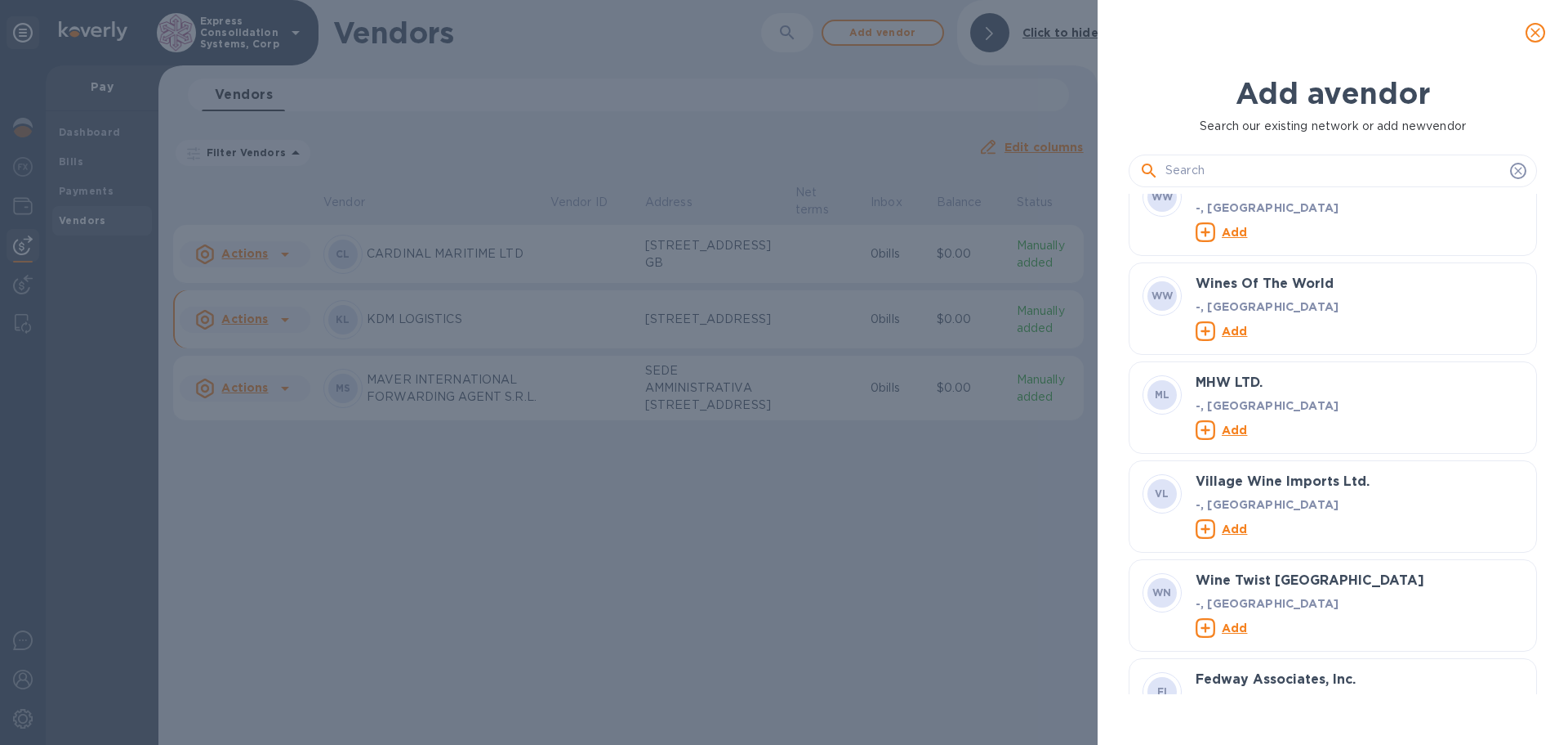
click at [1540, 38] on icon "close" at bounding box center [1535, 33] width 16 height 16
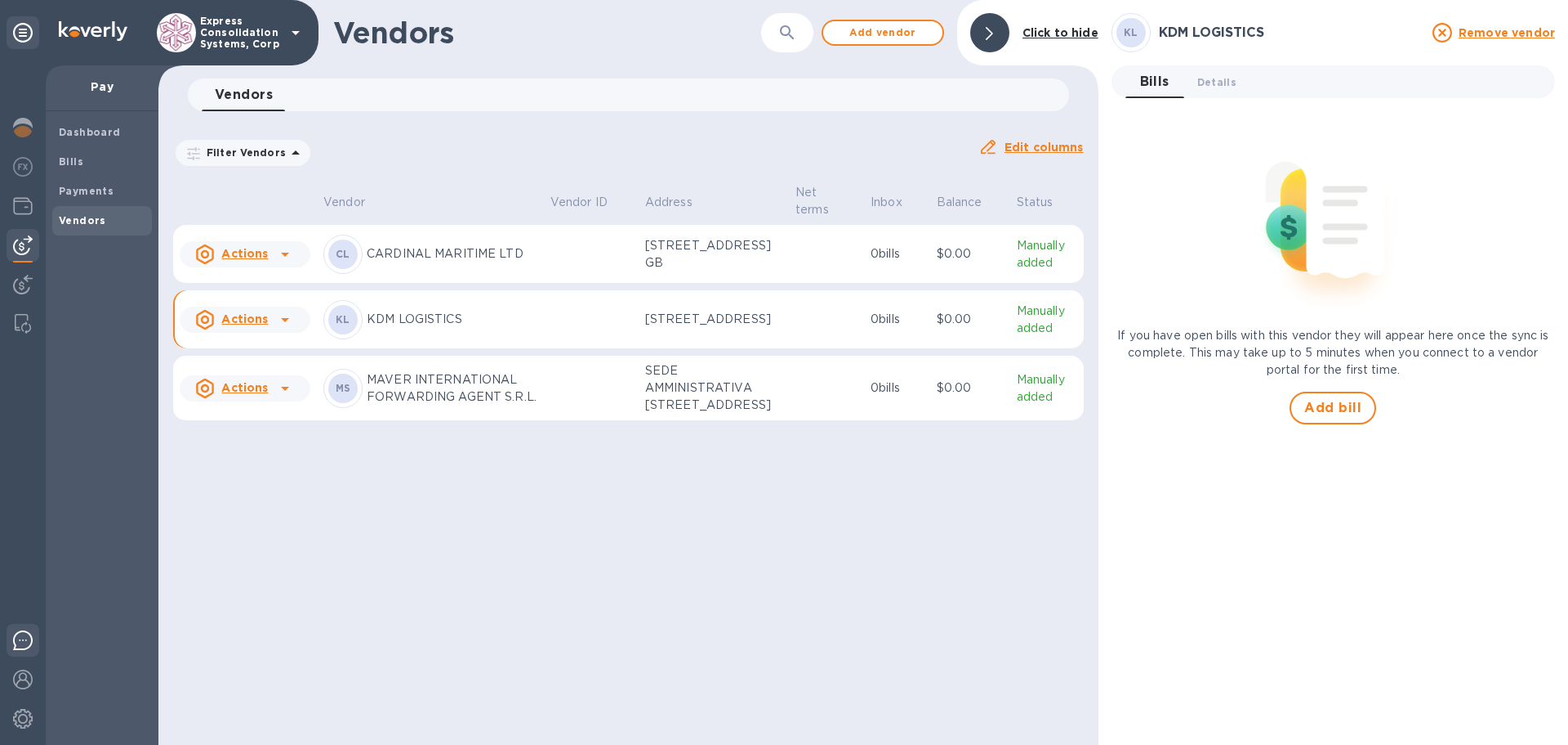
click at [15, 643] on img at bounding box center [23, 640] width 20 height 20
click at [14, 117] on div at bounding box center [23, 129] width 33 height 36
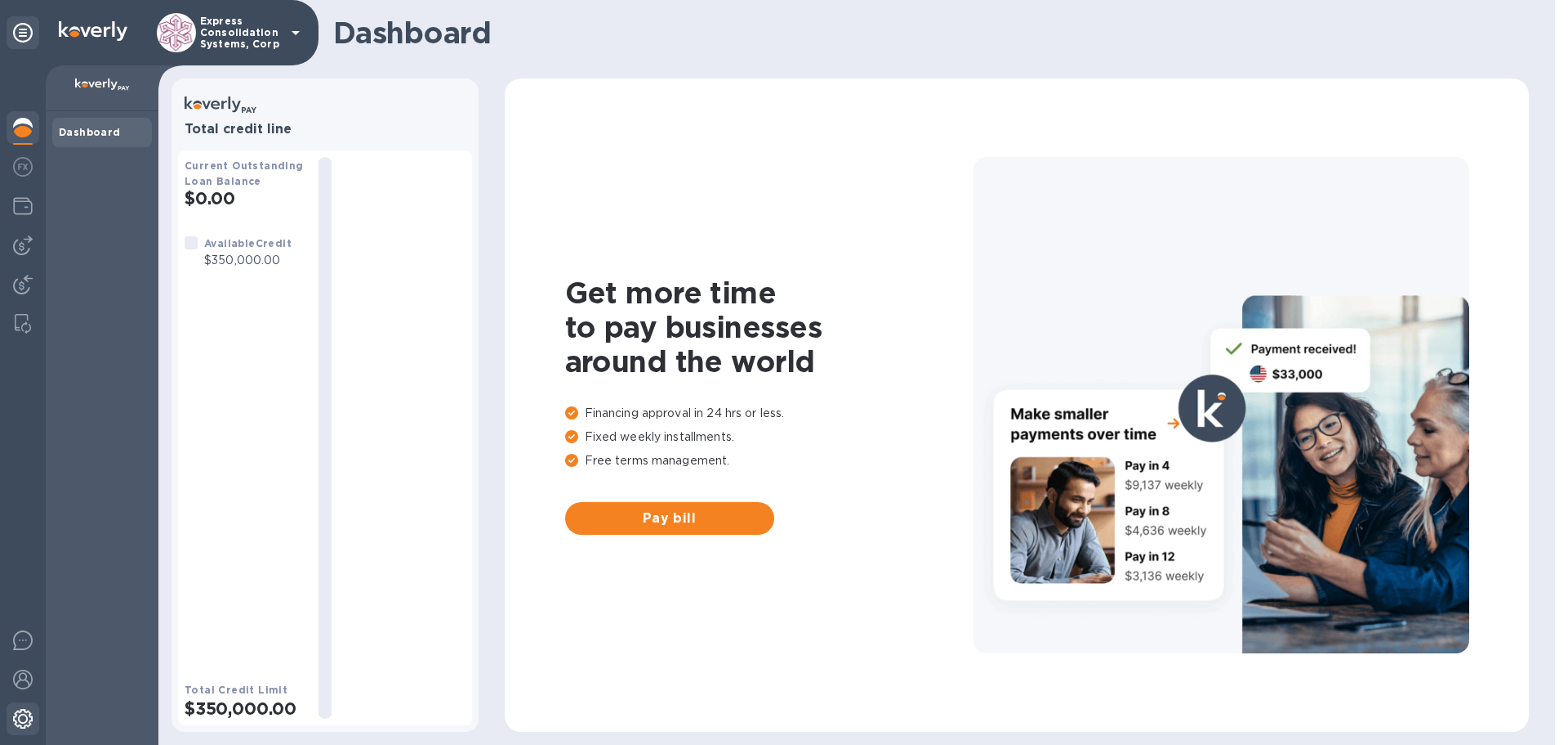
click at [16, 722] on img at bounding box center [23, 719] width 20 height 20
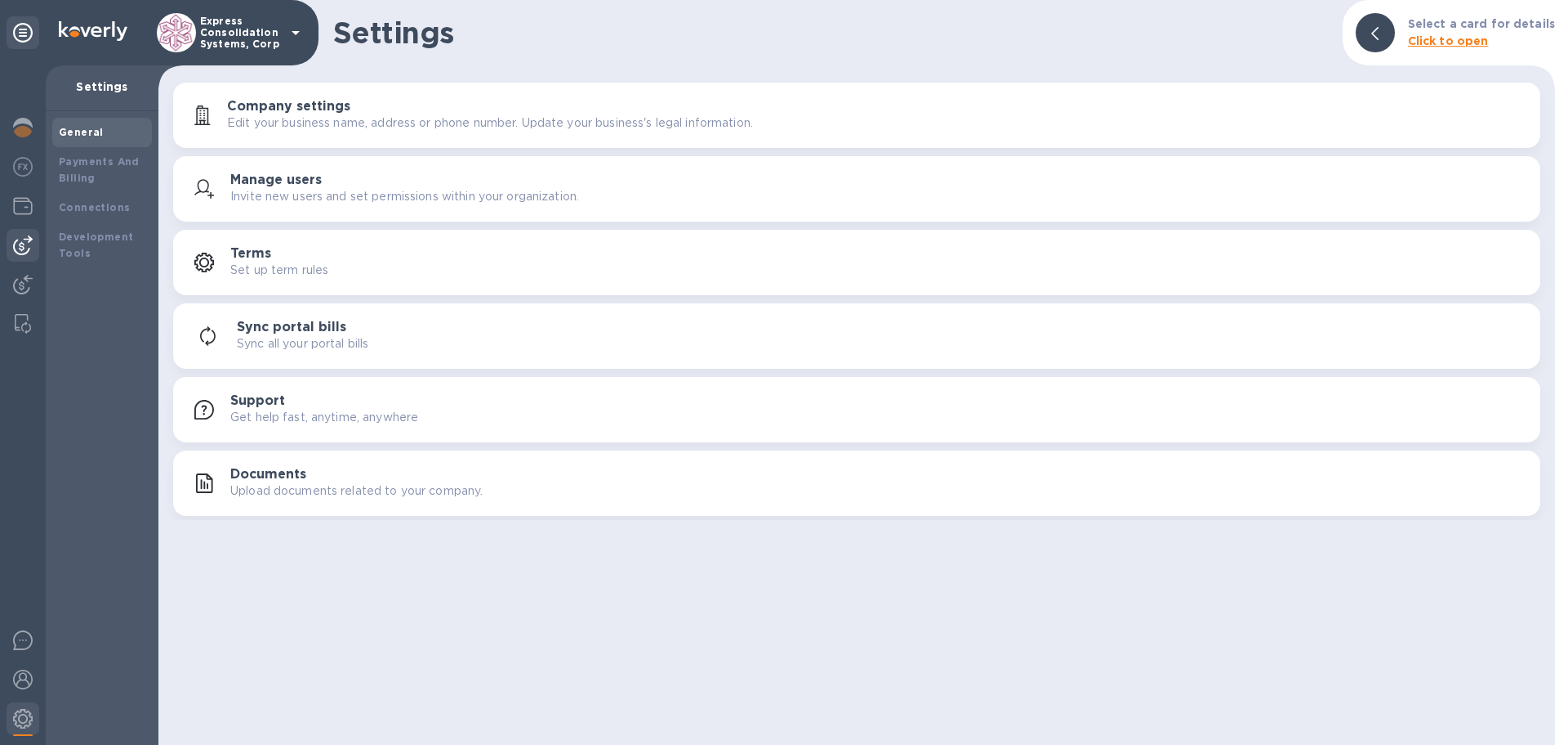
click at [15, 241] on img at bounding box center [23, 246] width 20 height 20
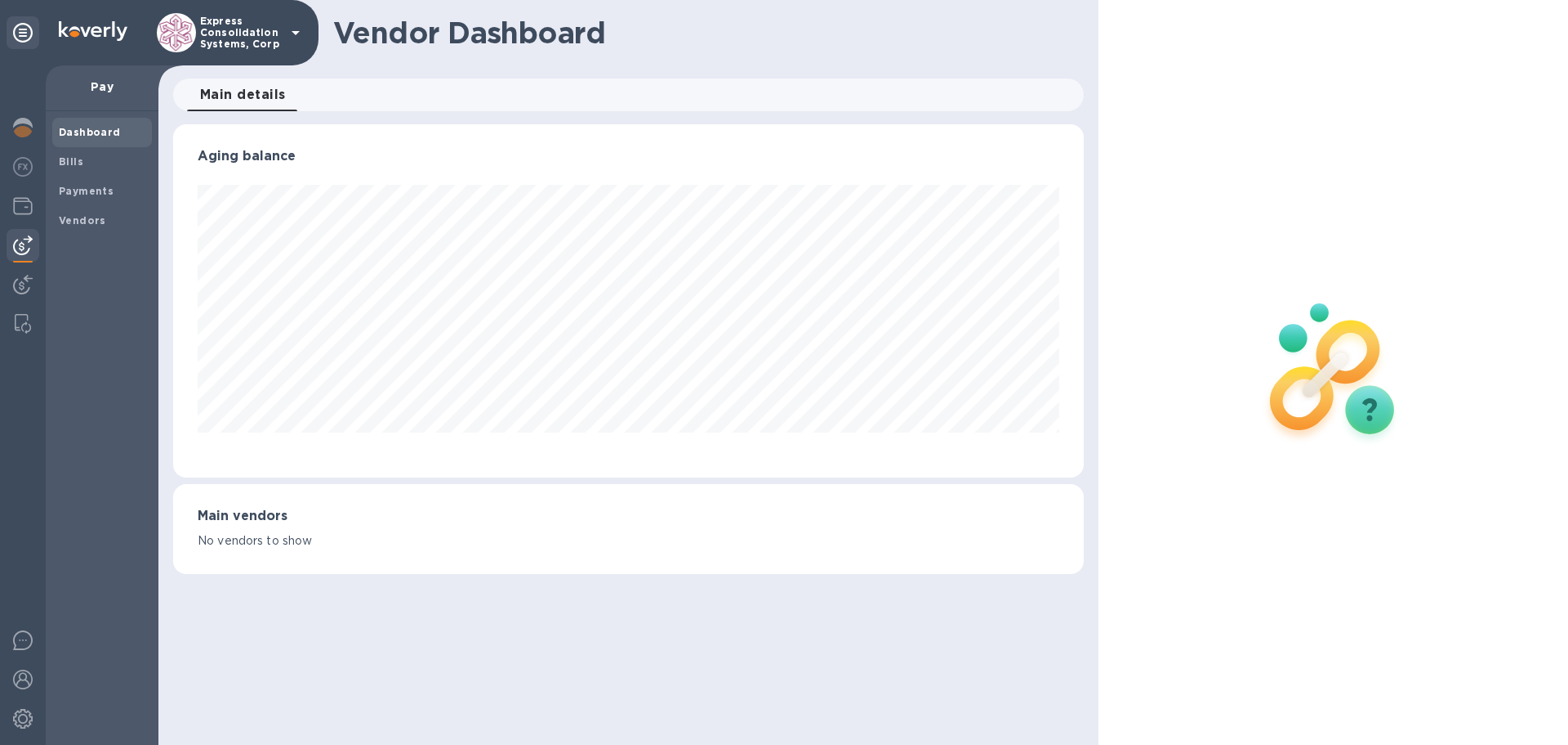
scroll to position [354, 910]
click at [65, 223] on b "Vendors" at bounding box center [82, 220] width 47 height 12
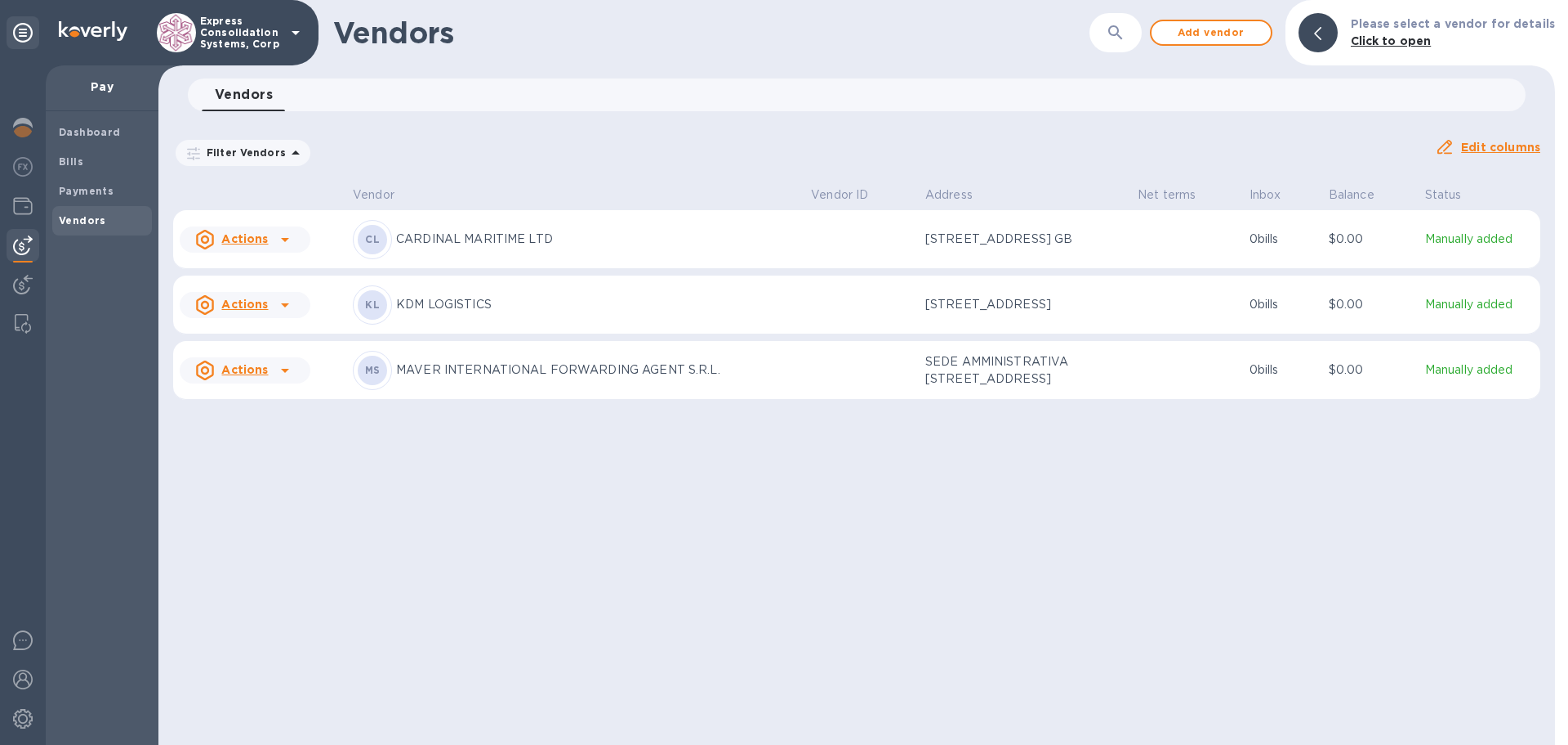
click at [246, 90] on span "Vendors 0" at bounding box center [244, 94] width 58 height 23
click at [411, 313] on p "KDM LOGISTICS" at bounding box center [597, 304] width 402 height 17
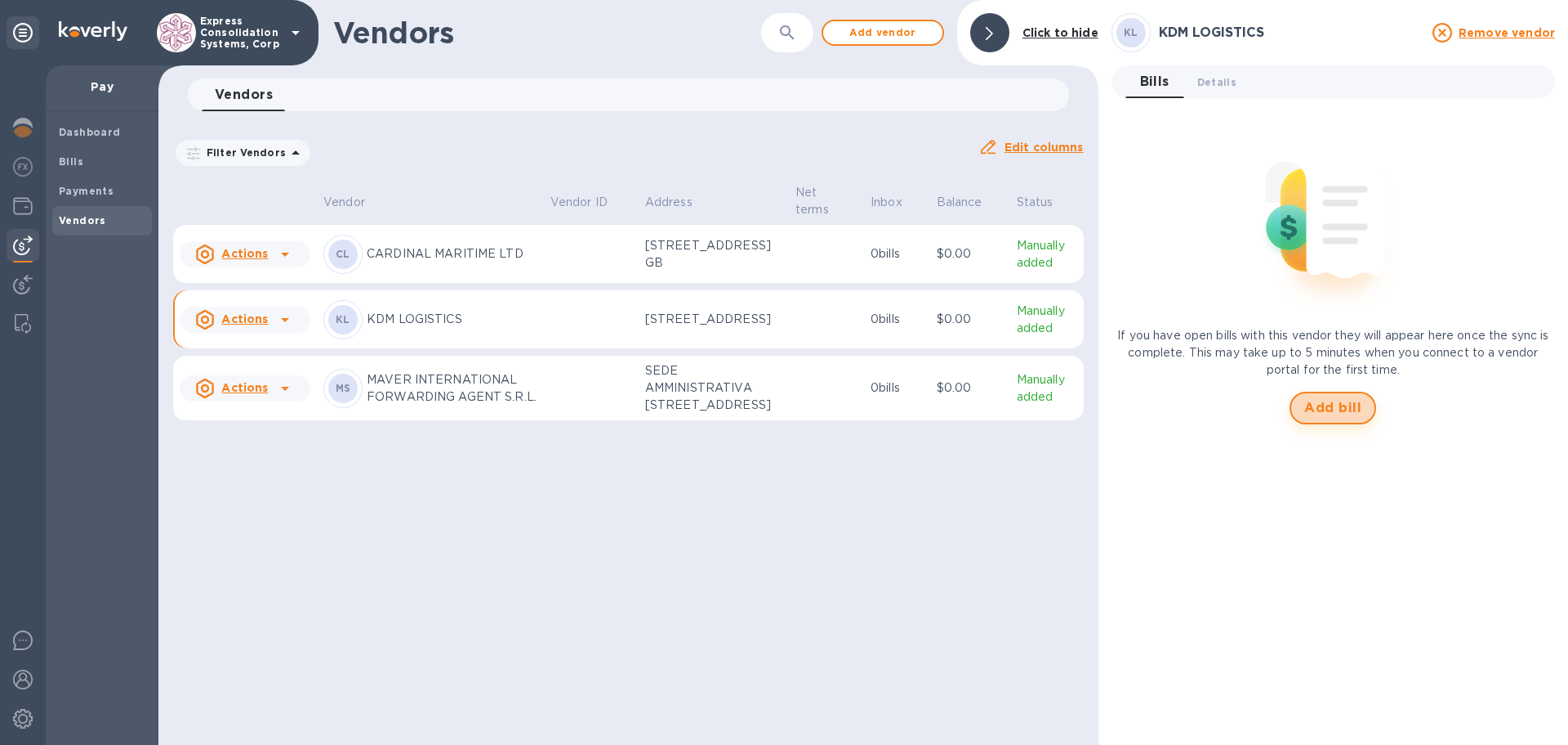
click at [1328, 407] on span "Add bill" at bounding box center [1332, 408] width 57 height 20
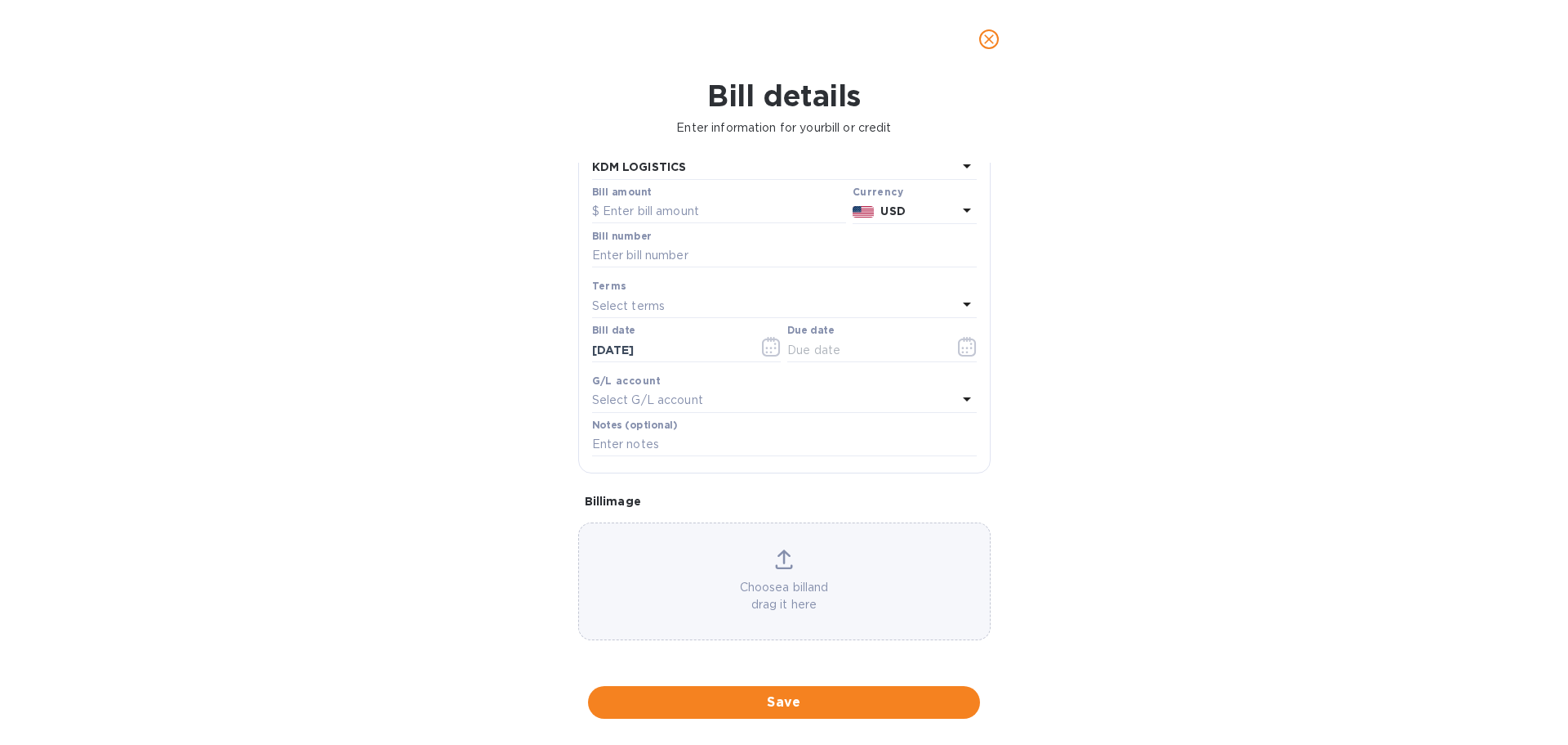
scroll to position [17, 0]
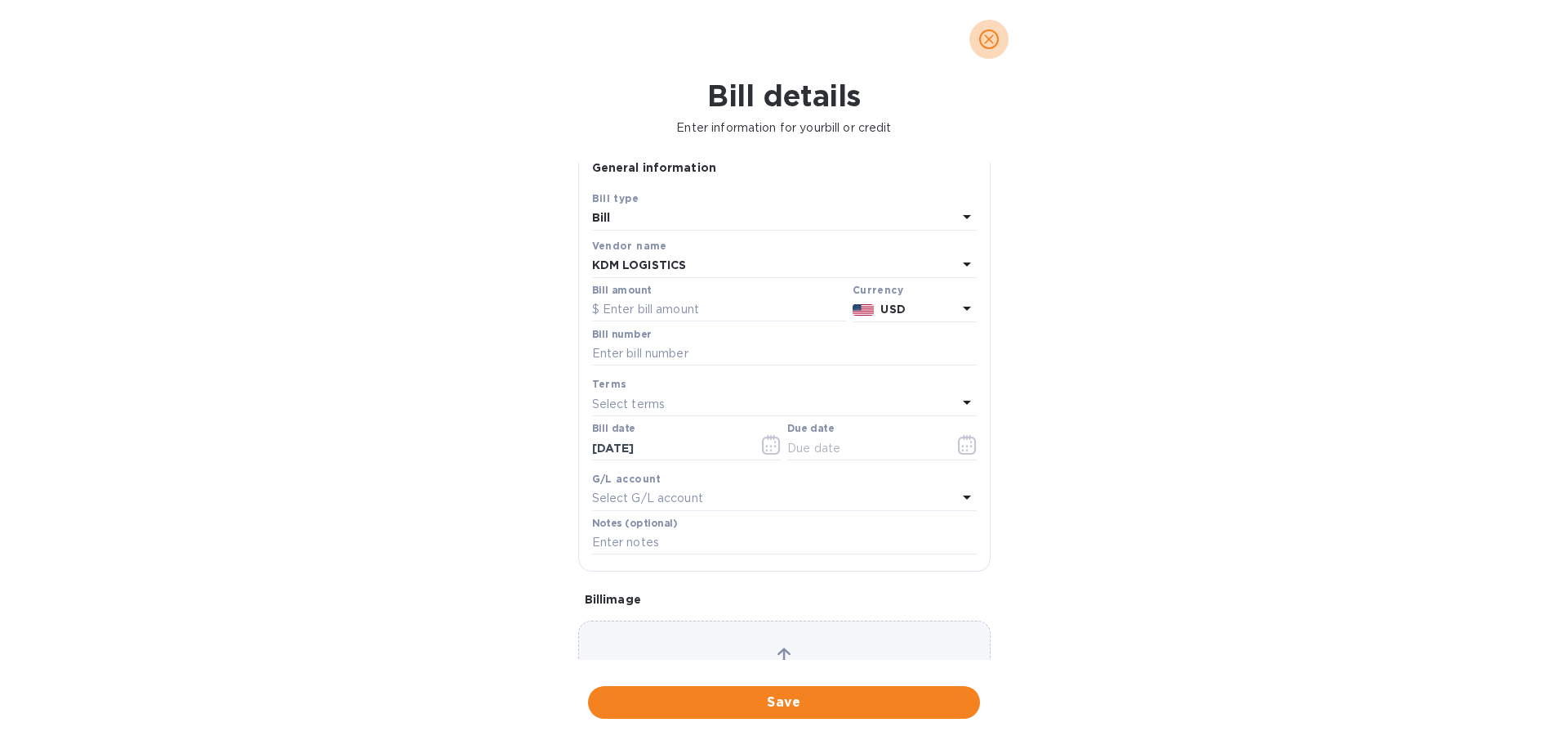
click at [985, 38] on icon "close" at bounding box center [989, 39] width 16 height 16
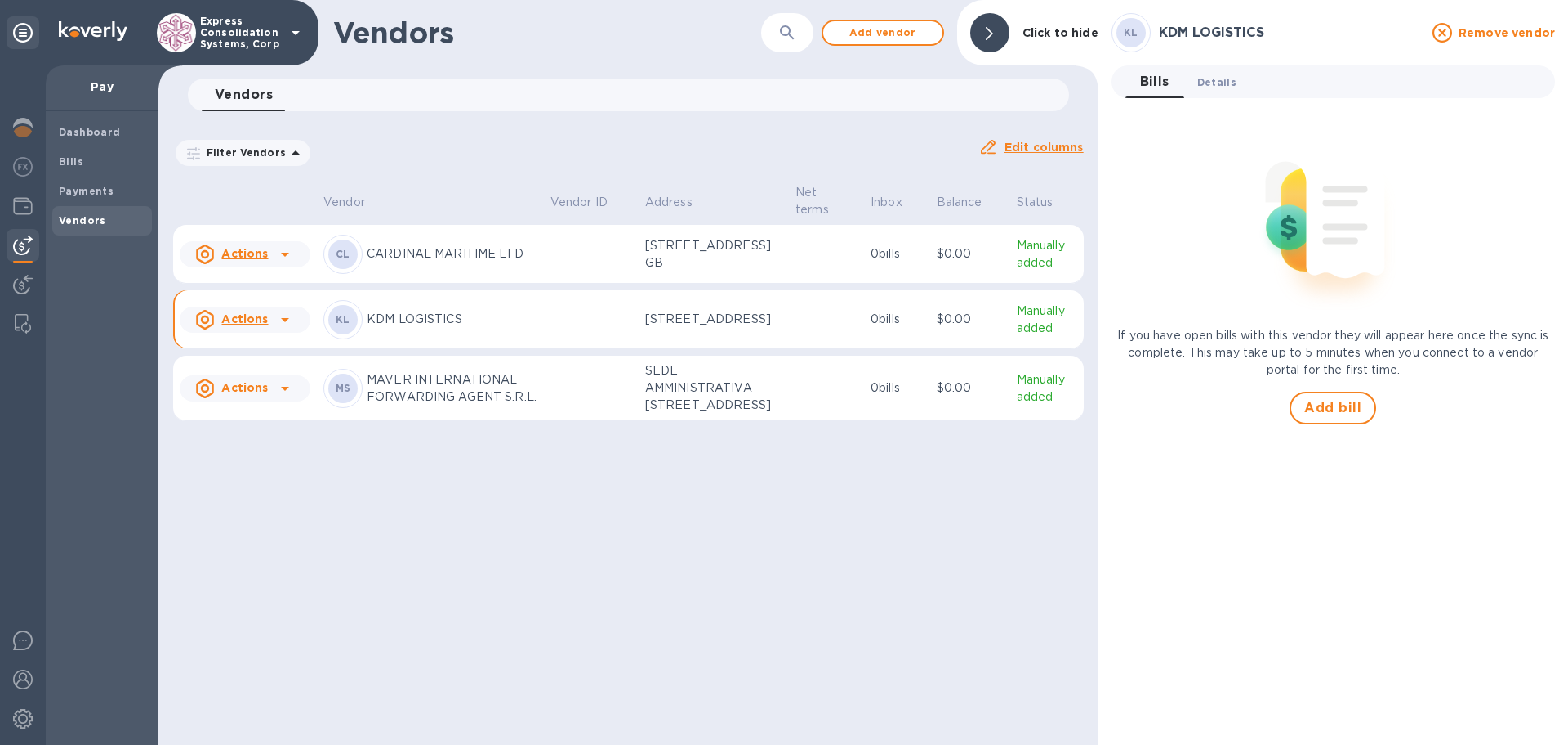
click at [1223, 82] on span "Details 0" at bounding box center [1217, 82] width 39 height 17
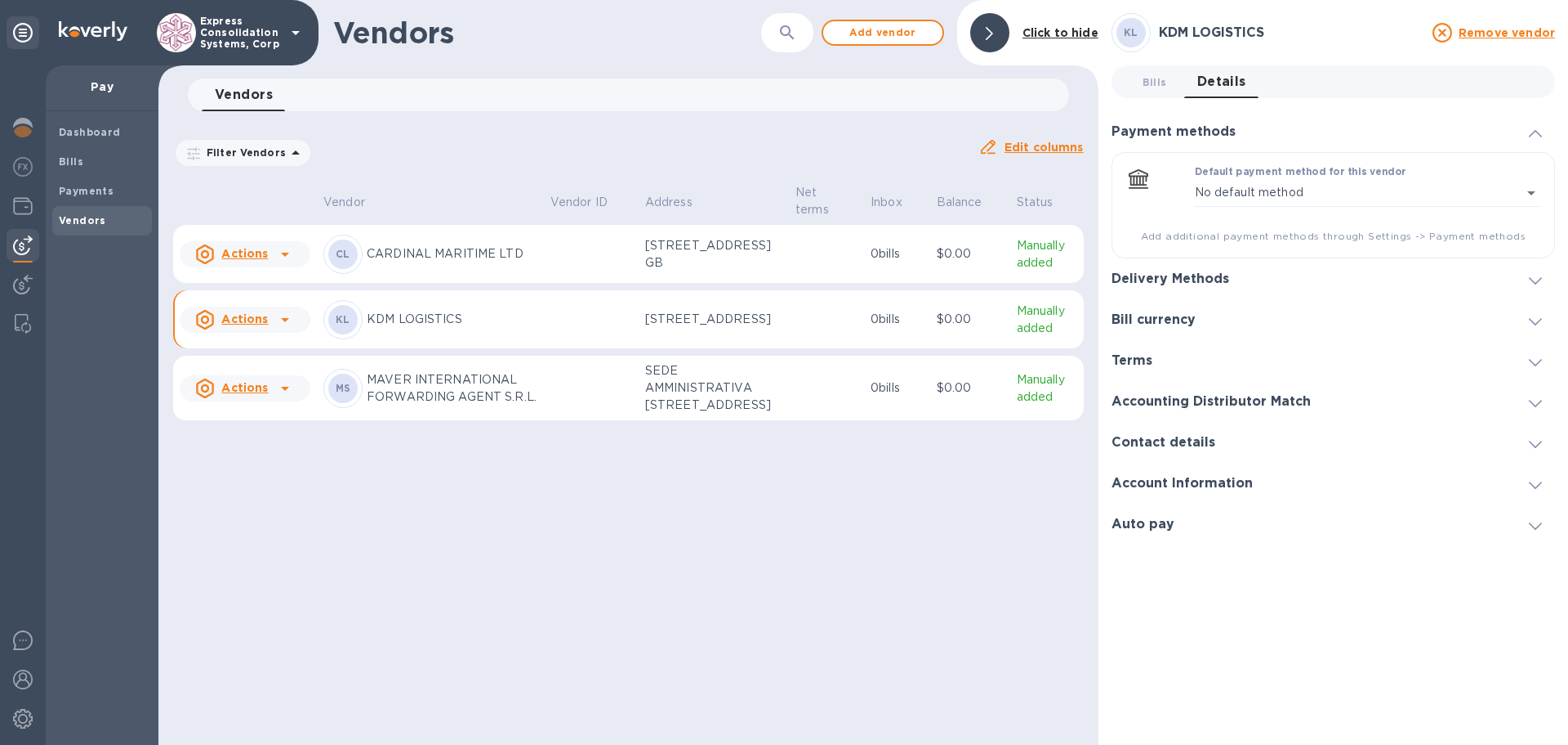
click at [278, 330] on icon at bounding box center [285, 320] width 20 height 20
click at [260, 469] on b "Remove vendor" at bounding box center [273, 468] width 97 height 13
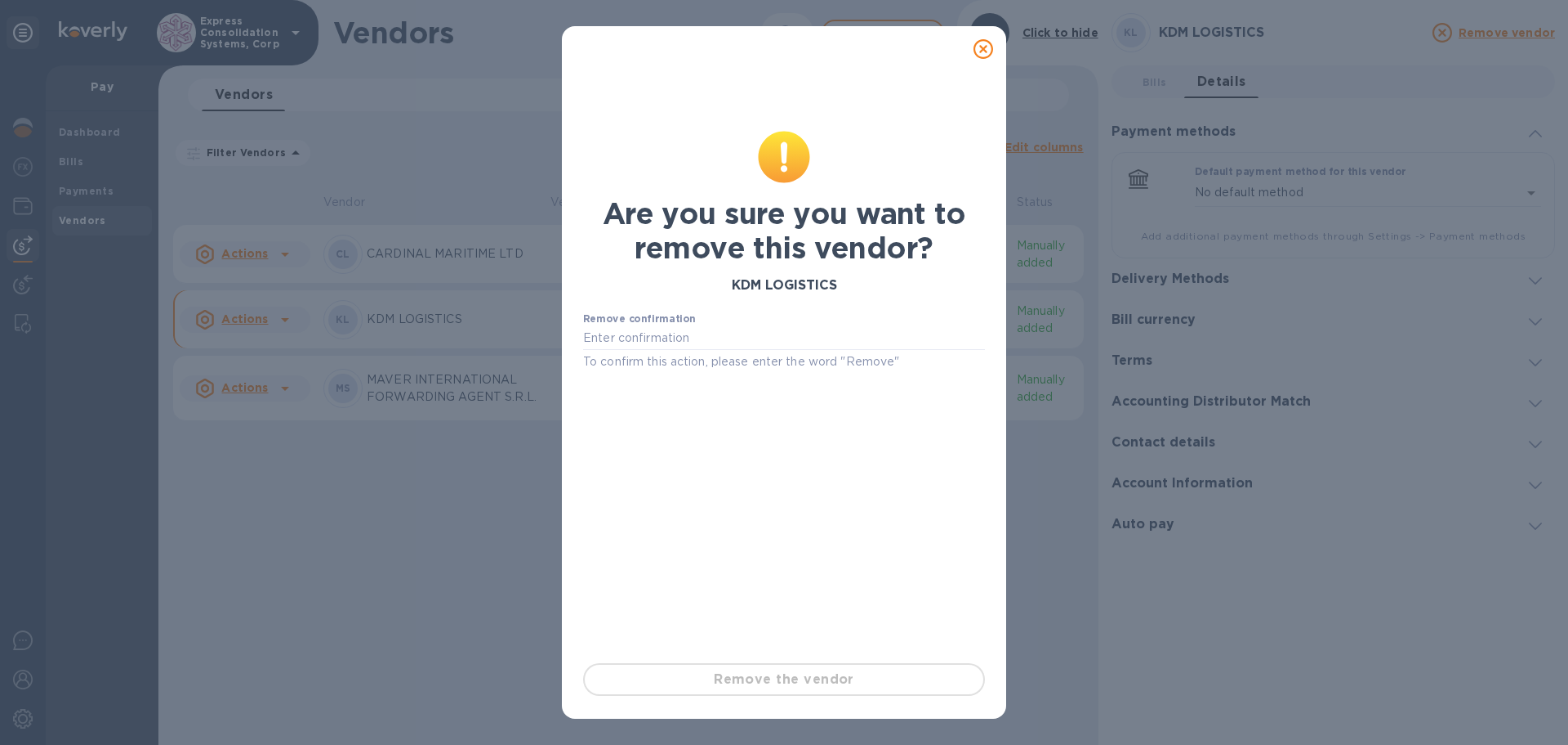
click at [991, 51] on icon at bounding box center [984, 49] width 20 height 20
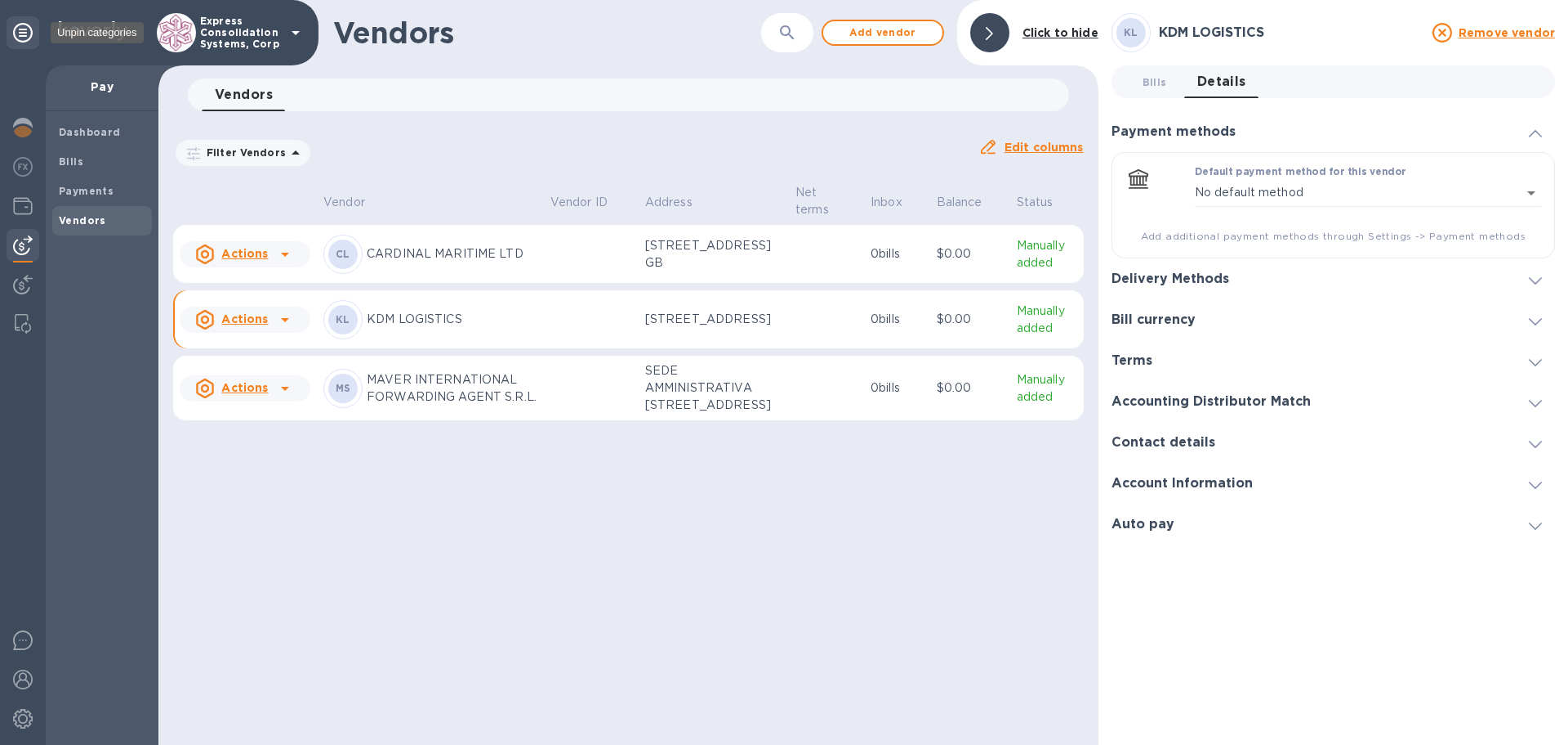
click at [16, 31] on icon at bounding box center [23, 33] width 20 height 20
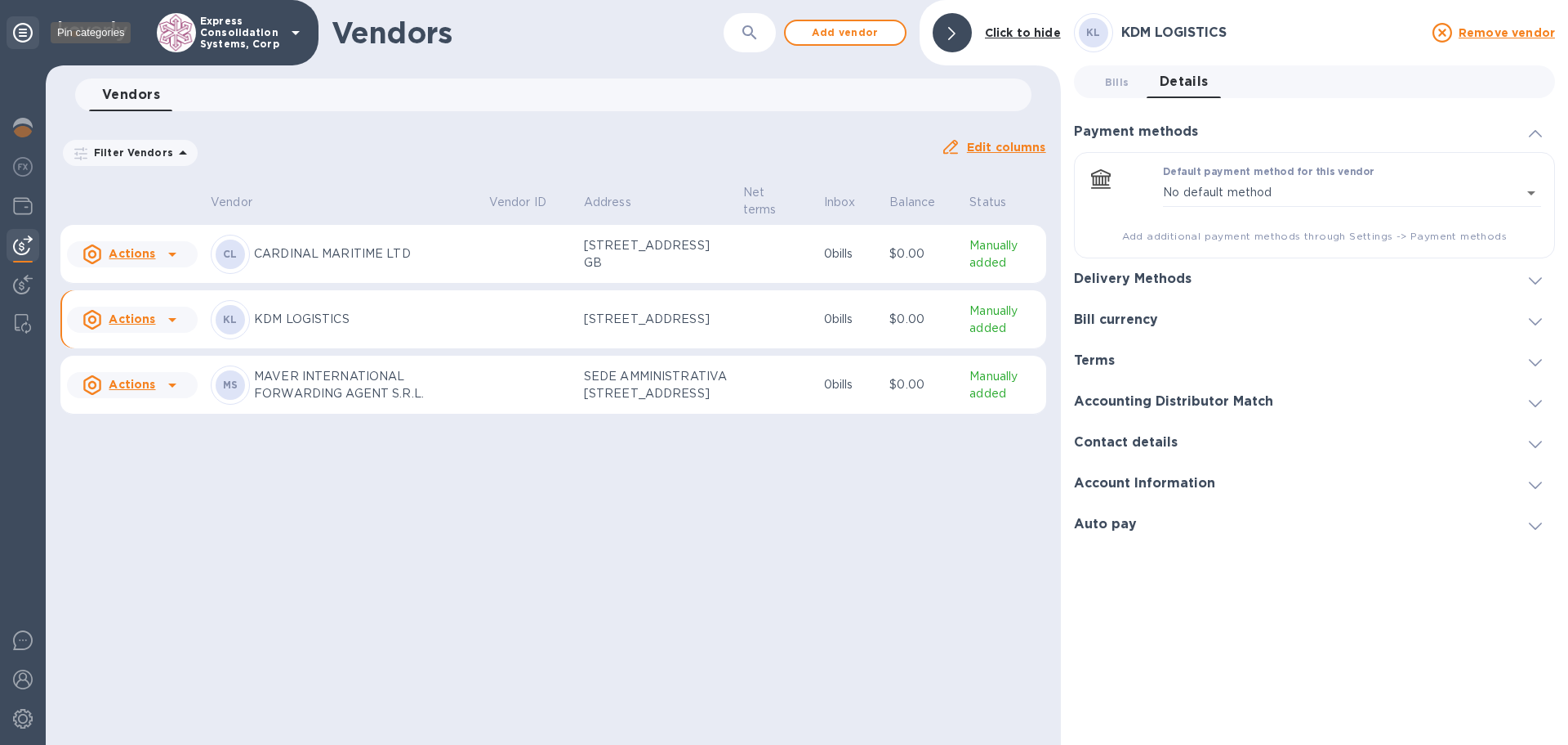
click at [16, 31] on icon at bounding box center [23, 33] width 20 height 20
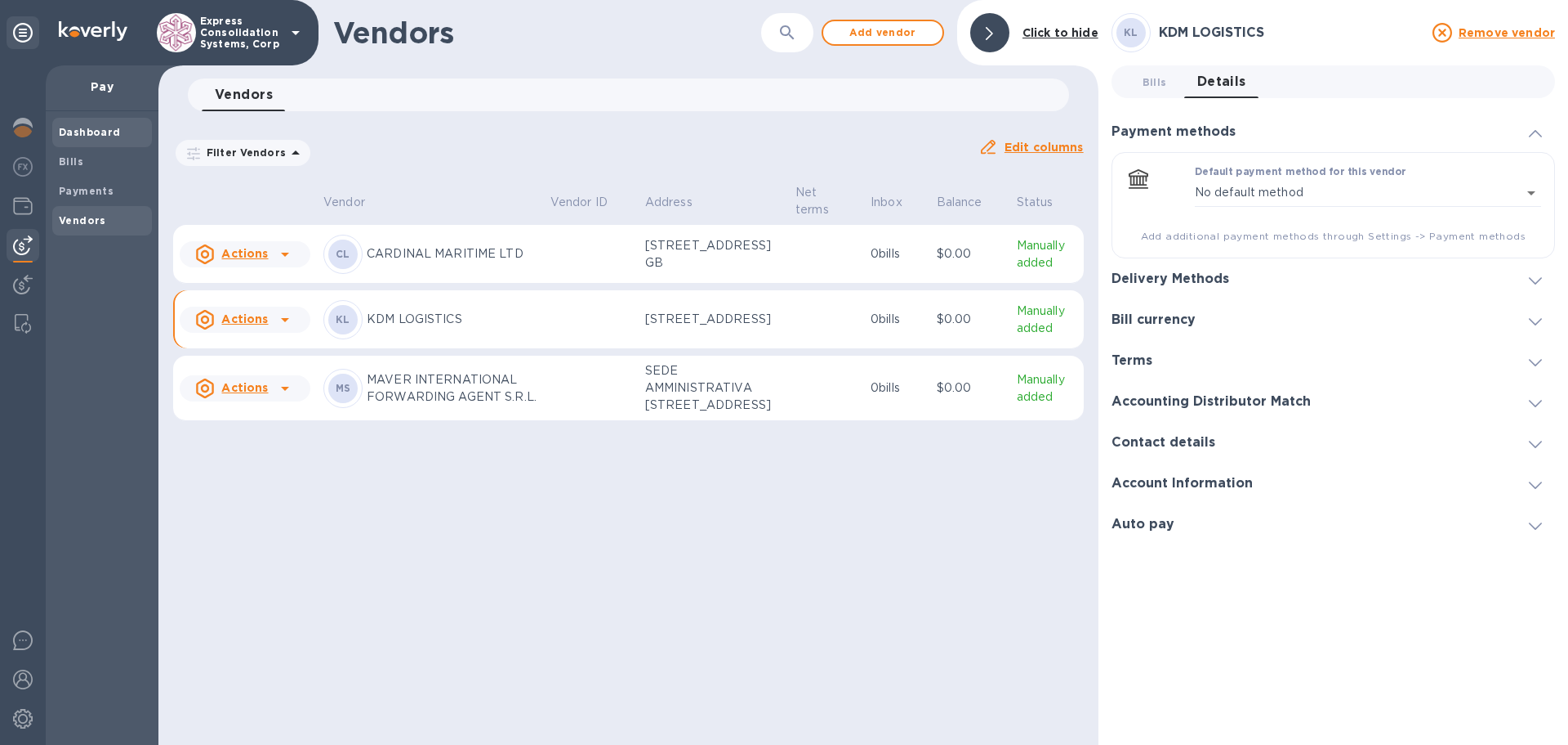
click at [115, 137] on b "Dashboard" at bounding box center [90, 132] width 62 height 12
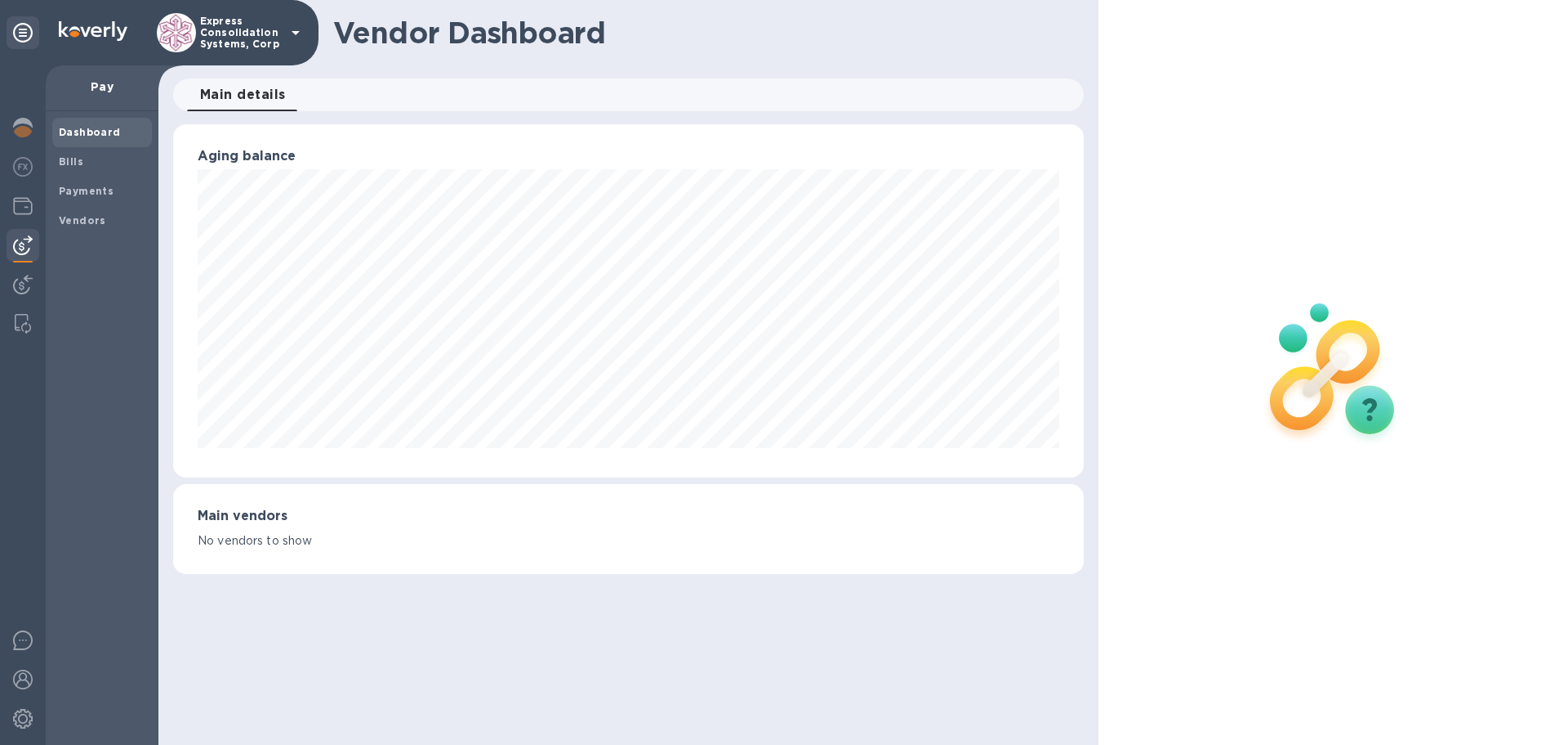
scroll to position [354, 910]
click at [87, 132] on b "Dashboard" at bounding box center [90, 132] width 62 height 12
click at [25, 33] on icon at bounding box center [23, 33] width 20 height 20
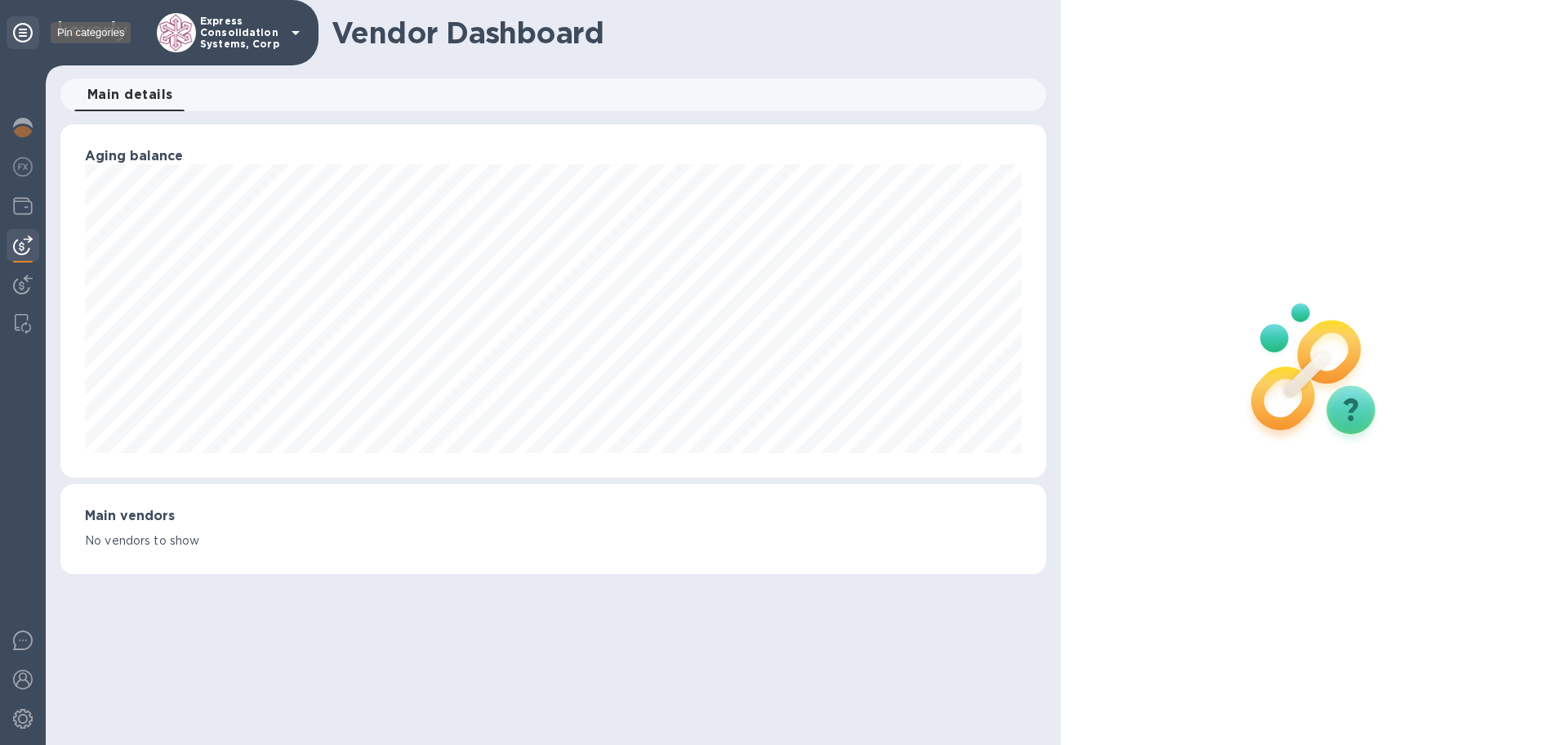
click at [25, 33] on icon at bounding box center [23, 33] width 20 height 20
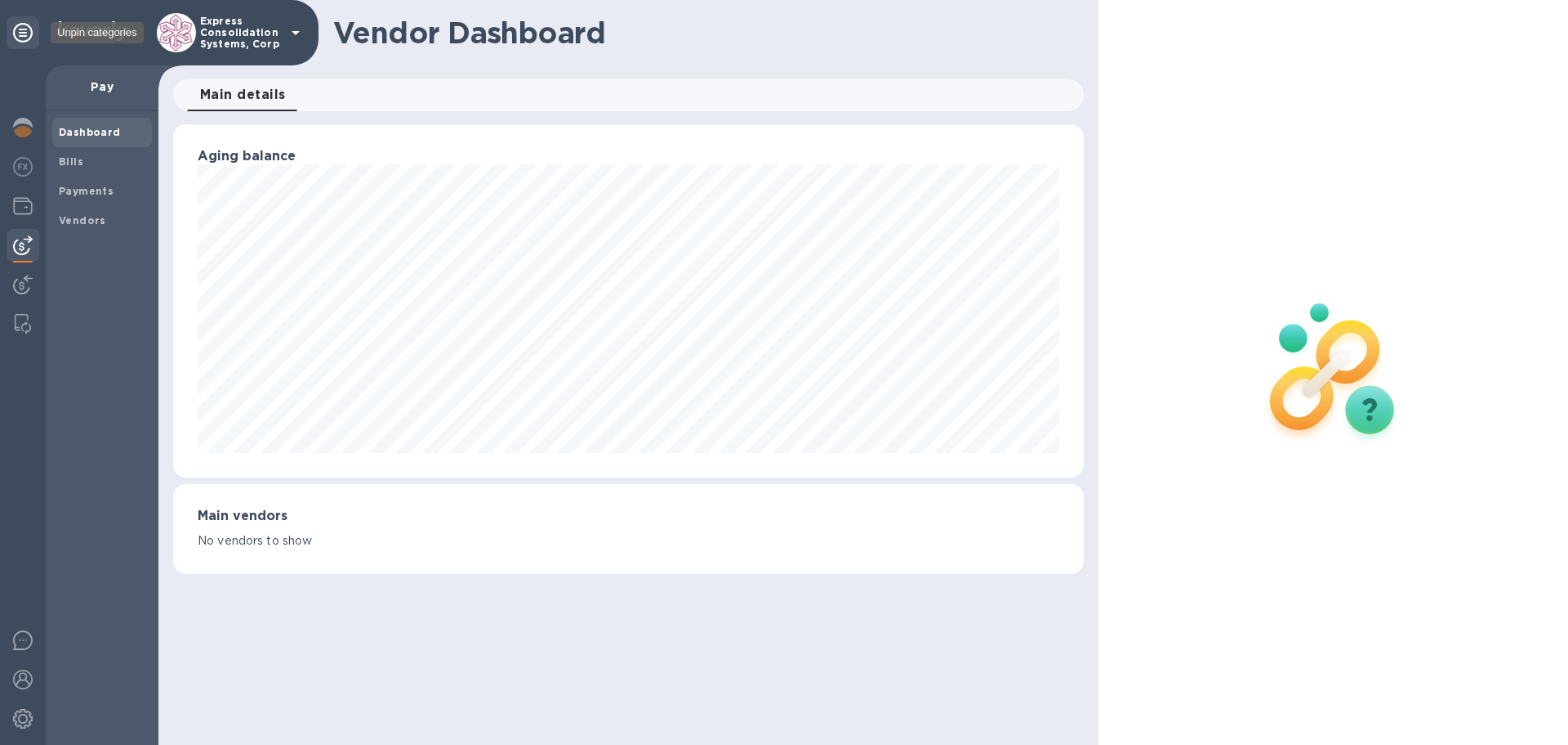
scroll to position [354, 910]
click at [303, 29] on icon at bounding box center [295, 33] width 20 height 20
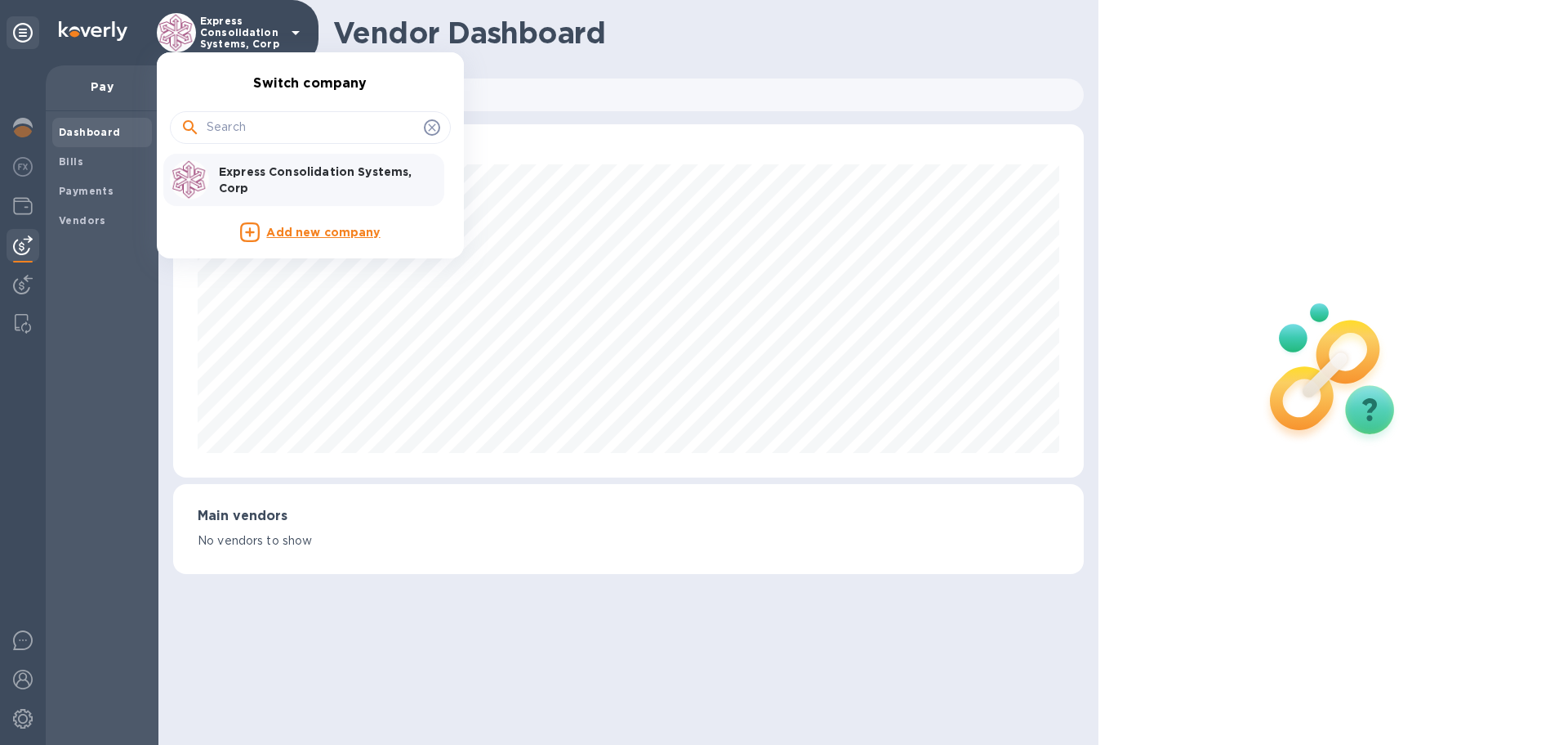
click at [624, 61] on div at bounding box center [784, 372] width 1568 height 745
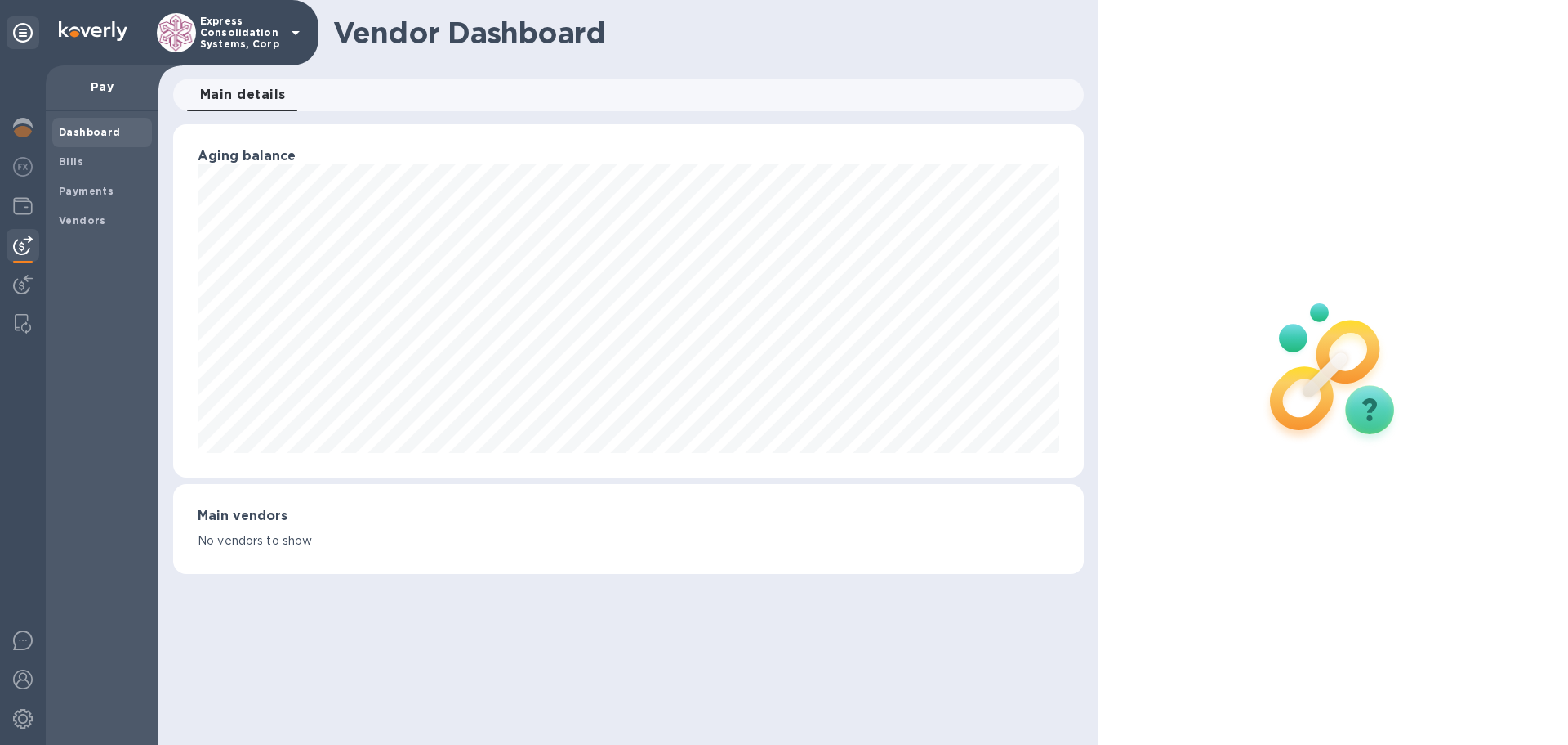
click at [82, 29] on img at bounding box center [93, 31] width 69 height 20
click at [16, 247] on img at bounding box center [23, 246] width 20 height 20
click at [55, 223] on div "Vendors" at bounding box center [102, 220] width 100 height 29
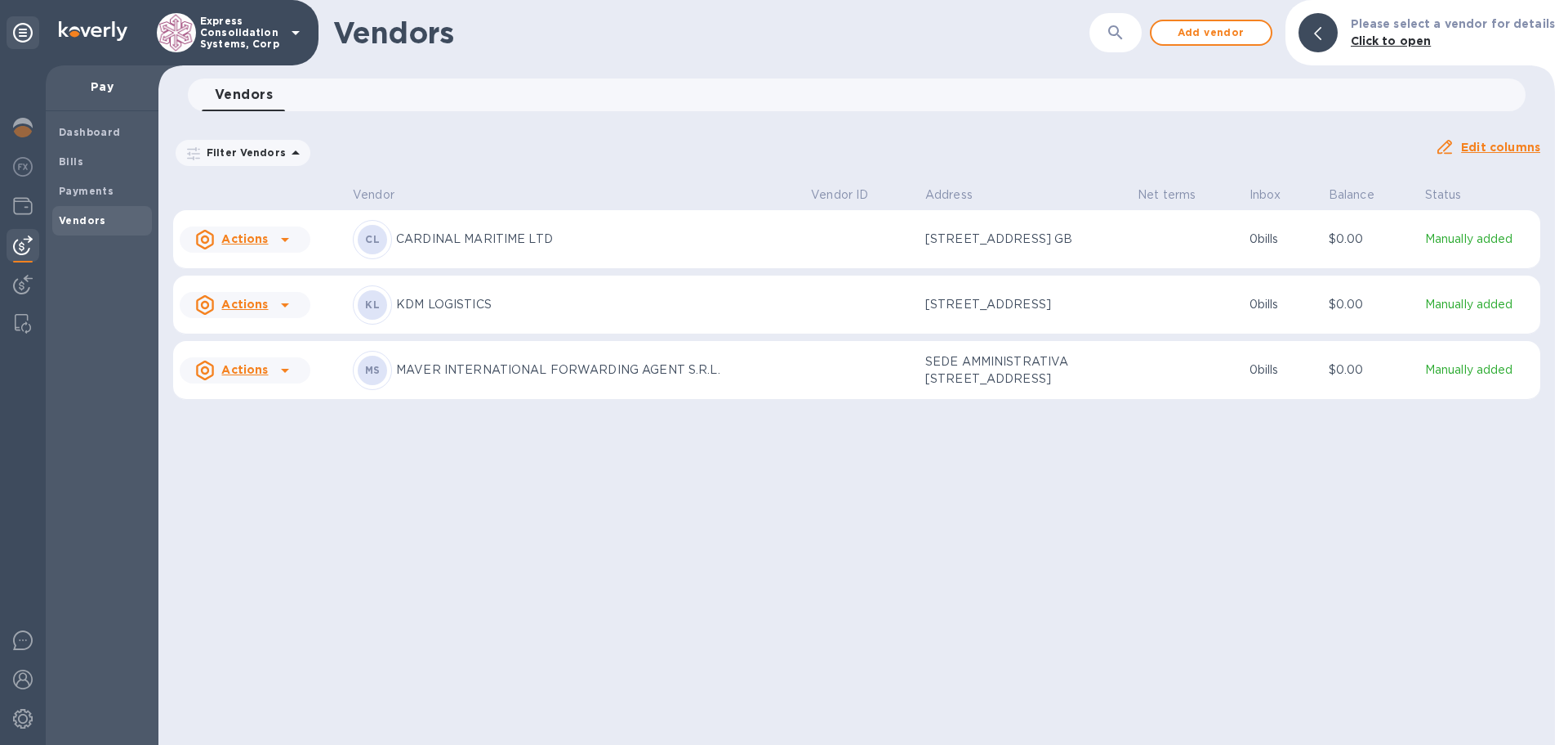
click at [256, 311] on u "Actions" at bounding box center [245, 304] width 47 height 13
click at [29, 327] on div at bounding box center [784, 372] width 1568 height 745
click at [25, 327] on img at bounding box center [23, 324] width 16 height 20
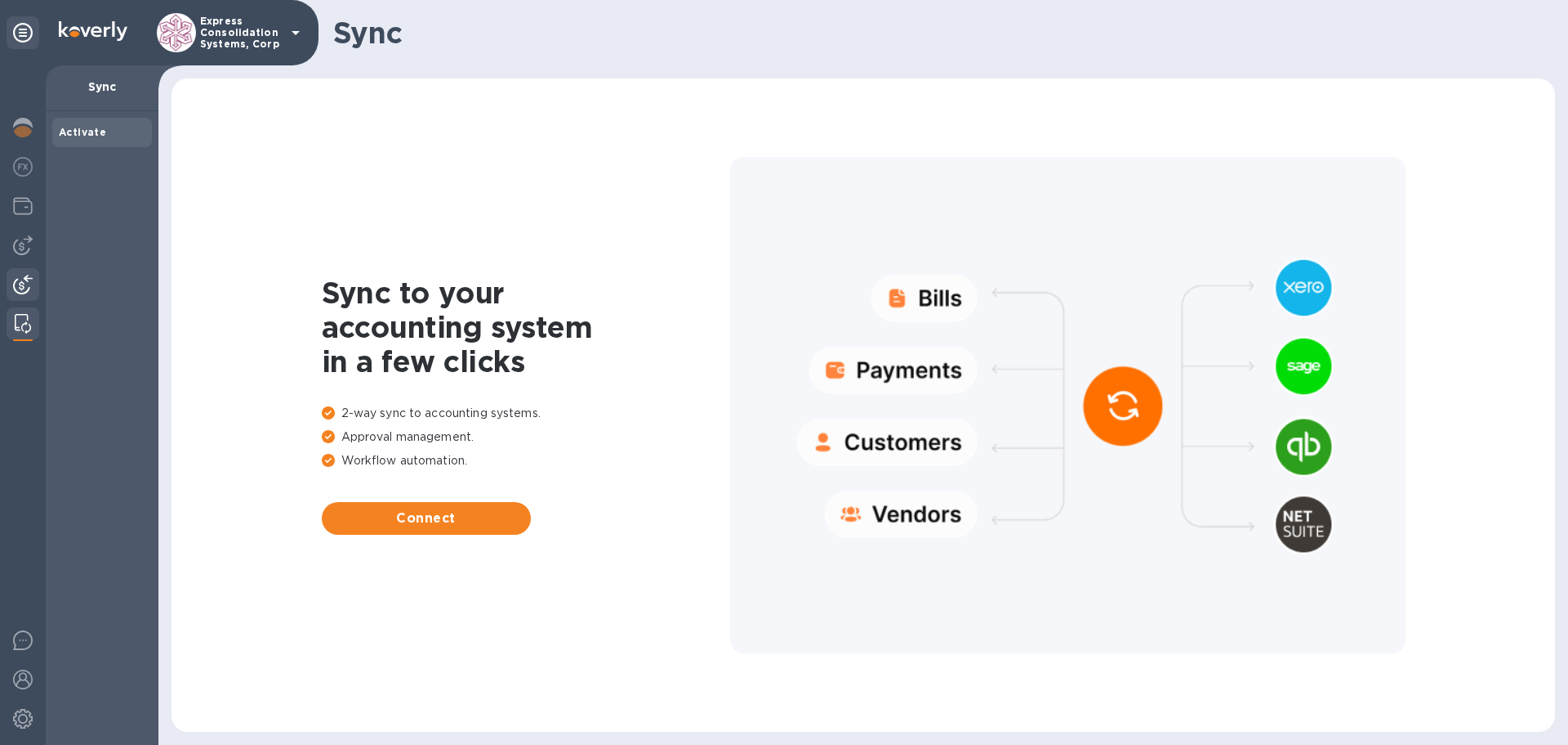
click at [27, 291] on img at bounding box center [23, 285] width 20 height 20
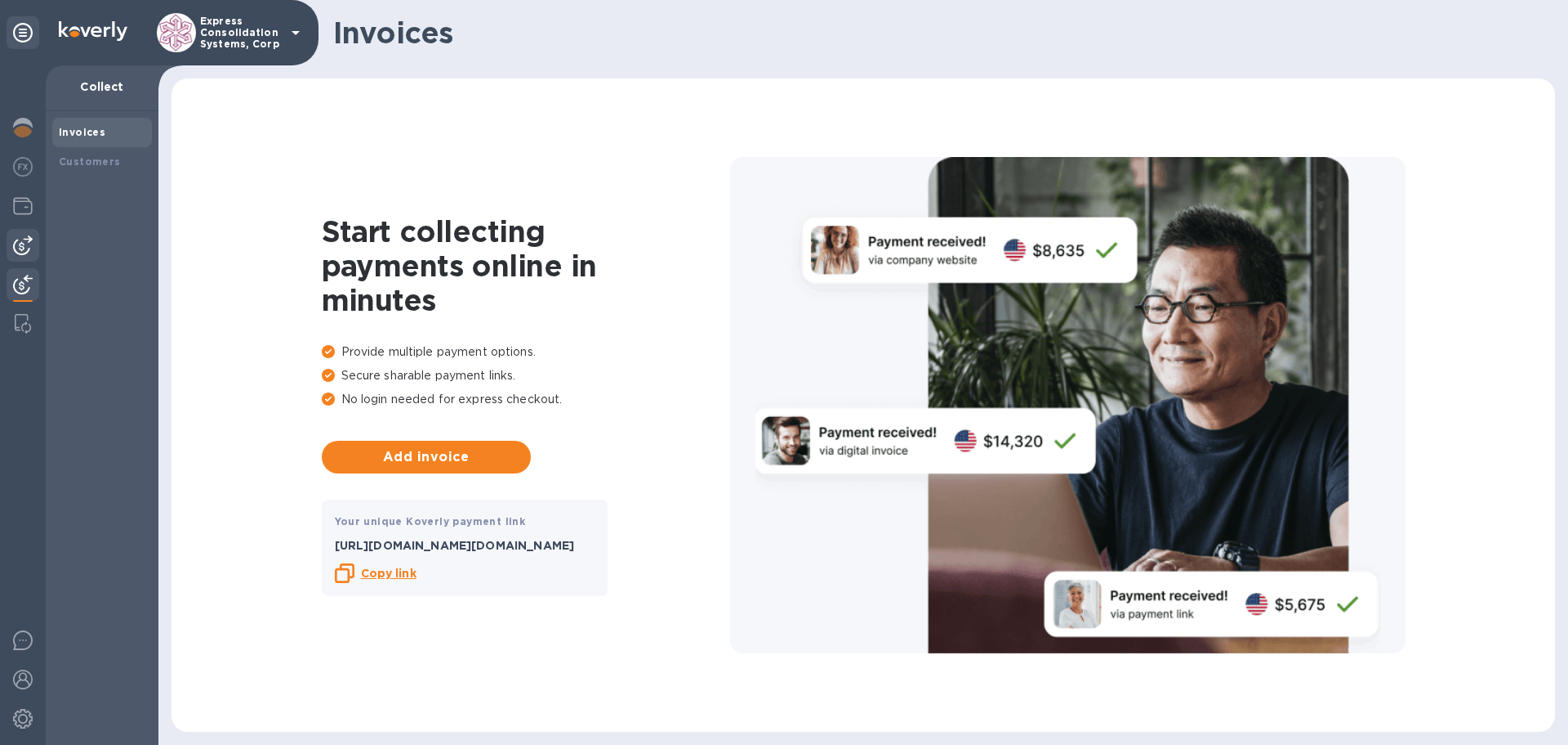
click at [32, 247] on img at bounding box center [23, 246] width 20 height 20
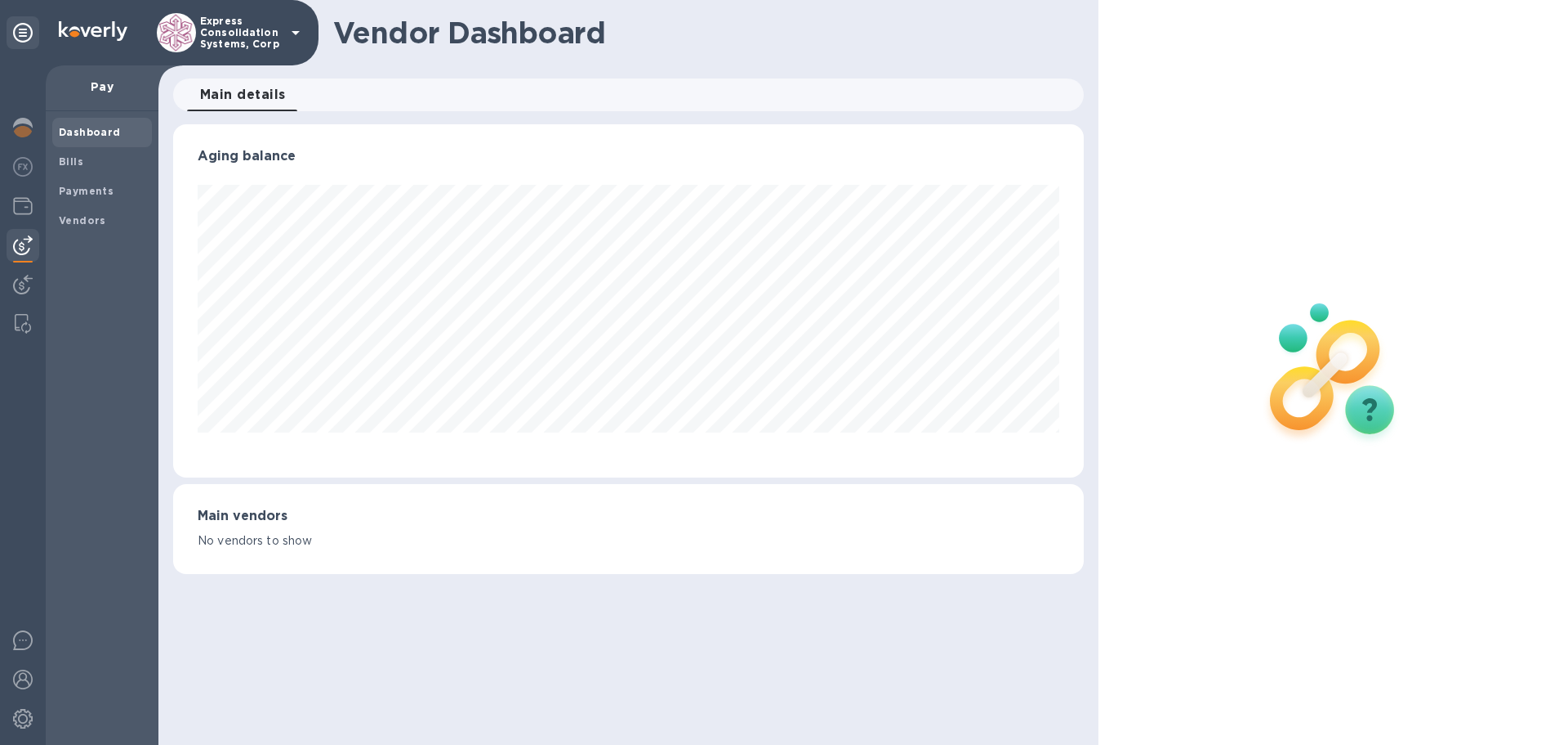
scroll to position [354, 910]
click at [66, 225] on b "Vendors" at bounding box center [82, 220] width 47 height 12
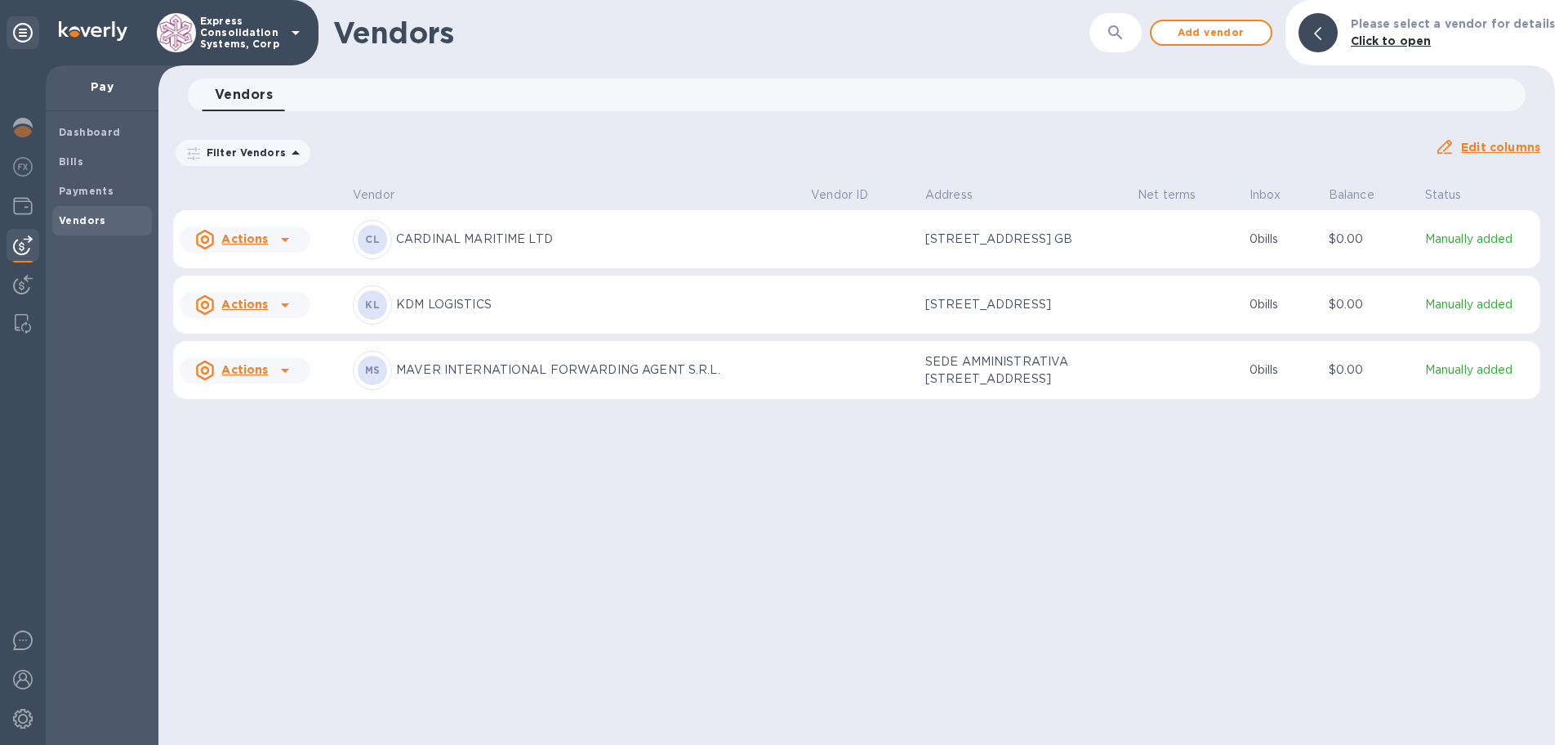
click at [1337, 38] on div at bounding box center [1317, 32] width 39 height 39
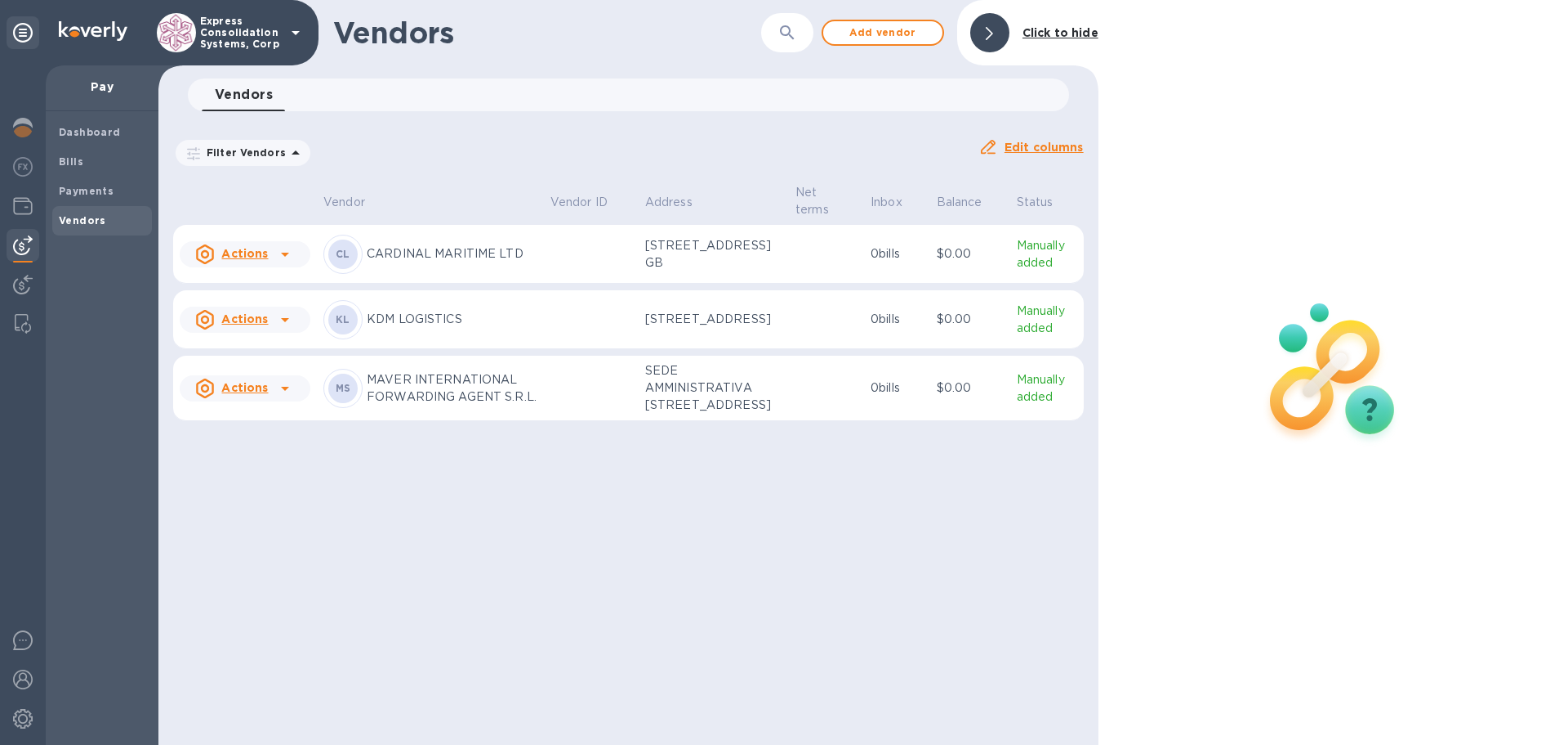
click at [992, 32] on icon at bounding box center [989, 33] width 7 height 13
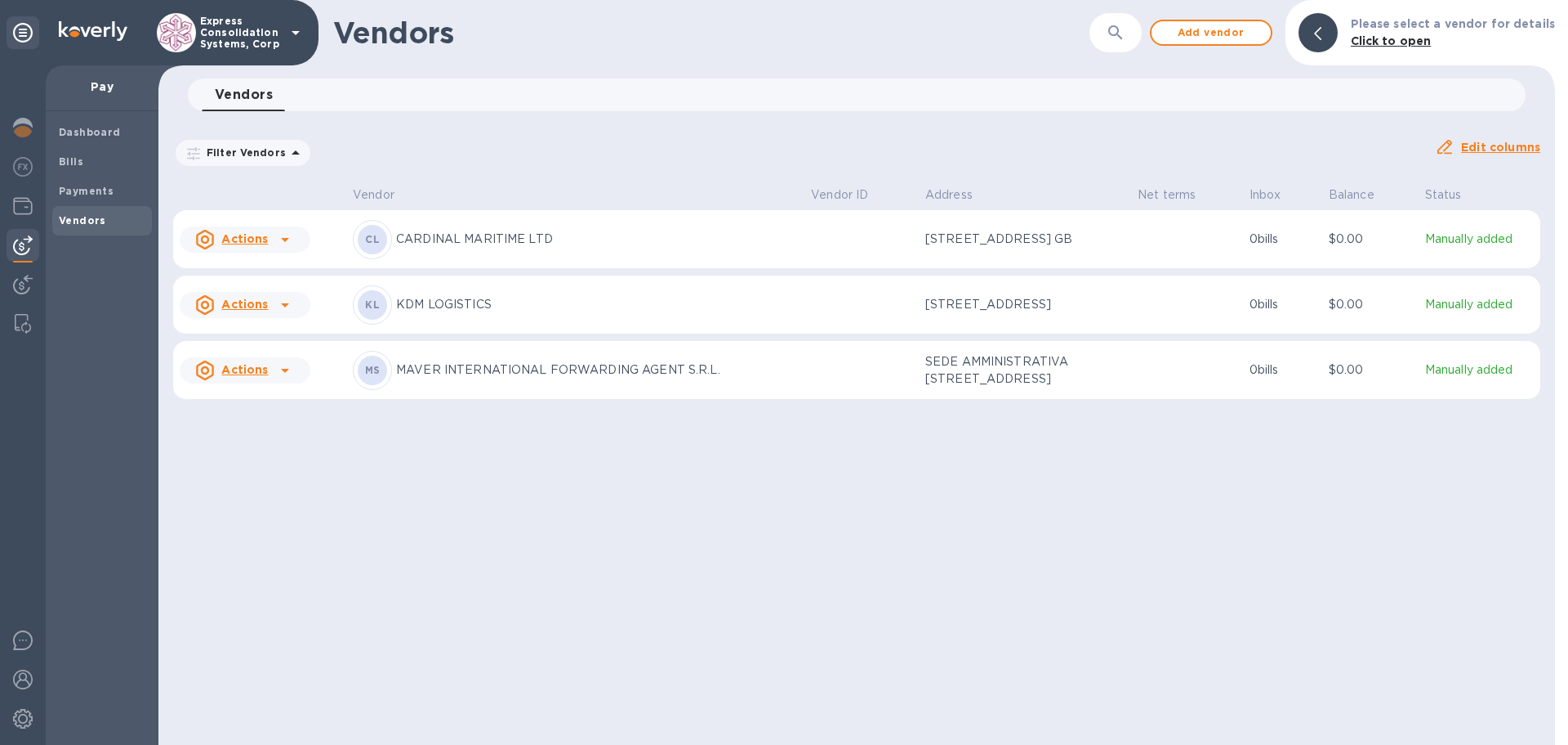
click at [1319, 51] on div at bounding box center [1317, 32] width 39 height 39
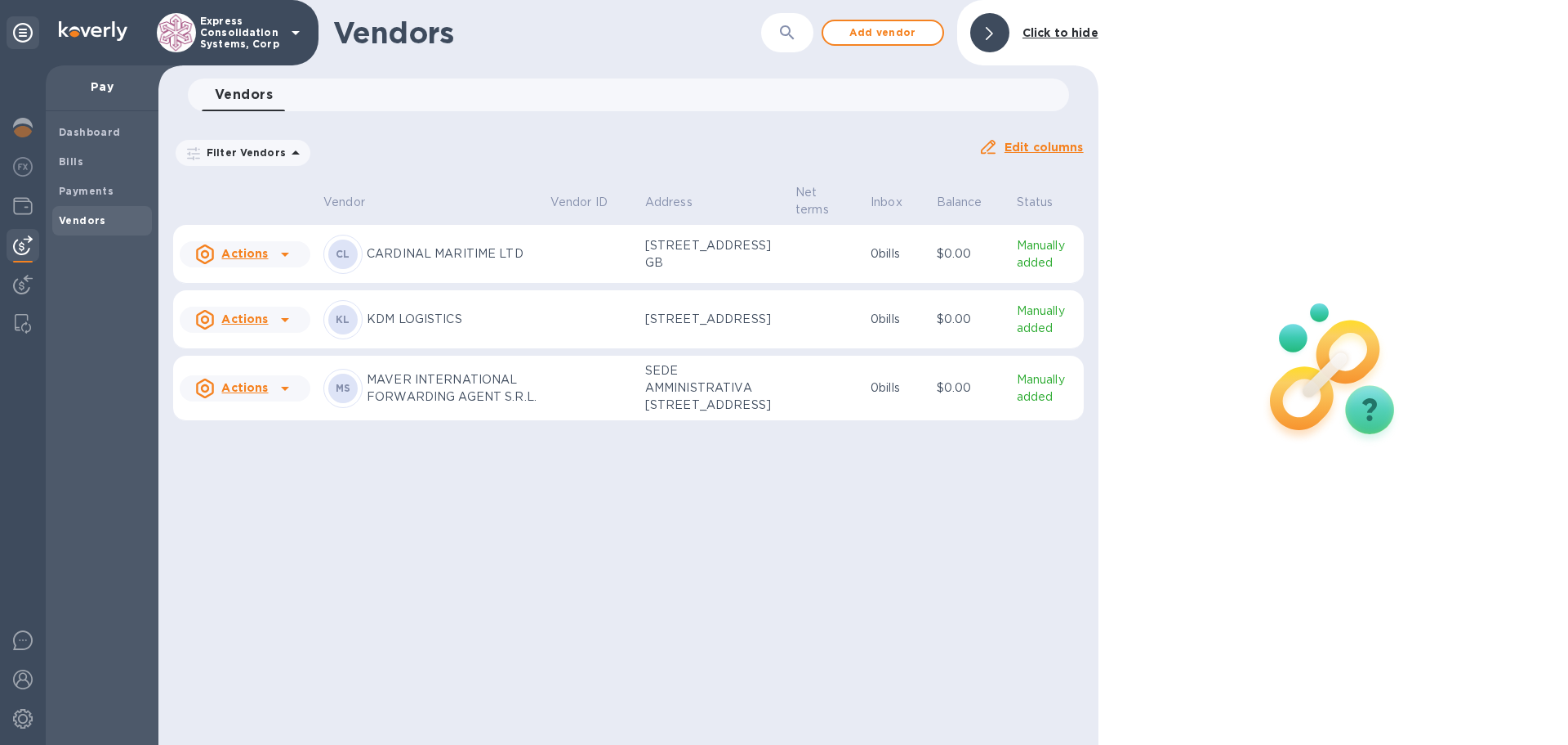
click at [259, 326] on u "Actions" at bounding box center [245, 319] width 47 height 13
click at [399, 367] on div at bounding box center [784, 372] width 1568 height 745
click at [243, 326] on u "Actions" at bounding box center [245, 319] width 47 height 13
click at [267, 465] on b "Remove vendor" at bounding box center [273, 468] width 97 height 13
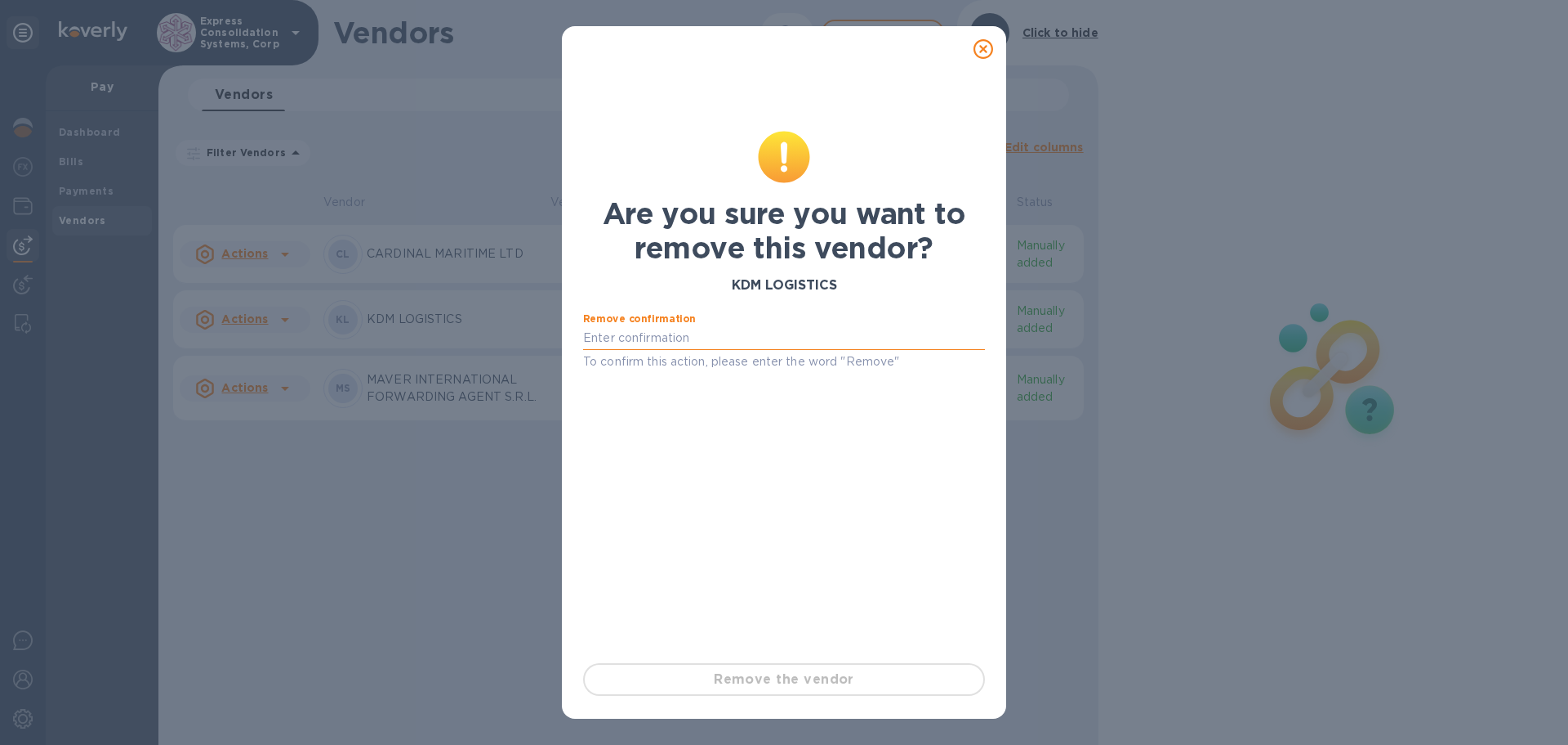
click at [705, 336] on input "text" at bounding box center [784, 339] width 402 height 25
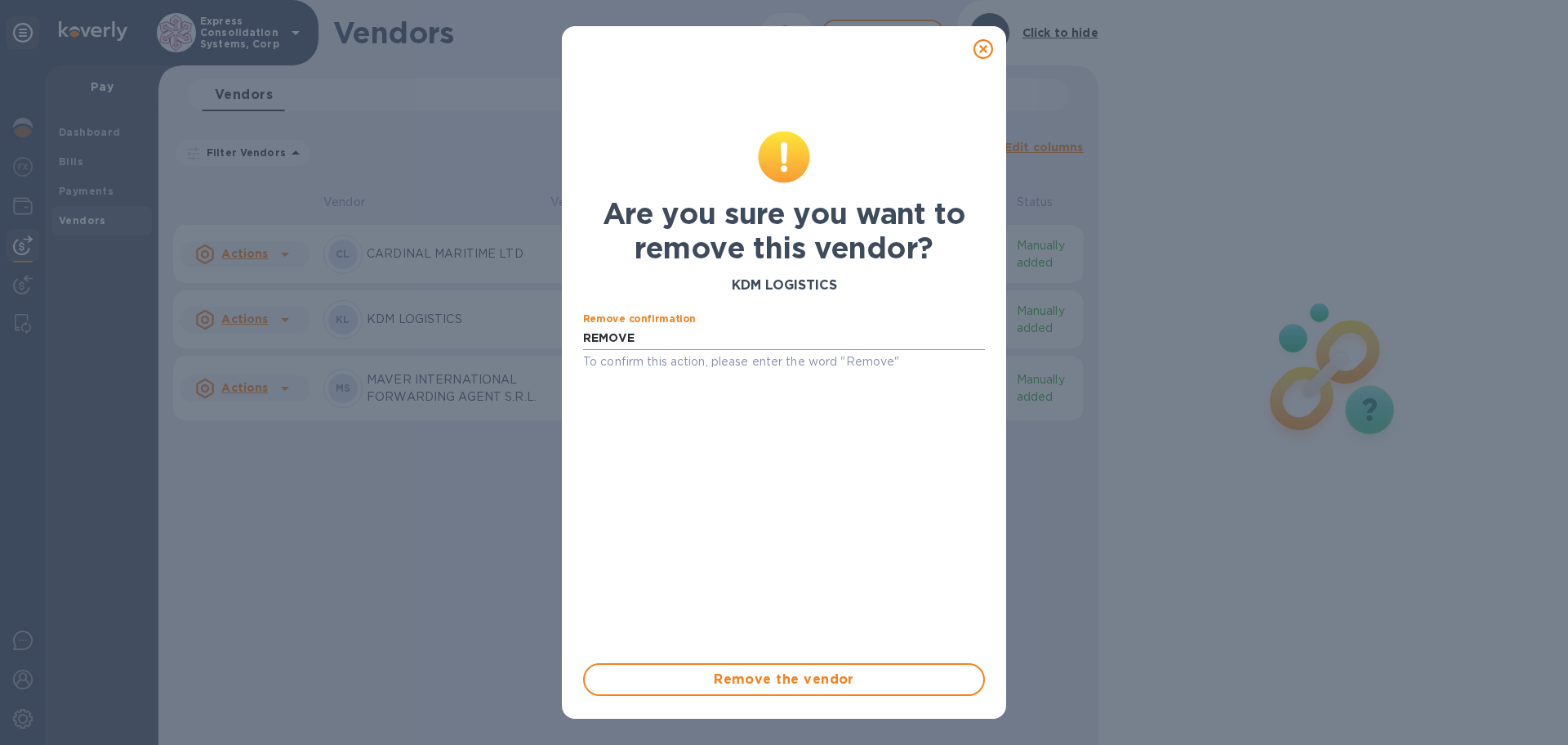
type input "REMOVE"
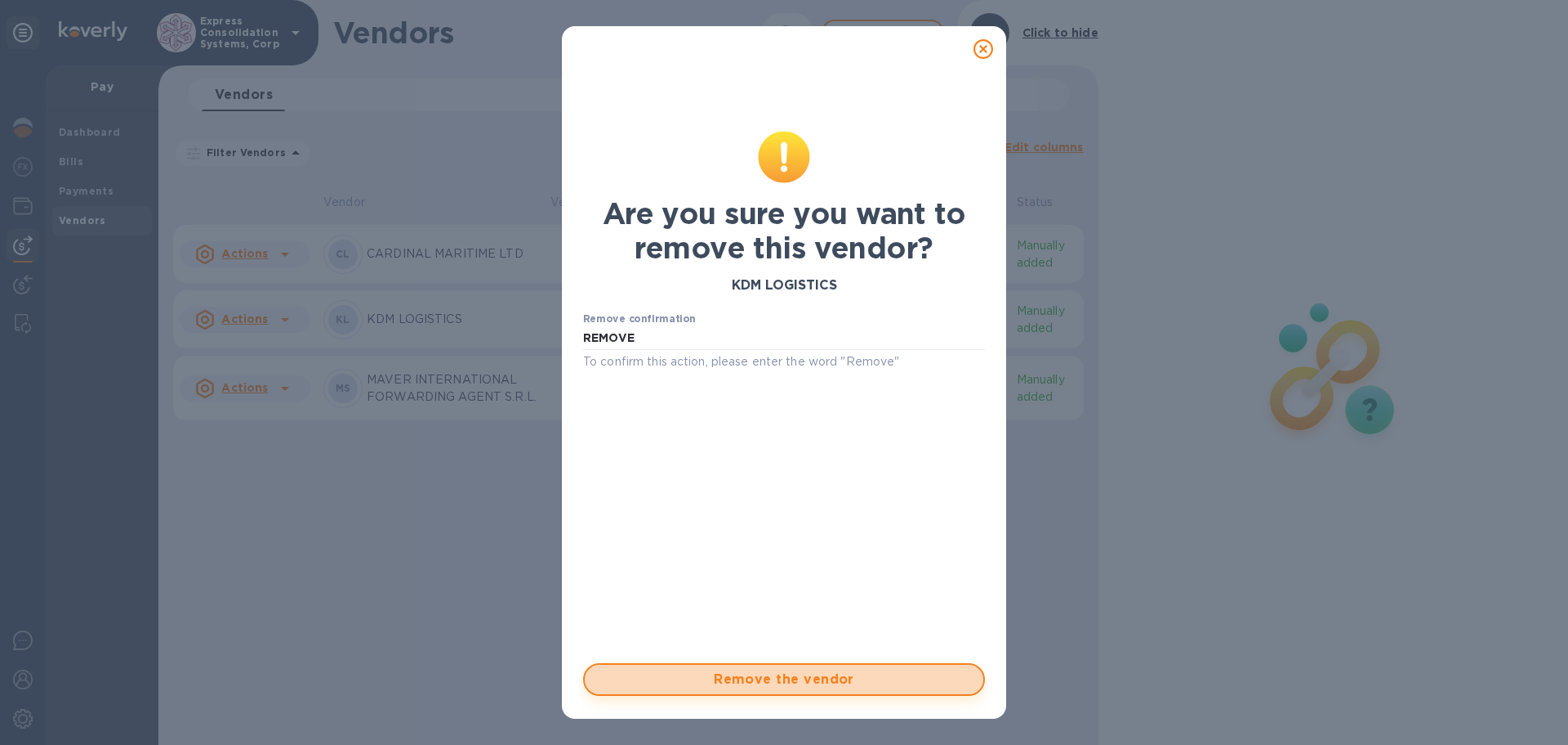
click at [839, 676] on span "Remove the vendor" at bounding box center [784, 679] width 372 height 20
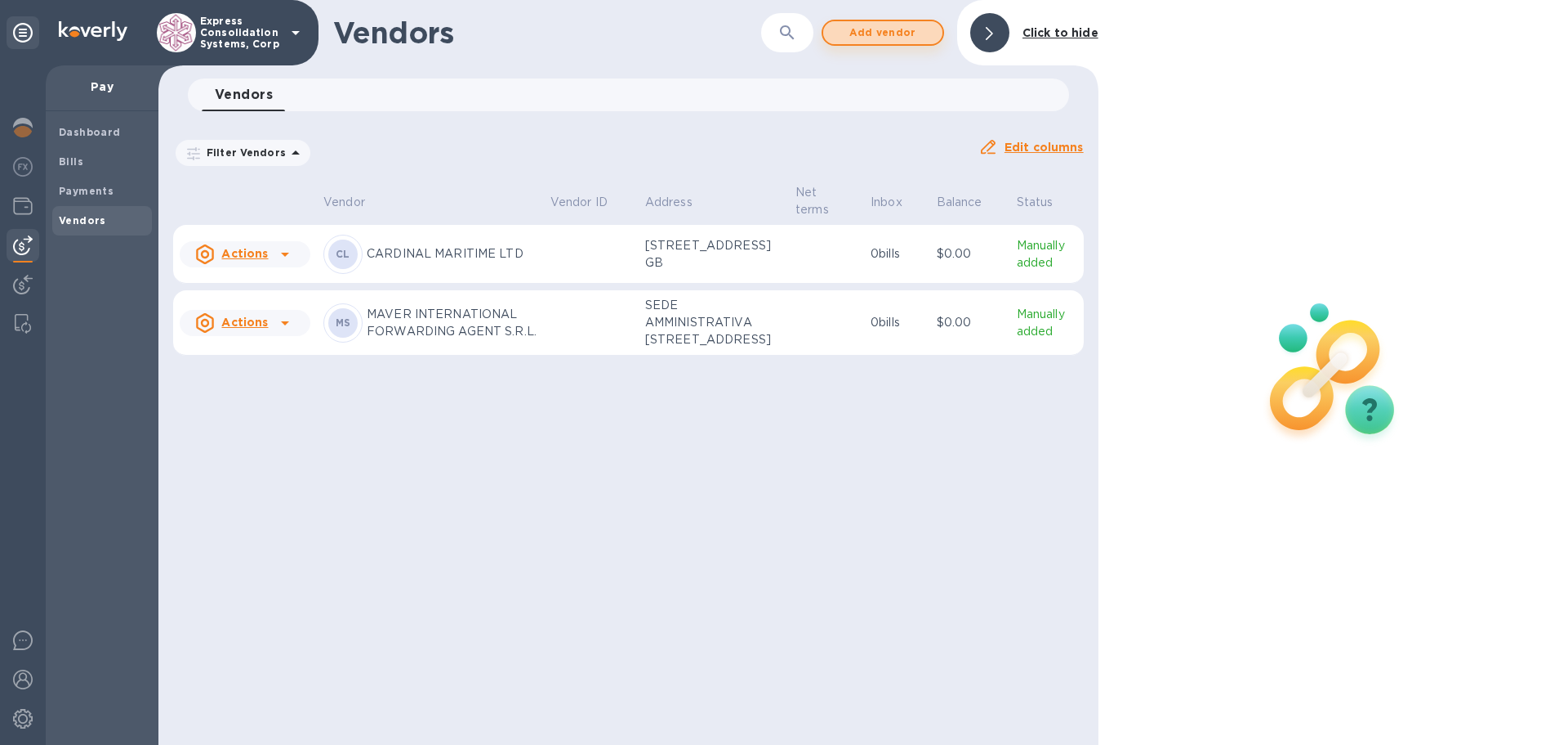
click at [902, 38] on span "Add vendor" at bounding box center [882, 33] width 93 height 20
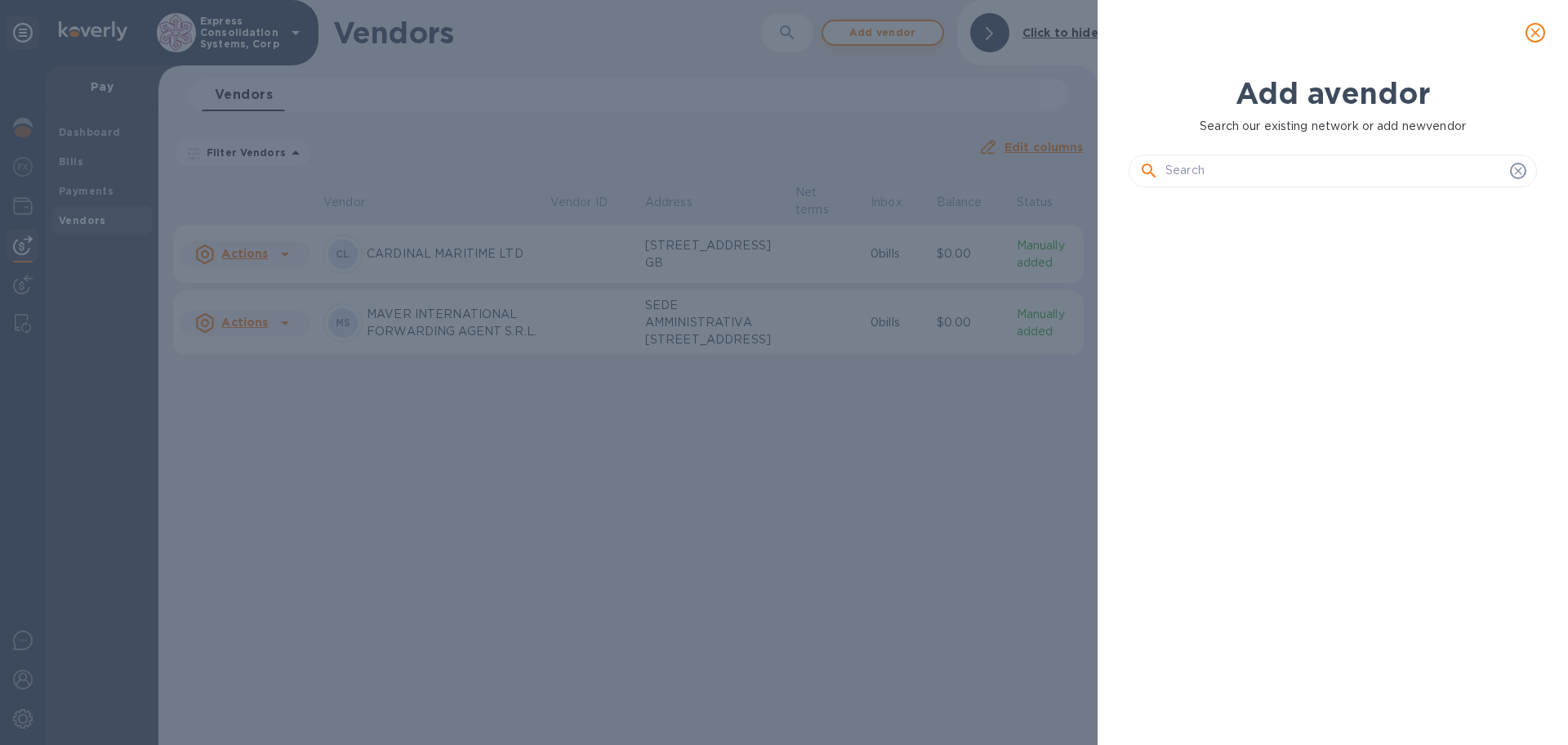
scroll to position [488, 415]
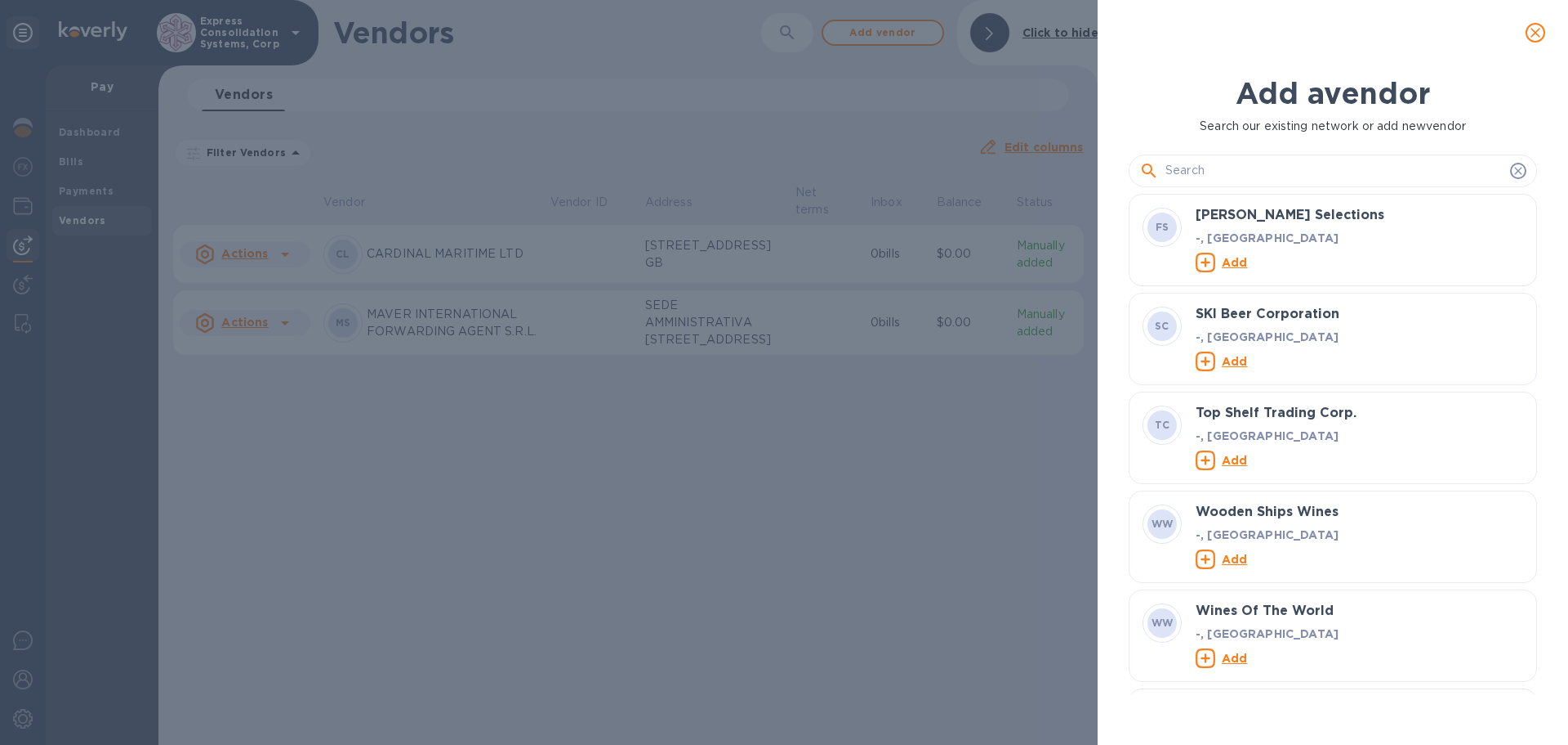
click at [1237, 162] on input "text" at bounding box center [1334, 171] width 338 height 25
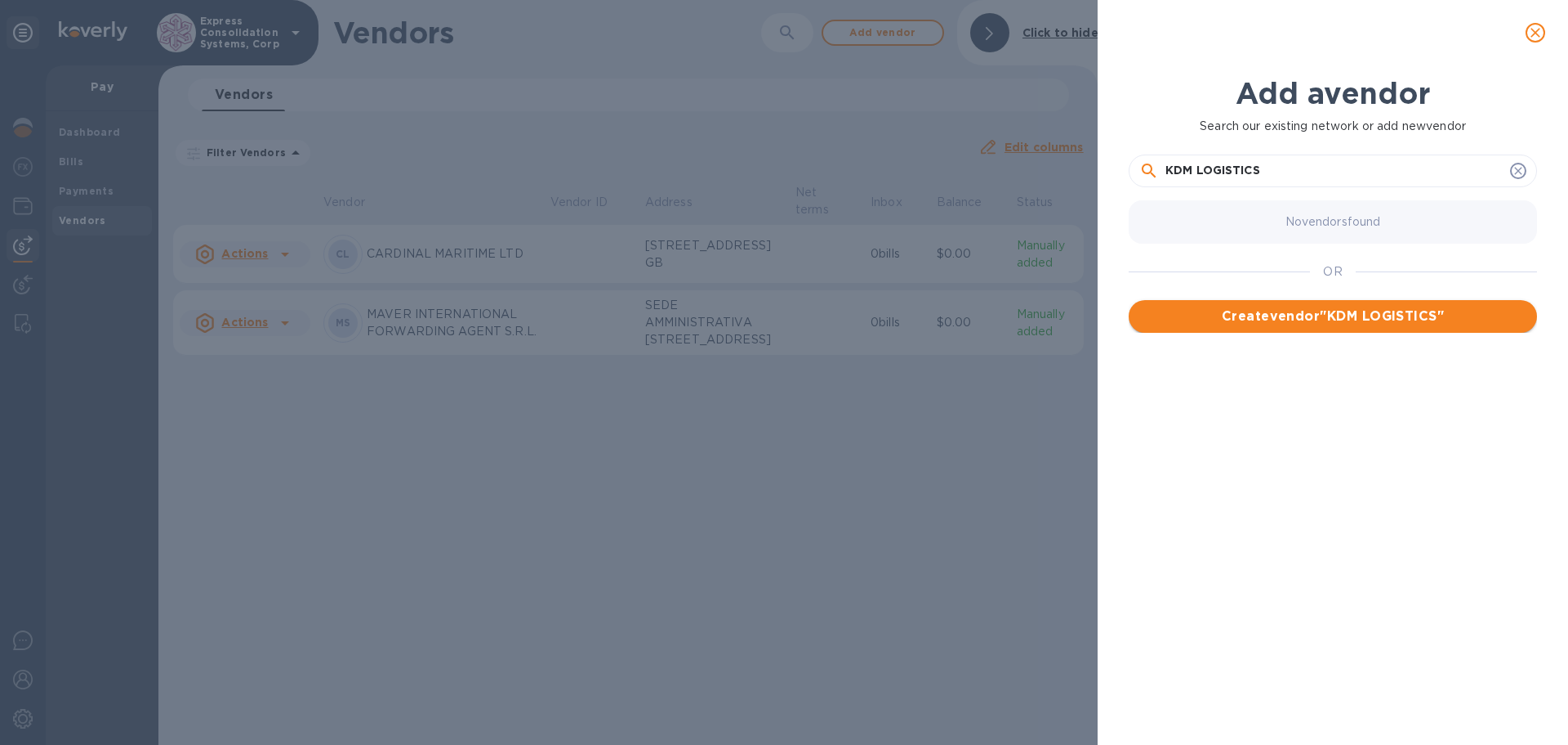
type input "KDM LOGISTICS"
click at [1262, 315] on span "Create vendor " KDM LOGISTICS "" at bounding box center [1332, 317] width 382 height 20
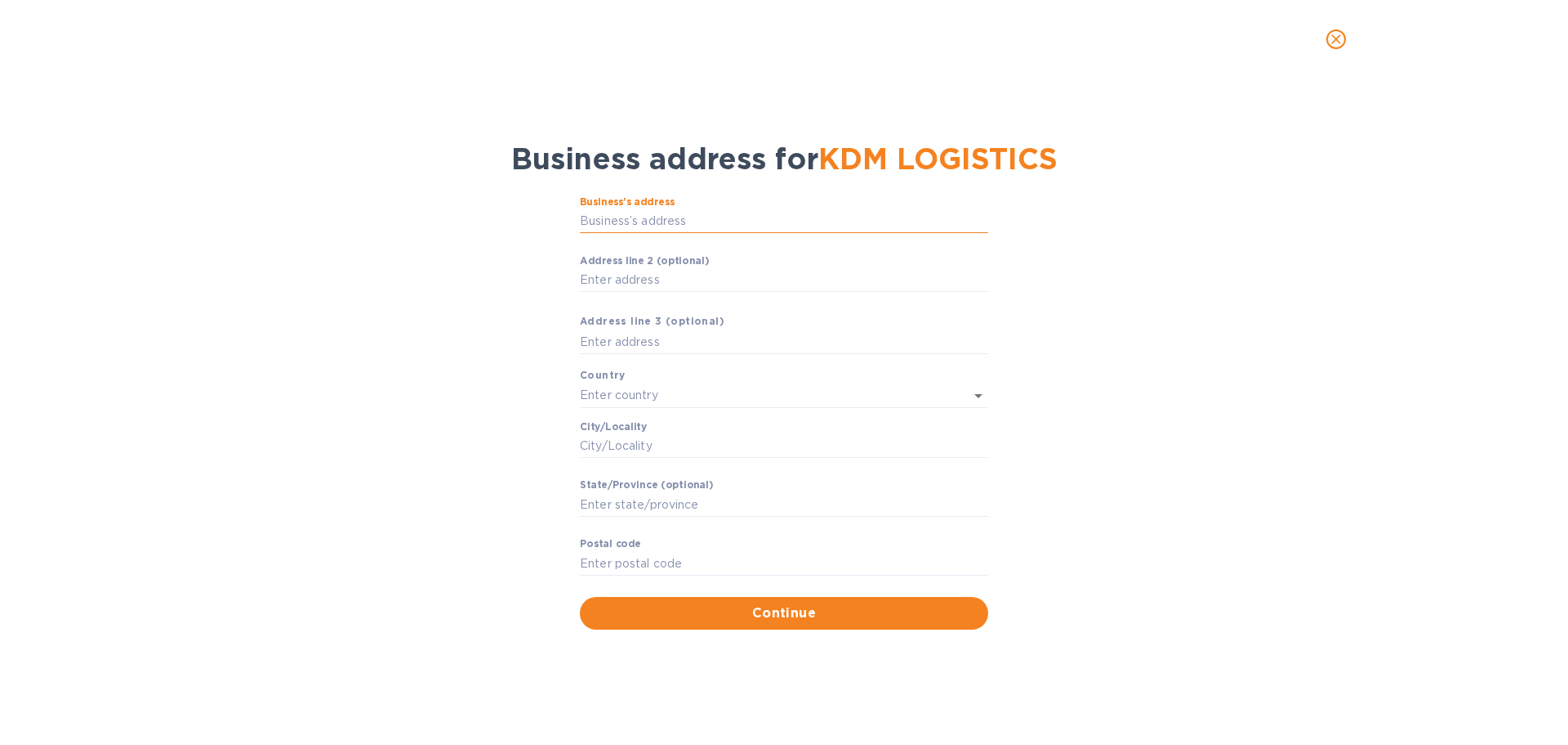
click at [713, 219] on input "Business’s аddress" at bounding box center [784, 222] width 408 height 25
click at [765, 215] on input "Business’s аddress" at bounding box center [784, 222] width 408 height 25
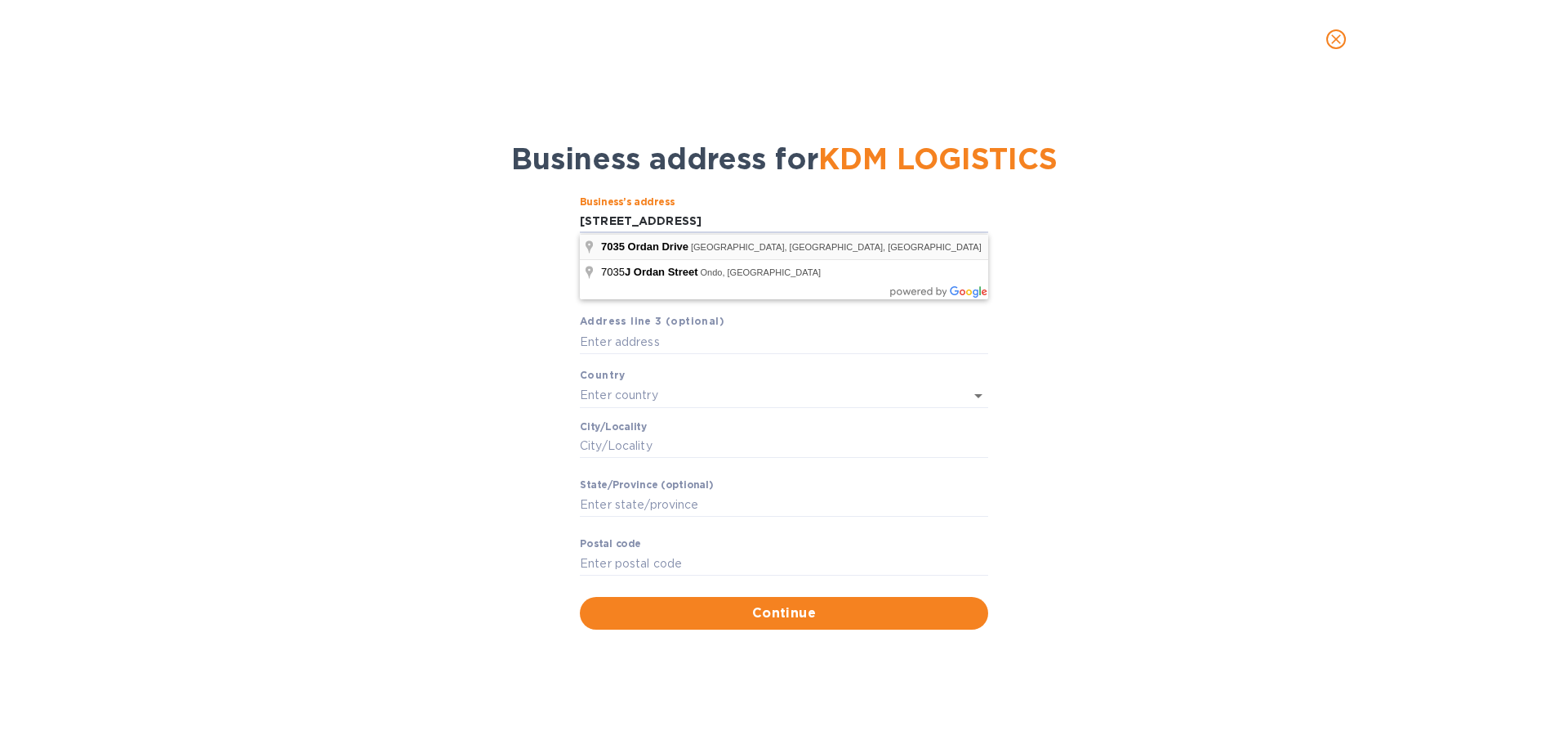
type input "[STREET_ADDRESS]"
type input "[GEOGRAPHIC_DATA]"
type input "ON"
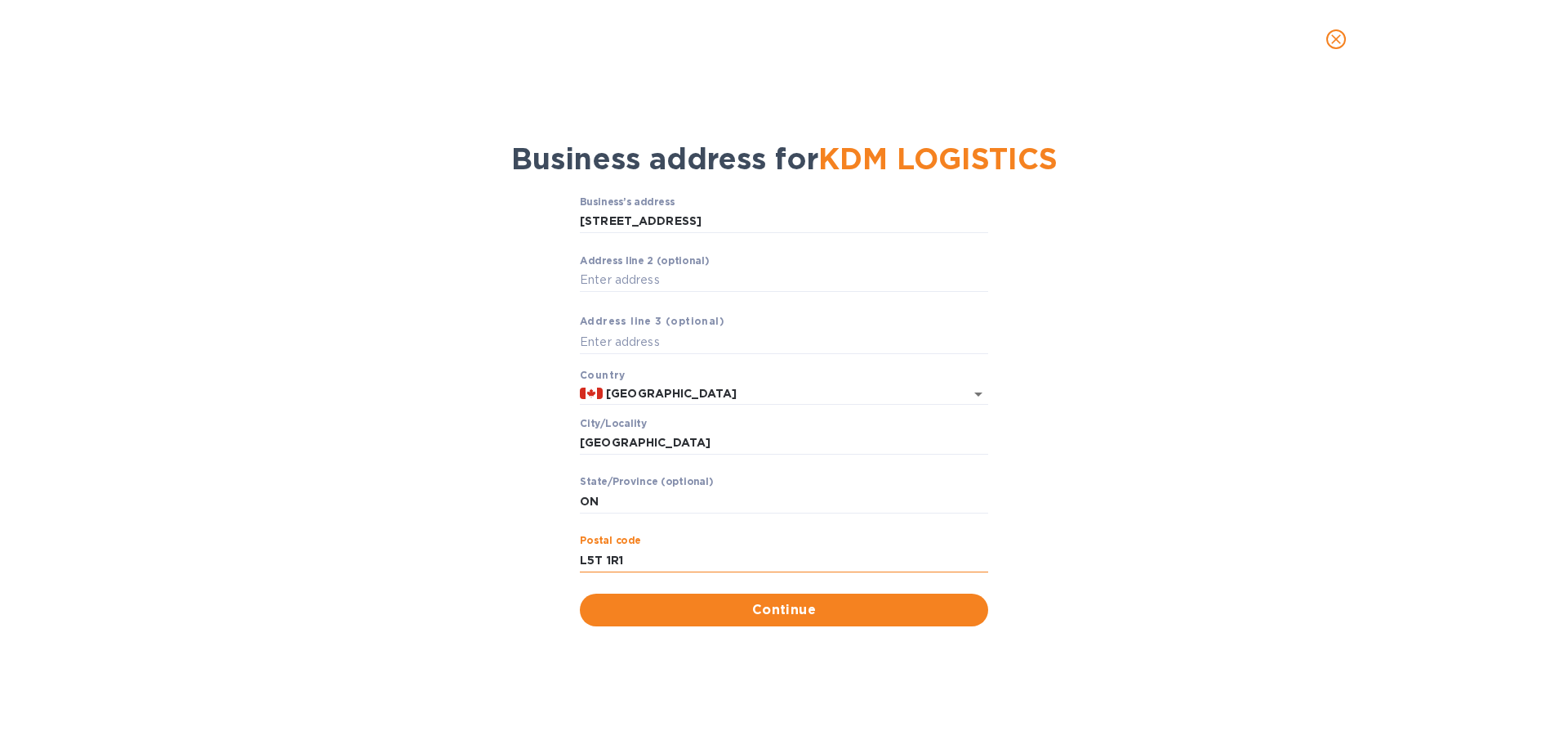
click at [628, 555] on input "L5T 1R1" at bounding box center [784, 559] width 408 height 25
type input "L5T 1T1"
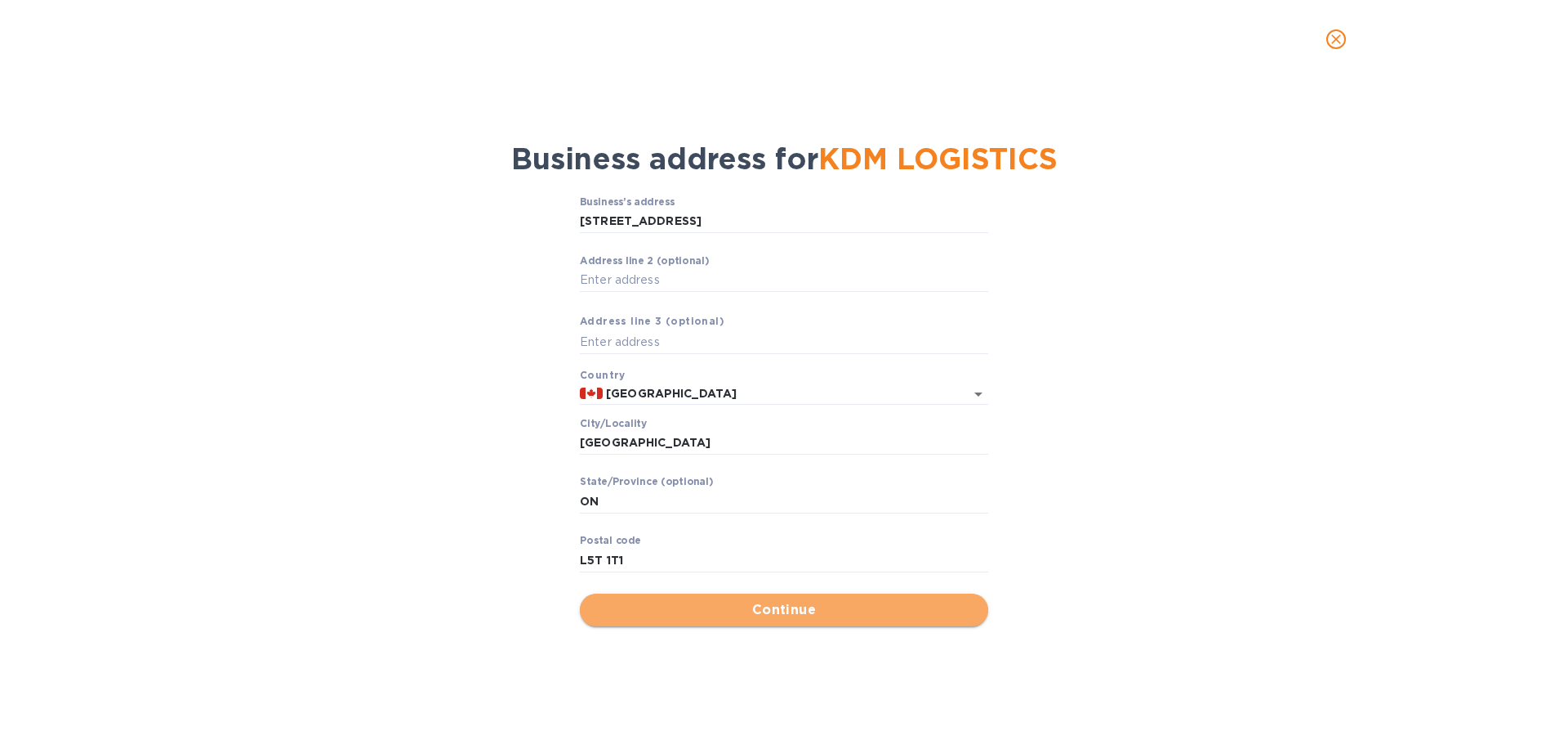
click at [787, 604] on span "Continue" at bounding box center [784, 610] width 382 height 20
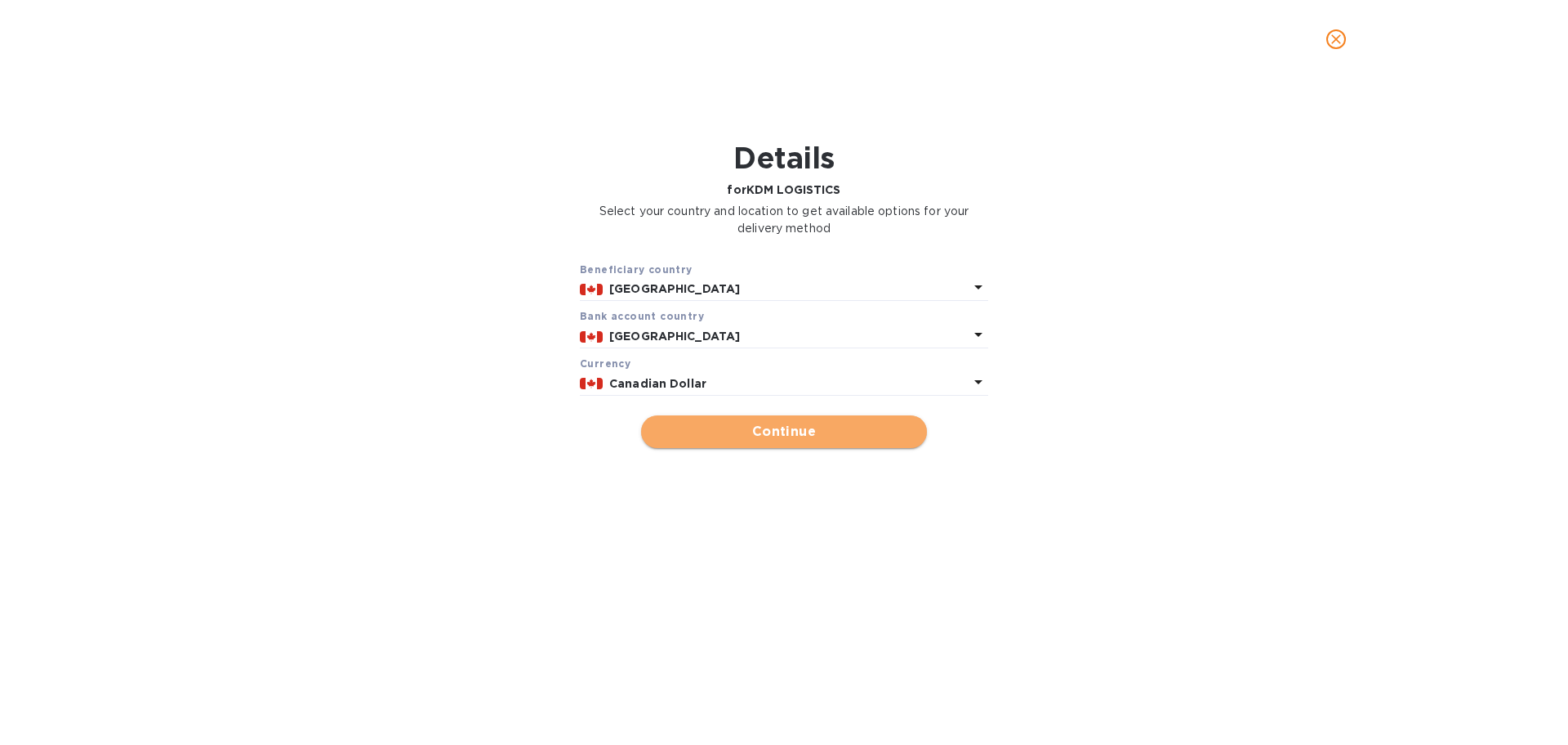
click at [847, 434] on span "Continue" at bounding box center [784, 431] width 260 height 20
type input "KDM LOGISTICS"
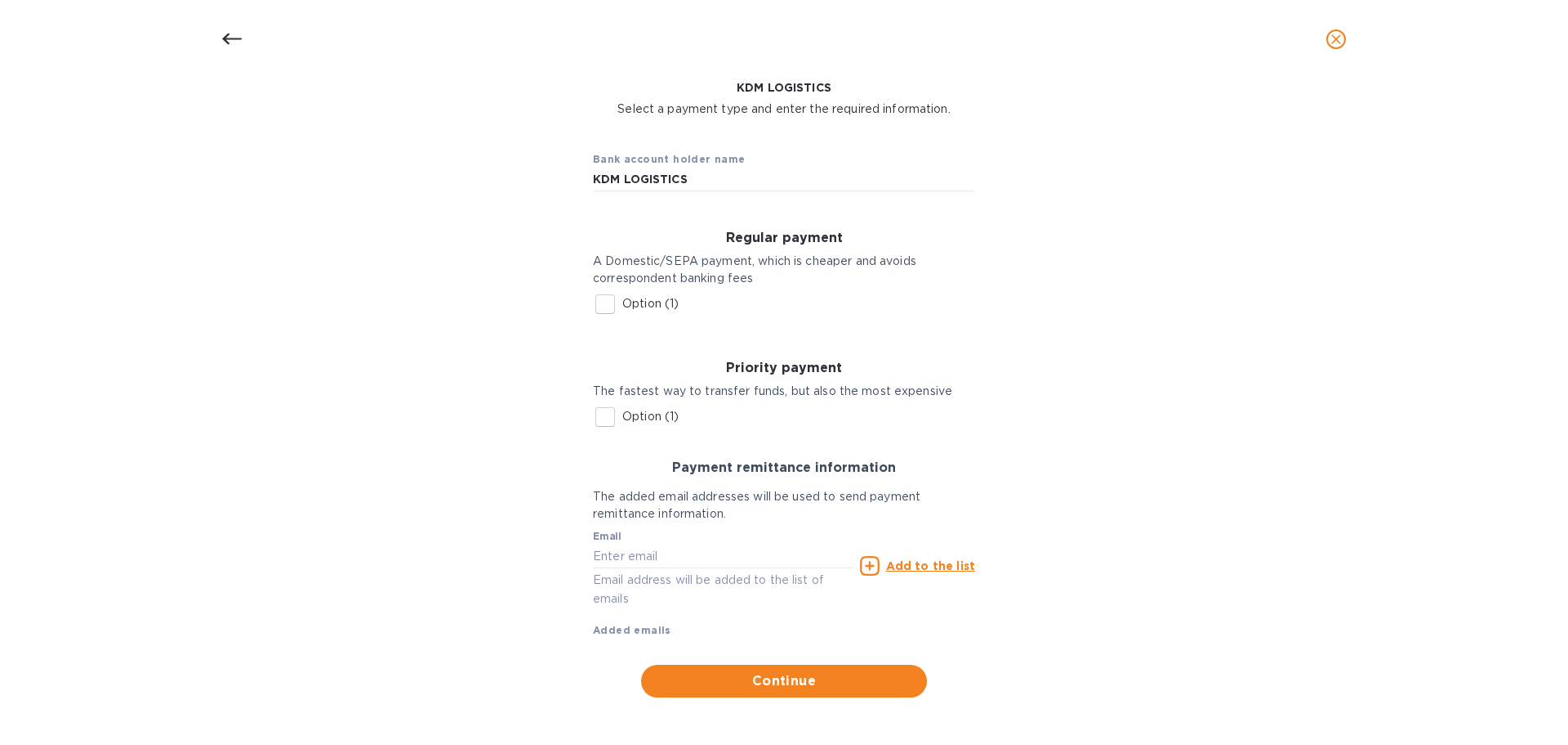
scroll to position [106, 0]
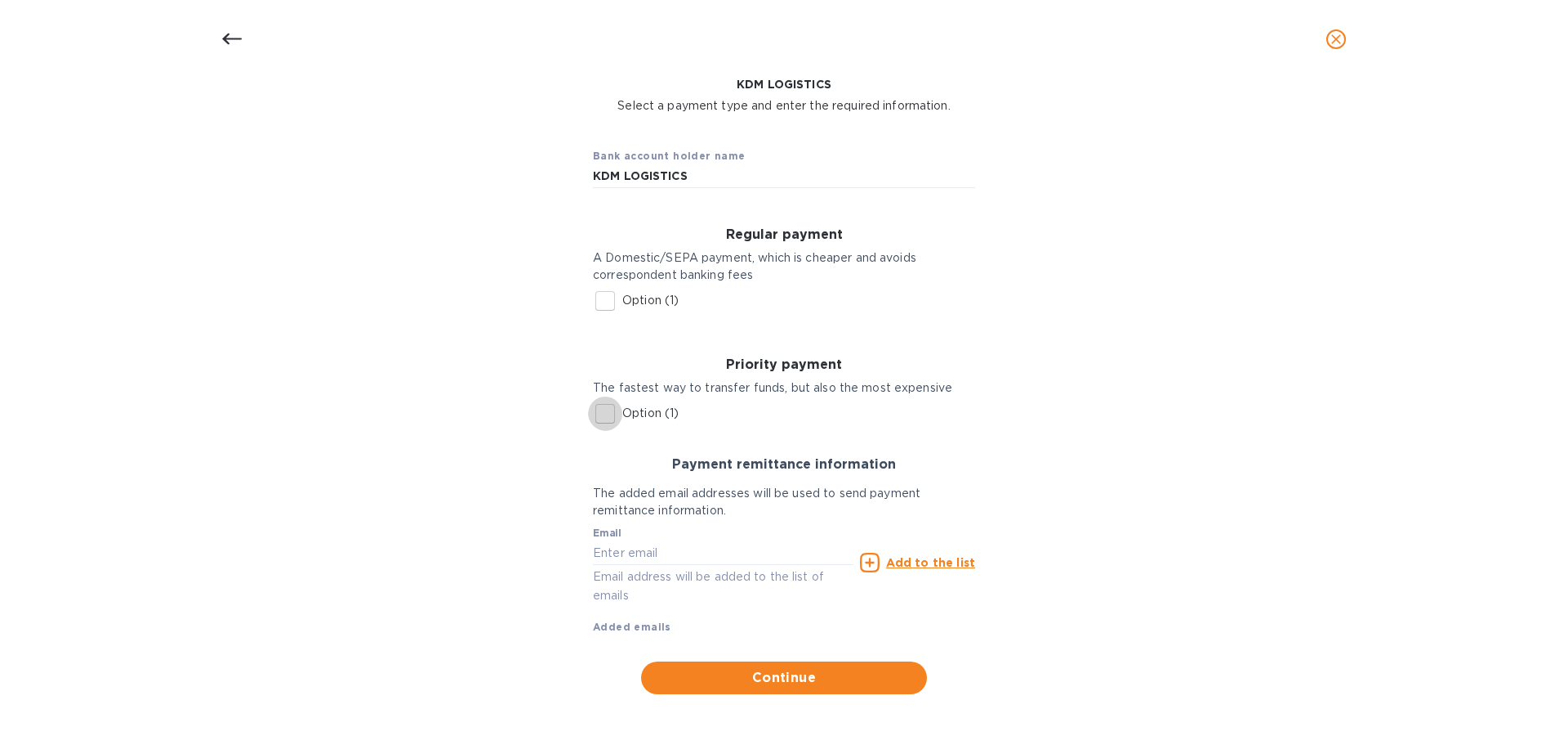
click at [600, 411] on input "Option (1)" at bounding box center [605, 413] width 34 height 34
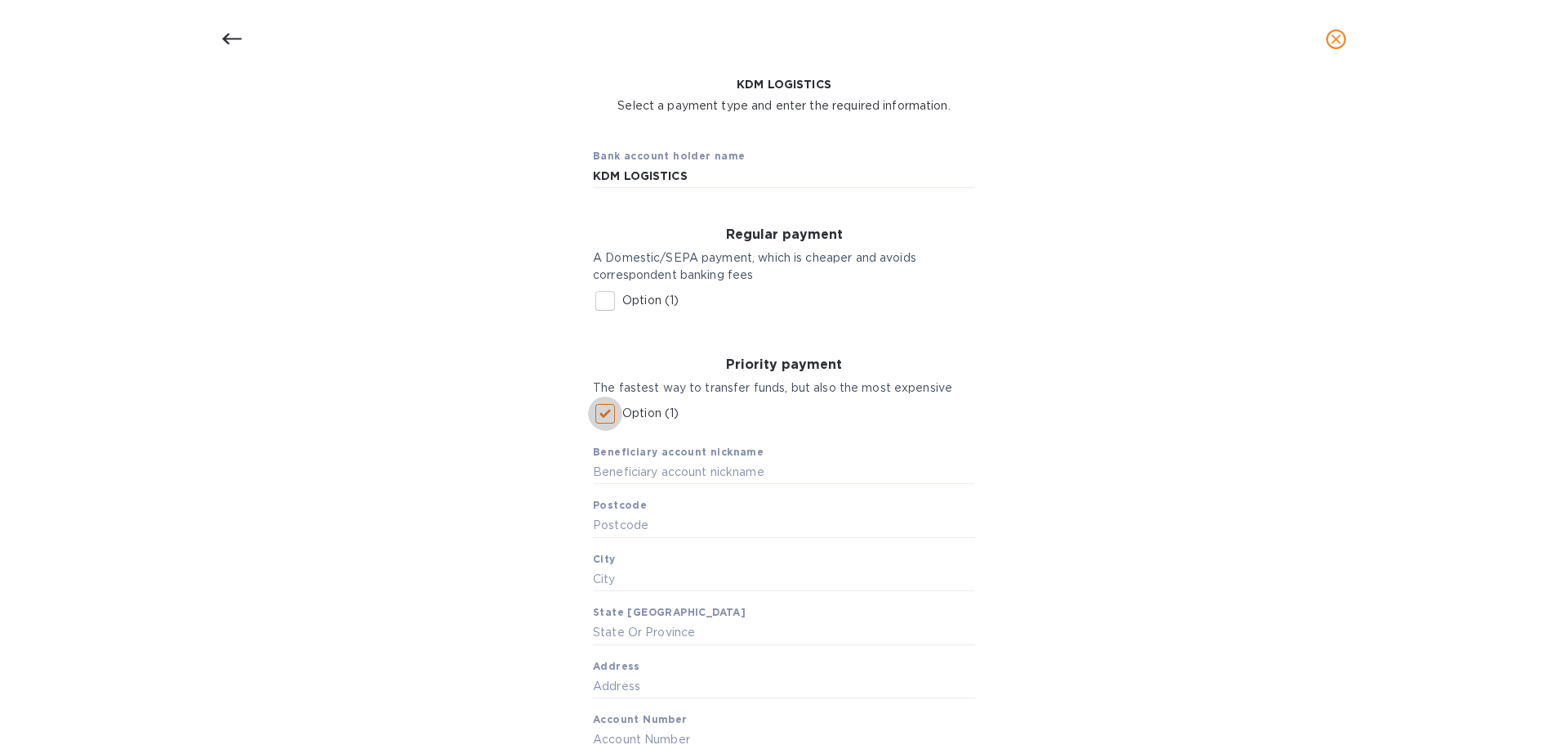
click at [606, 412] on input "Option (1)" at bounding box center [605, 413] width 34 height 34
checkbox input "false"
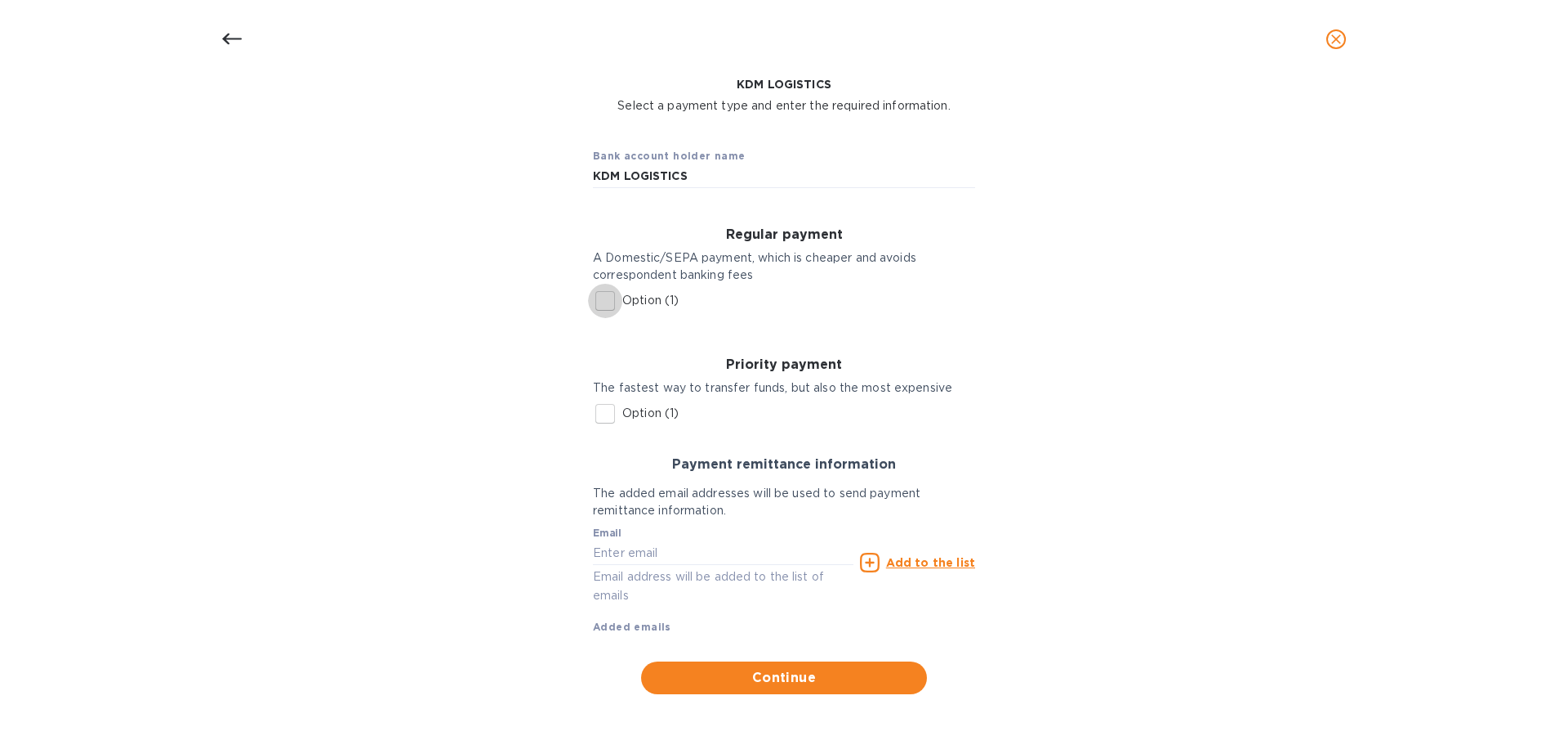
click at [599, 307] on input "Option (1)" at bounding box center [605, 301] width 34 height 34
checkbox input "true"
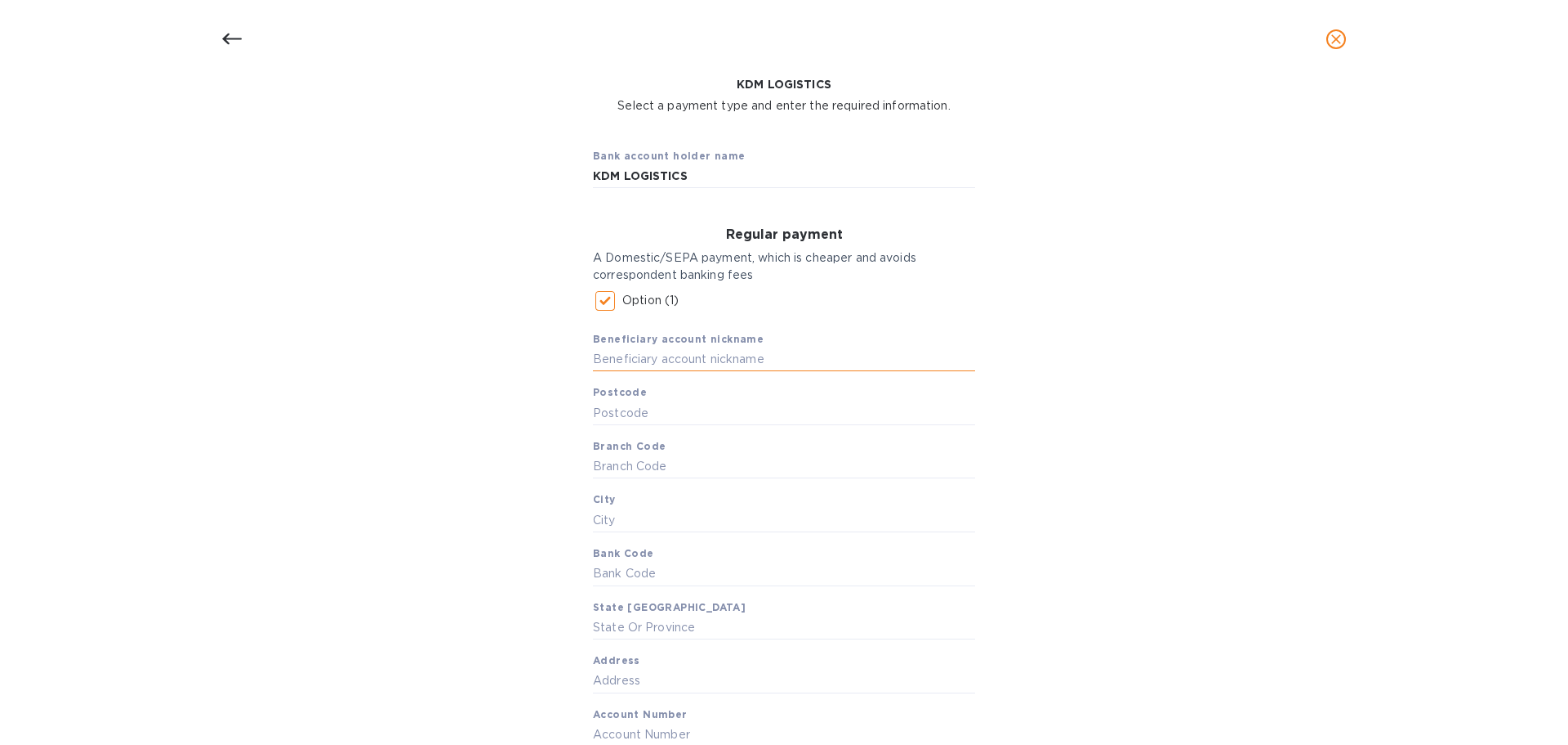
click at [607, 352] on input "text" at bounding box center [784, 360] width 382 height 25
type input "KDM LOGISITCS"
click at [610, 414] on input "text" at bounding box center [784, 412] width 382 height 25
